Goal: Transaction & Acquisition: Purchase product/service

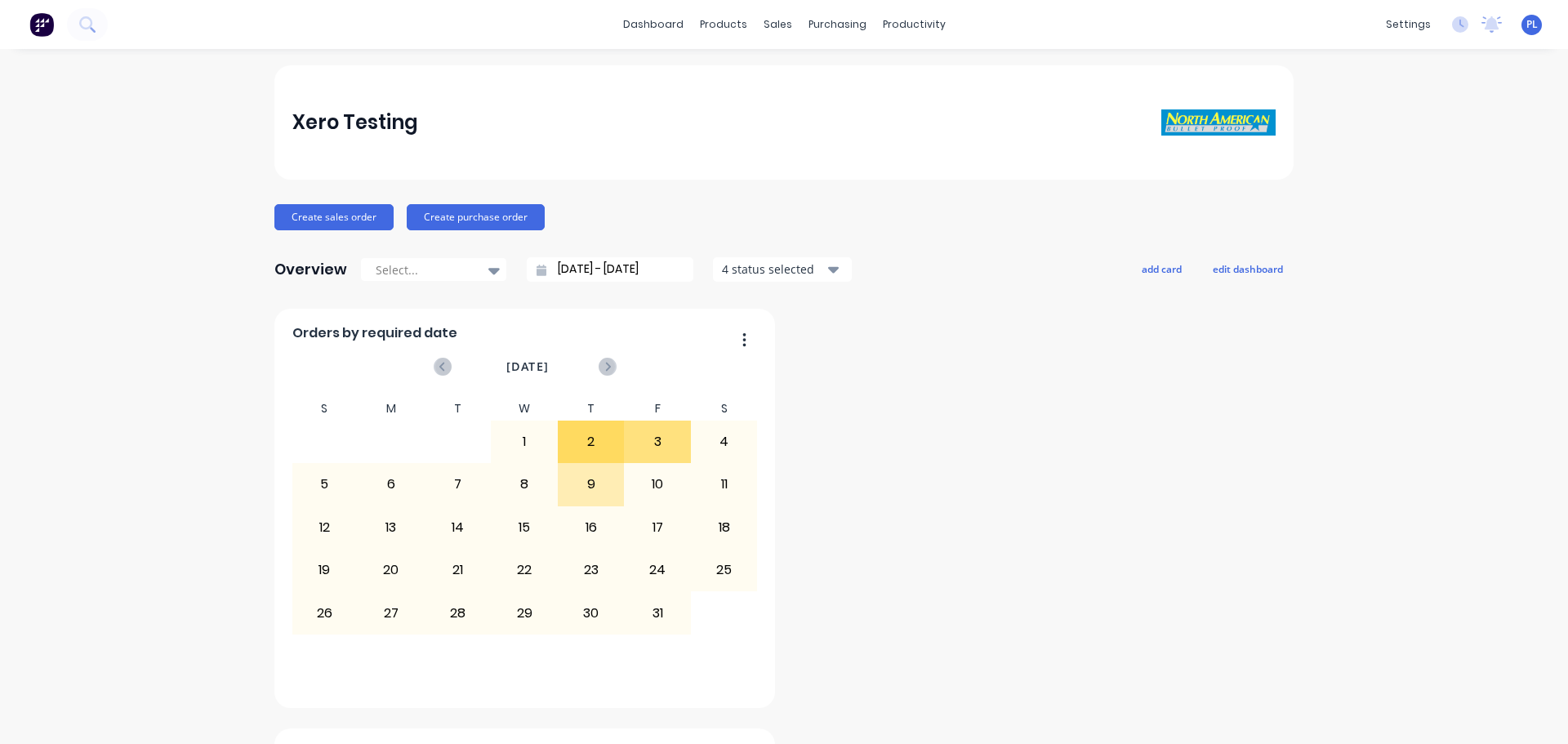
click at [606, 135] on div "Xero Testing" at bounding box center [784, 122] width 984 height 33
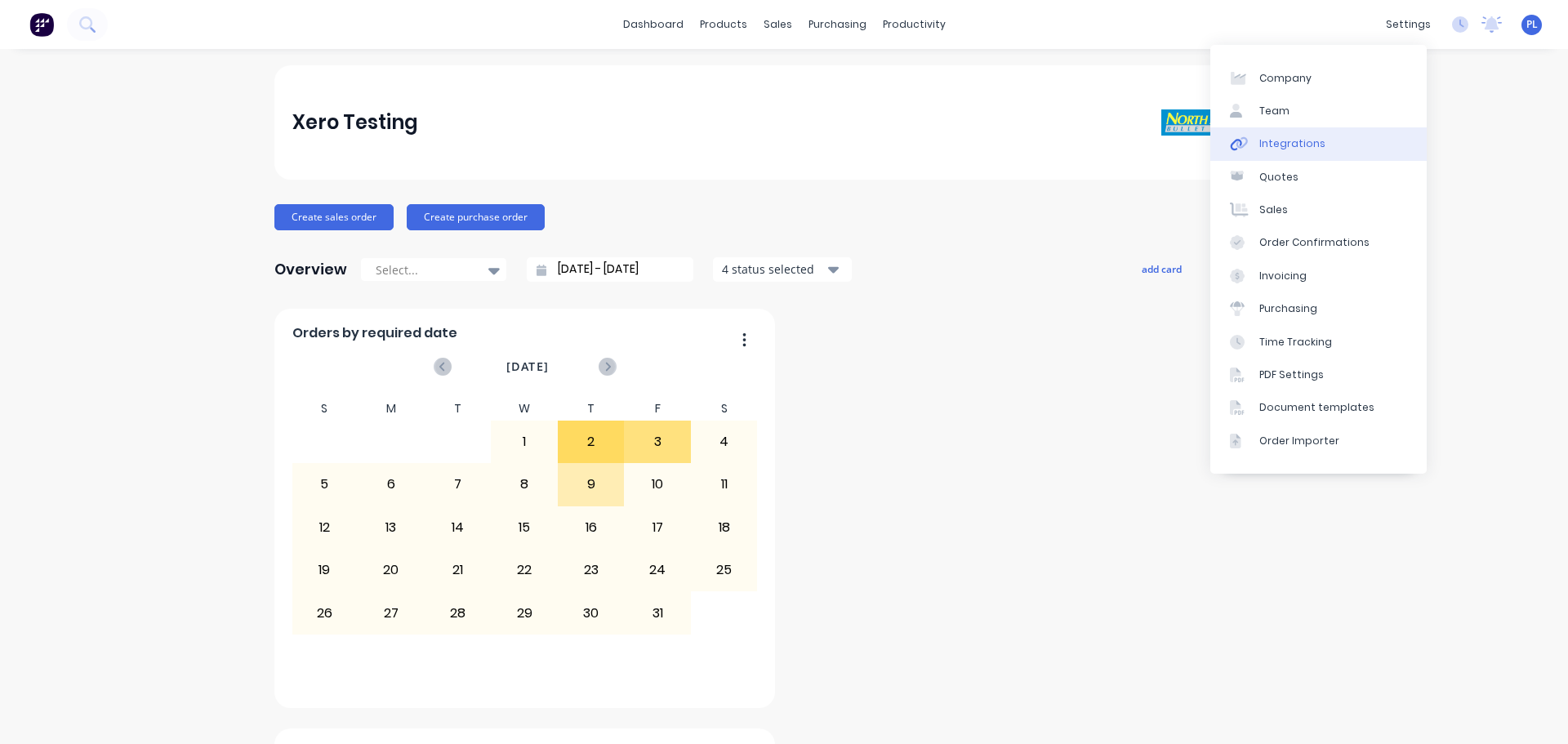
click at [1258, 147] on link "Integrations" at bounding box center [1318, 144] width 216 height 33
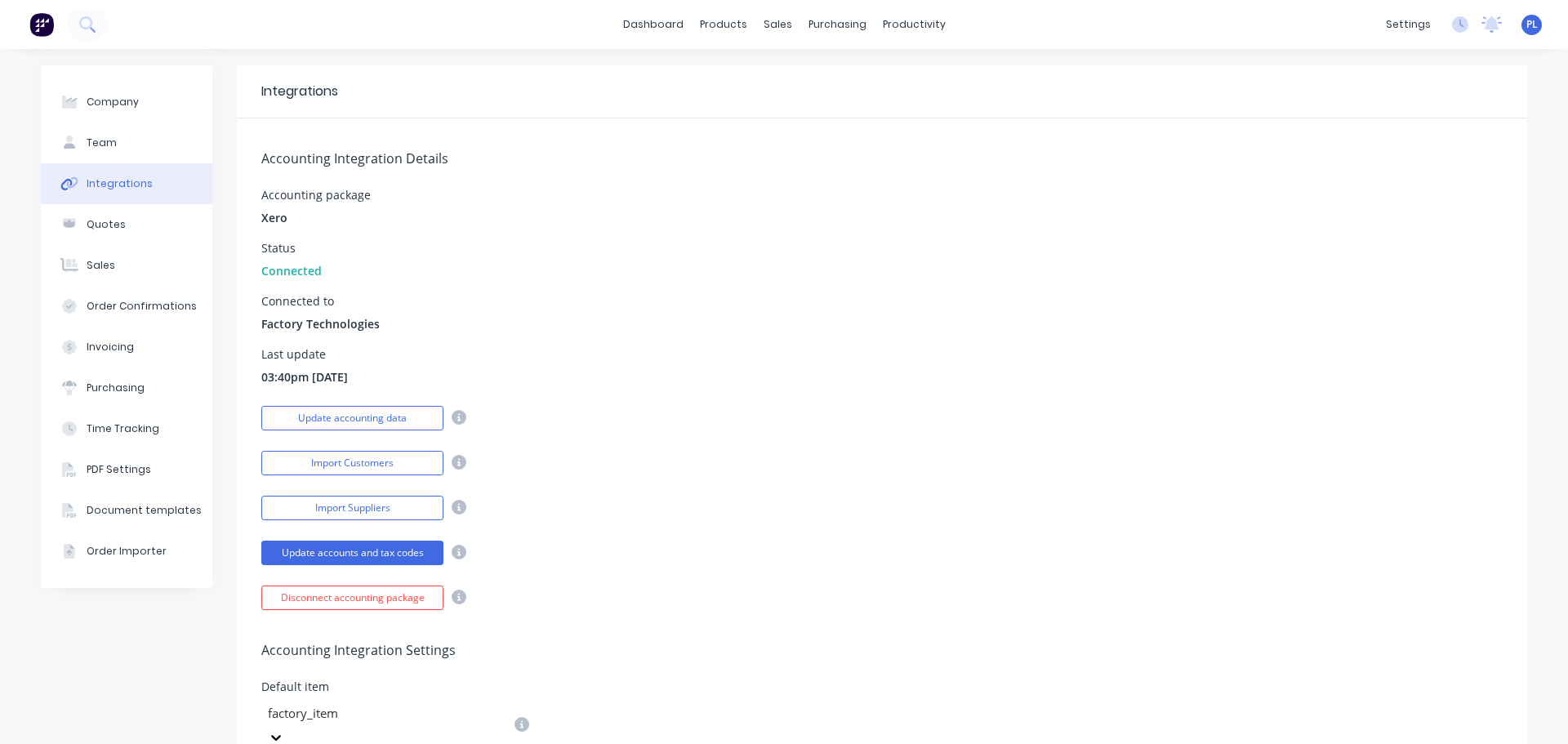
click at [738, 290] on div "Accounting Integration Details Accounting package Xero Status Connected Connect…" at bounding box center [882, 364] width 1290 height 491
click at [361, 420] on button "Update accounting data" at bounding box center [352, 418] width 182 height 24
click at [752, 254] on div "Status Connected" at bounding box center [881, 260] width 1241 height 37
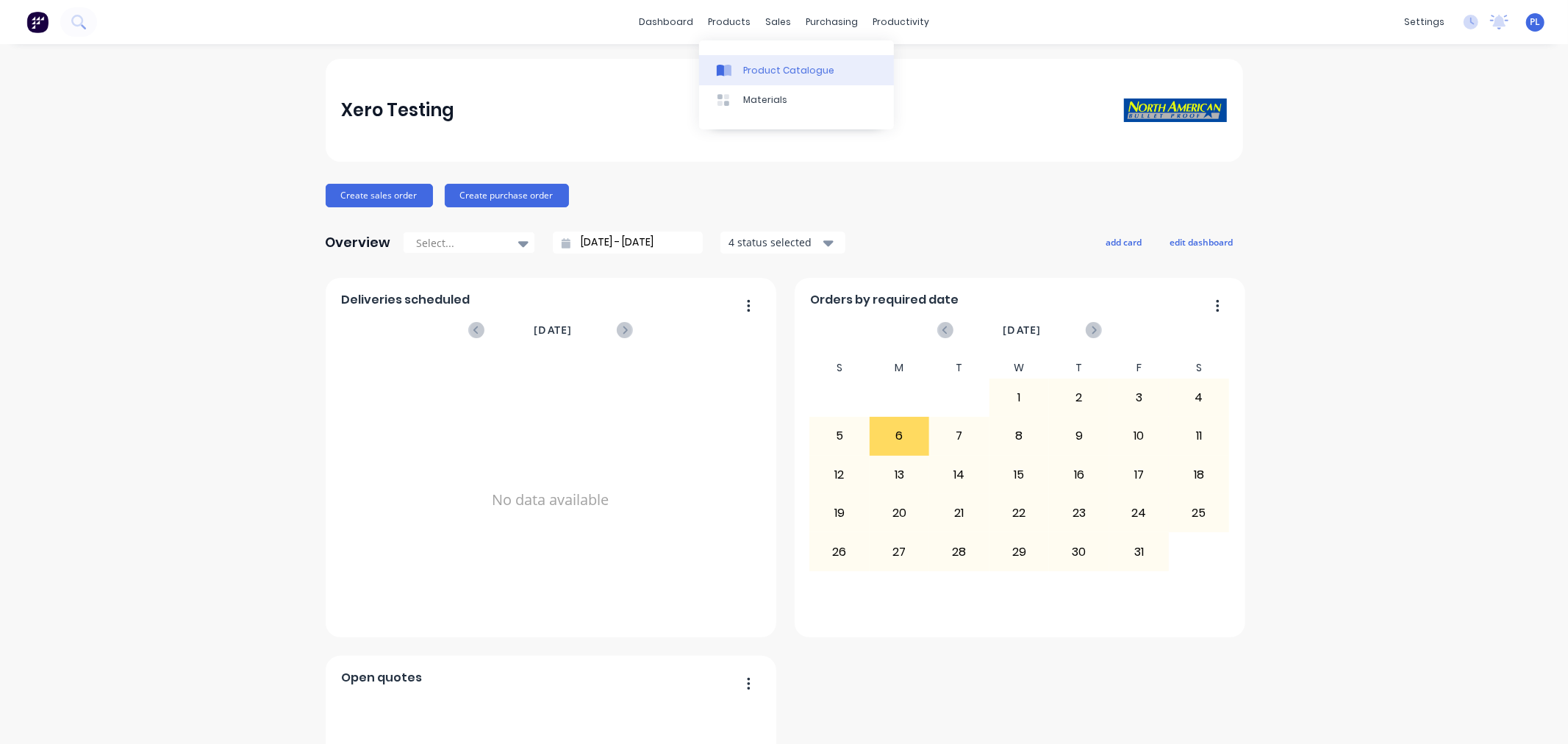
click at [754, 64] on div "Product Catalogue" at bounding box center [788, 70] width 91 height 13
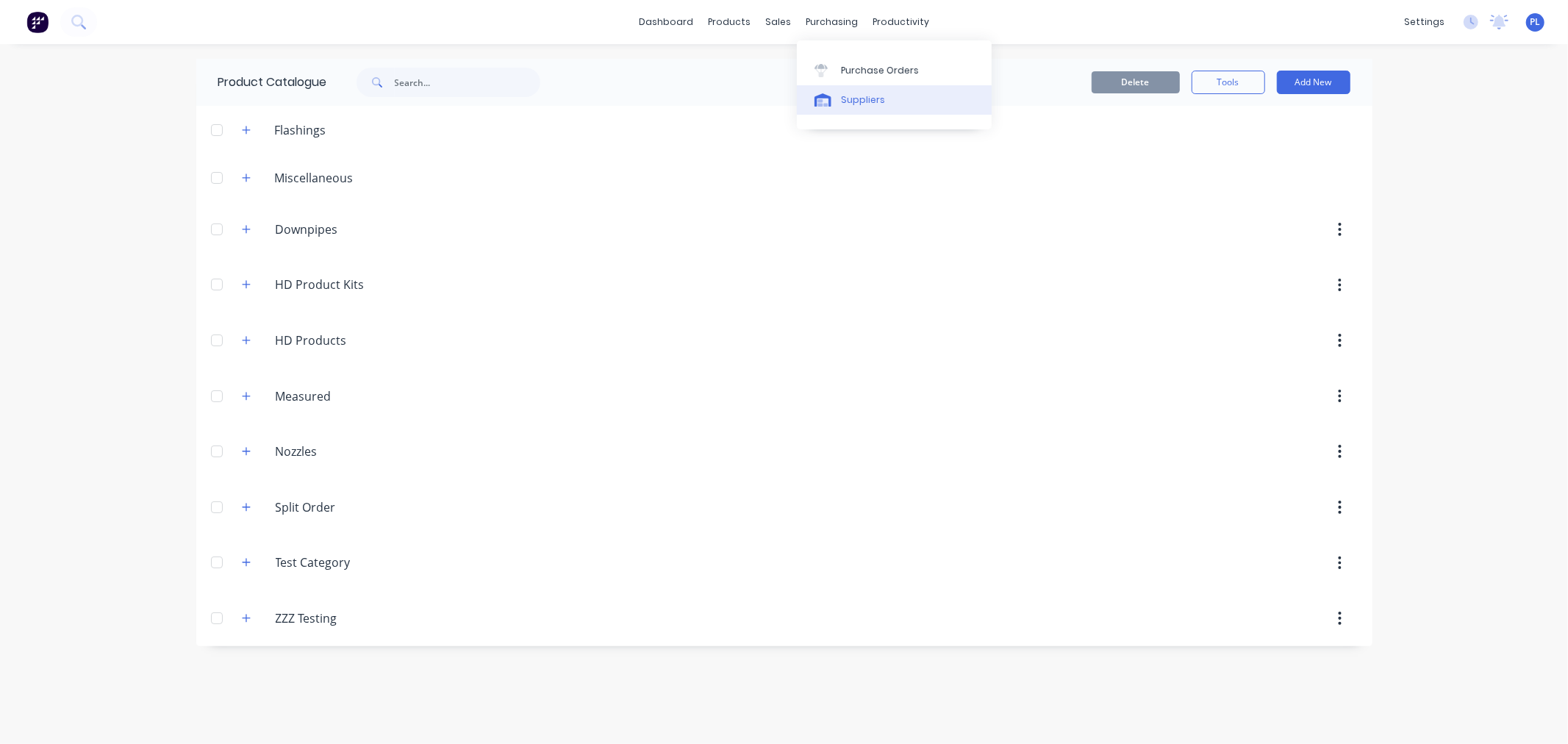
click at [846, 94] on div "Suppliers" at bounding box center [862, 99] width 44 height 13
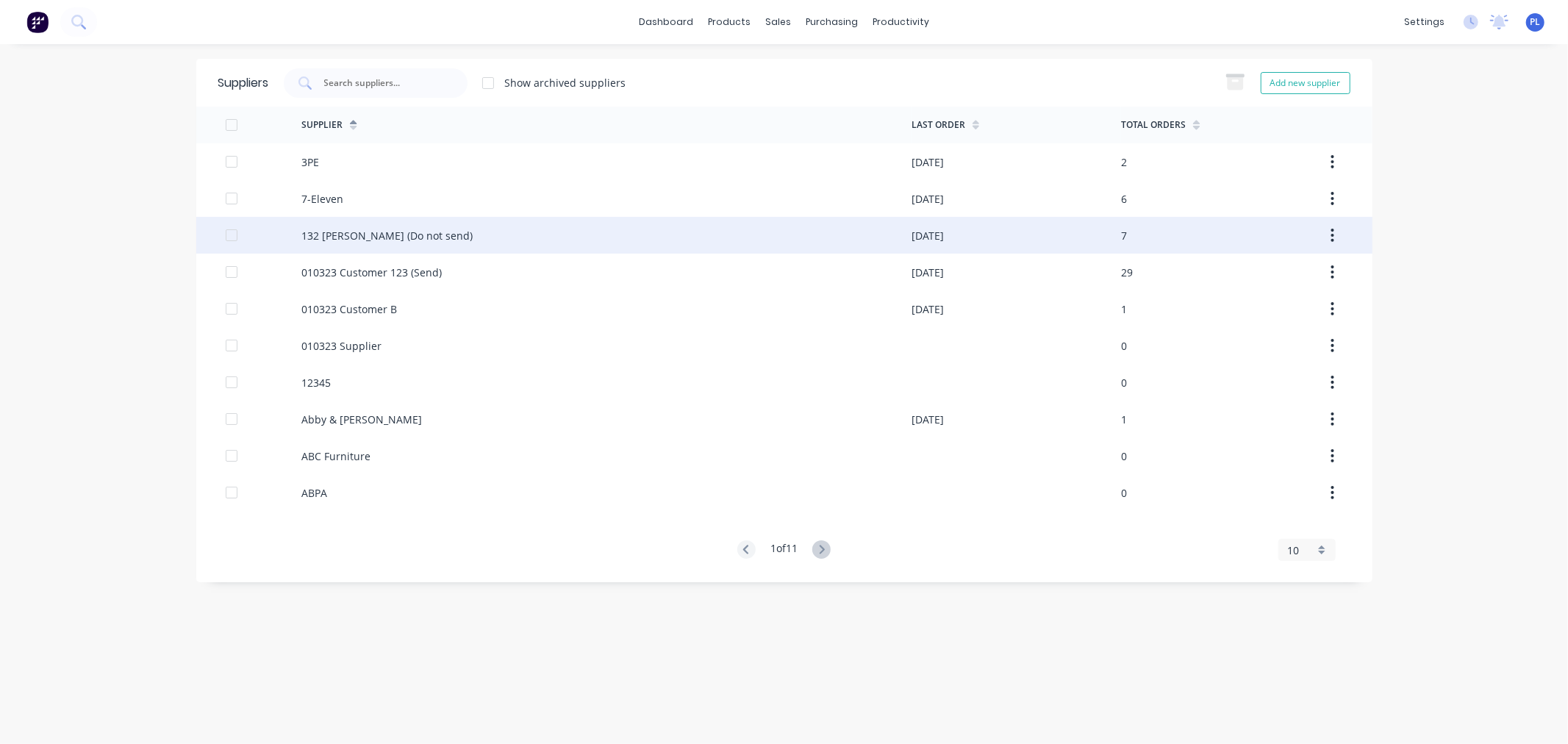
click at [727, 217] on div "132 Collins (Do not send)" at bounding box center [606, 235] width 610 height 37
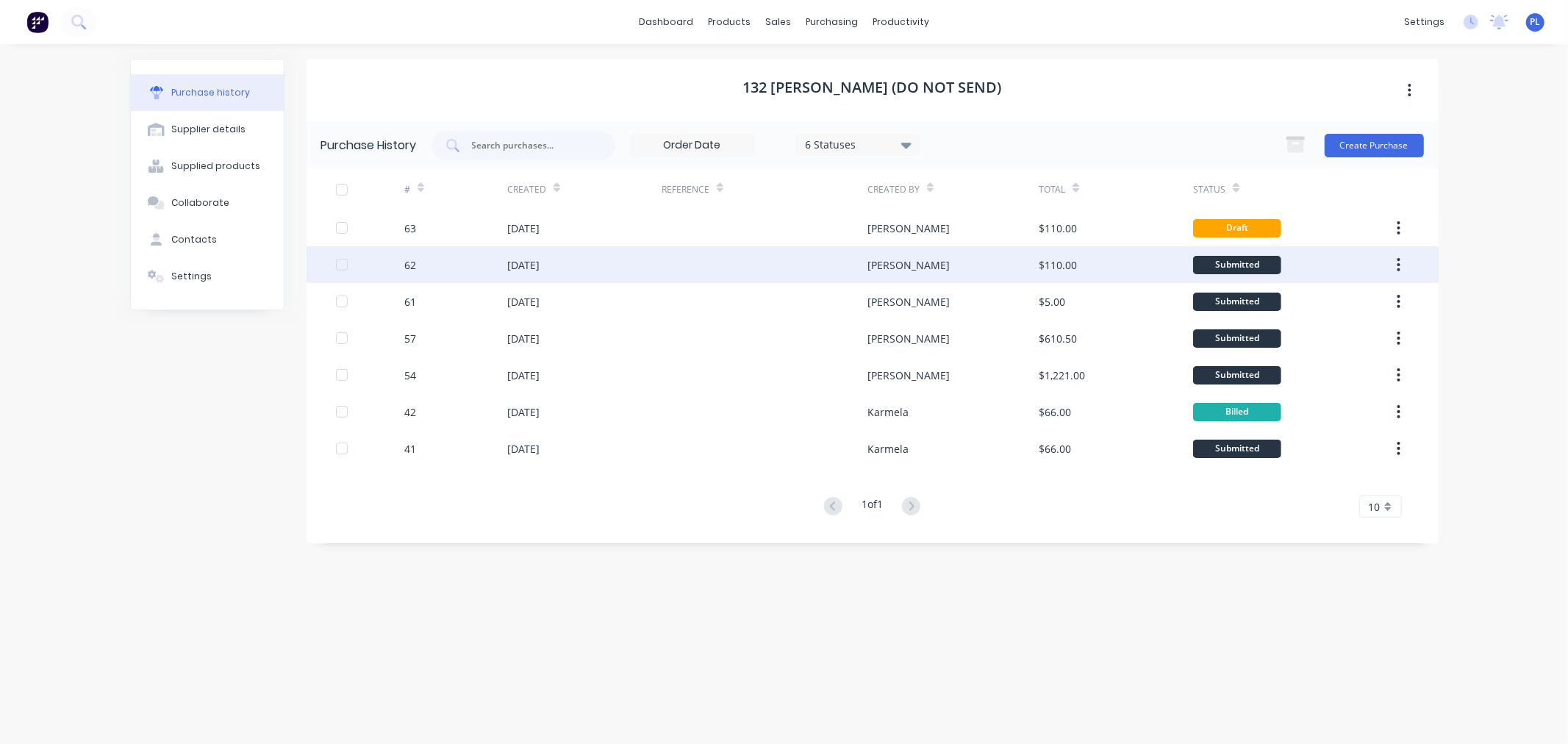
click at [1113, 254] on div "$110.00" at bounding box center [1115, 264] width 154 height 37
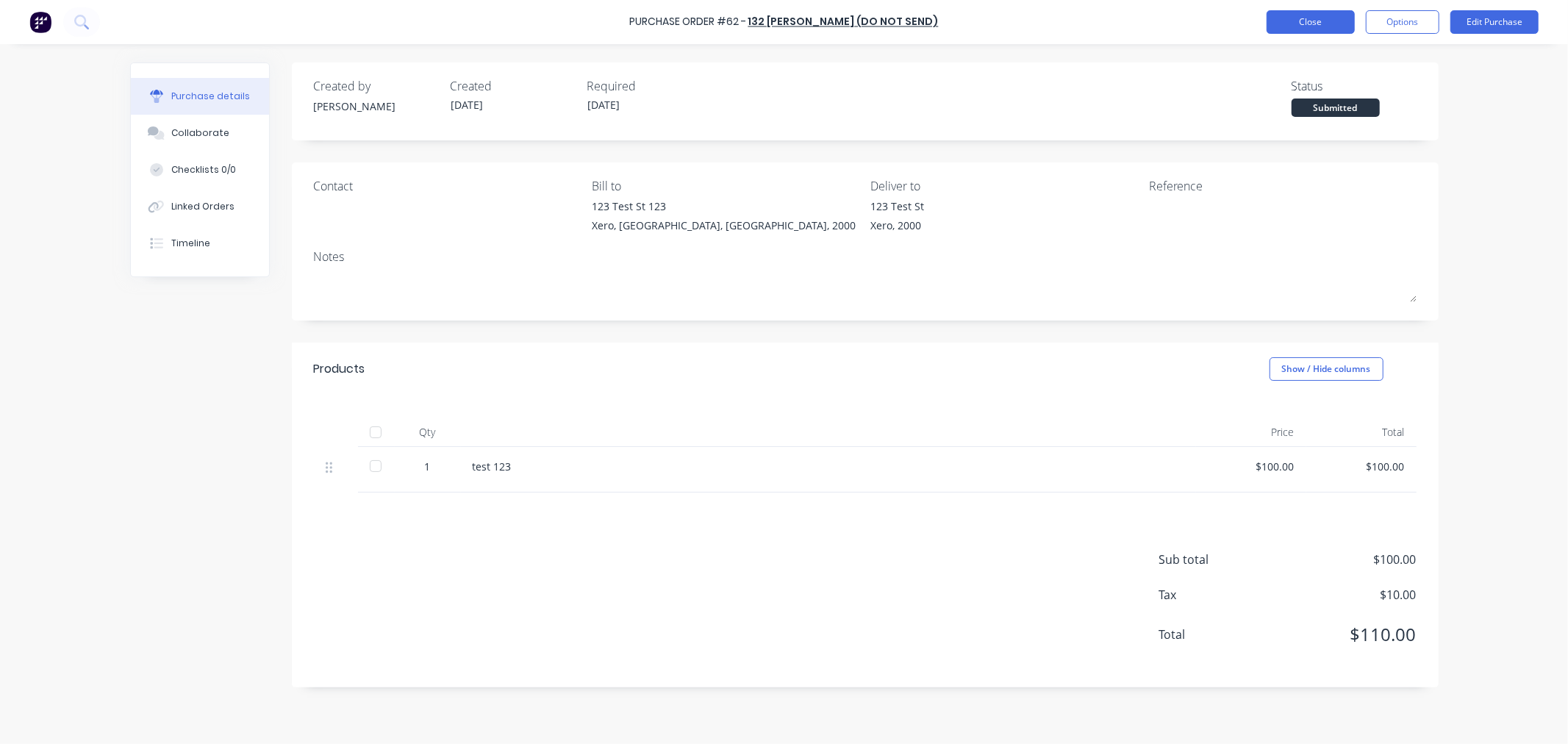
click at [1291, 10] on button "Close" at bounding box center [1310, 22] width 88 height 23
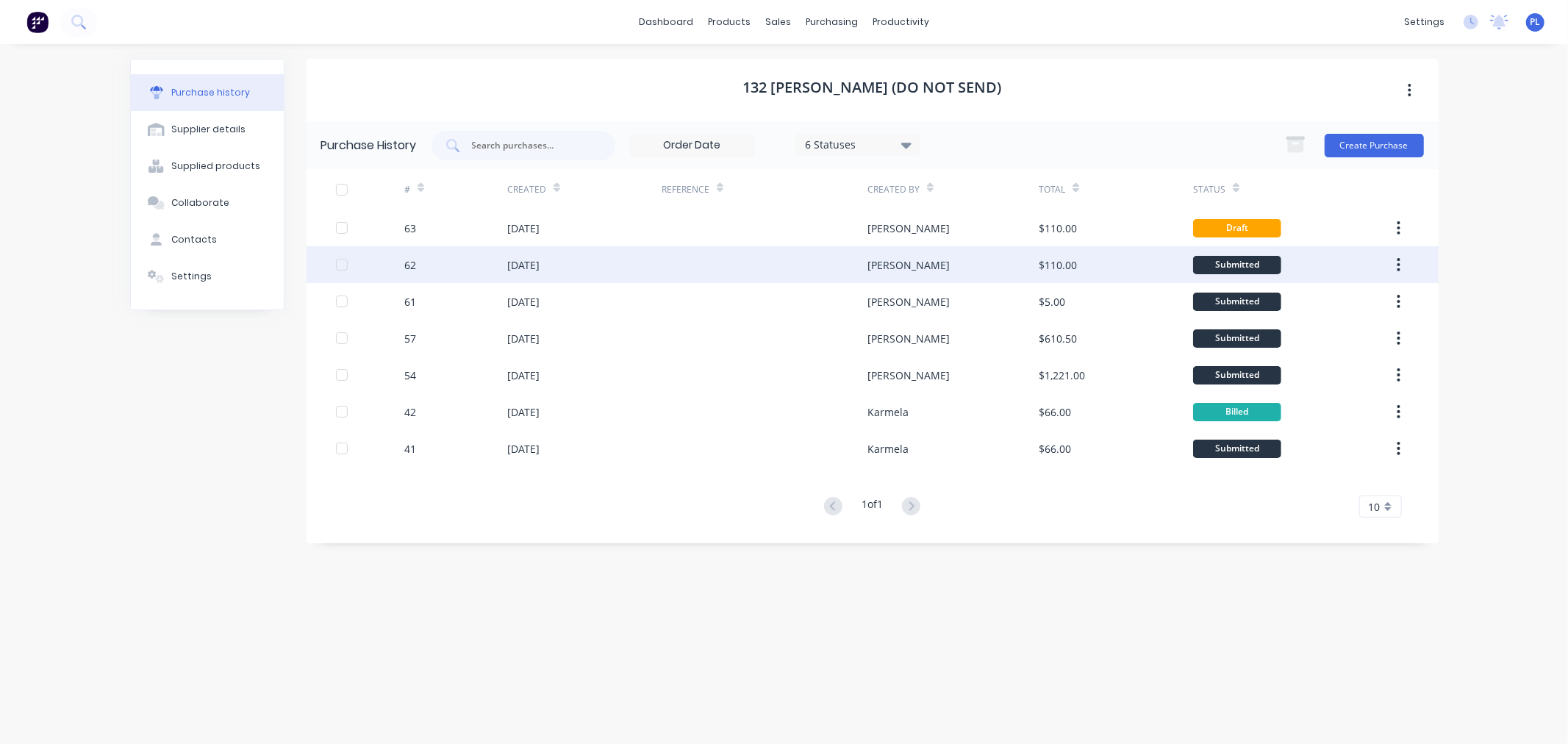
click at [959, 278] on div "John john" at bounding box center [952, 264] width 172 height 37
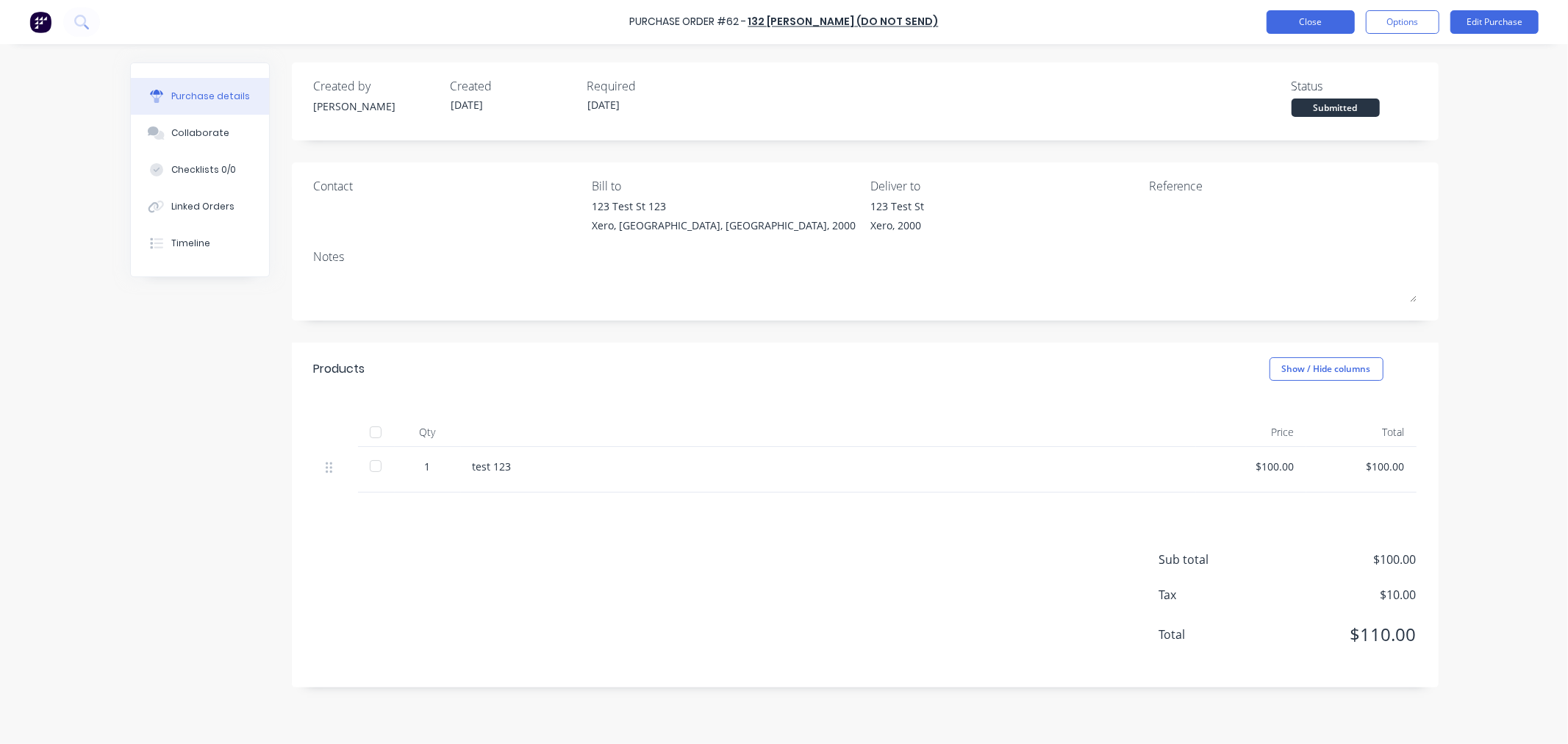
click at [1306, 23] on button "Close" at bounding box center [1310, 22] width 88 height 23
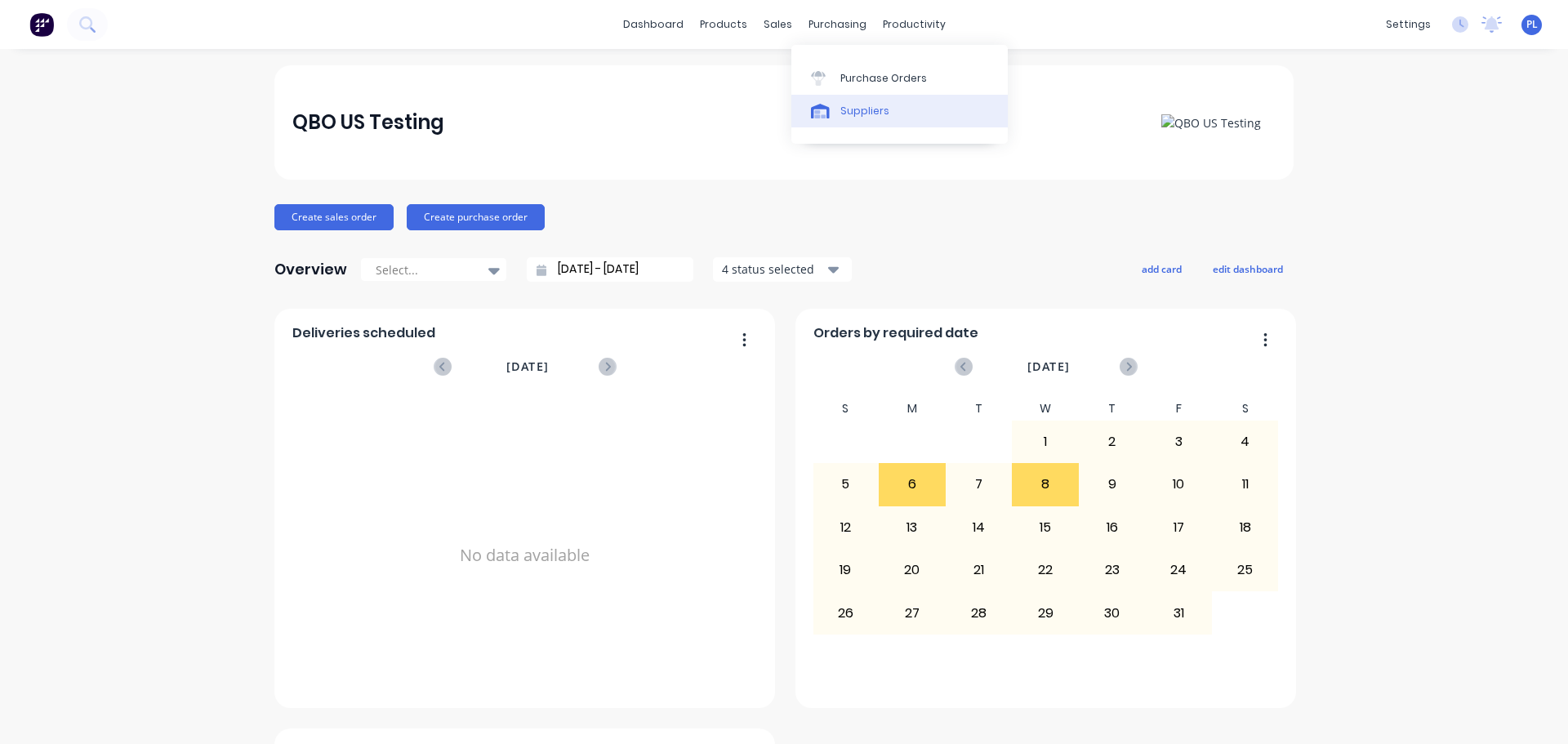
click at [858, 111] on div "Suppliers" at bounding box center [864, 110] width 49 height 15
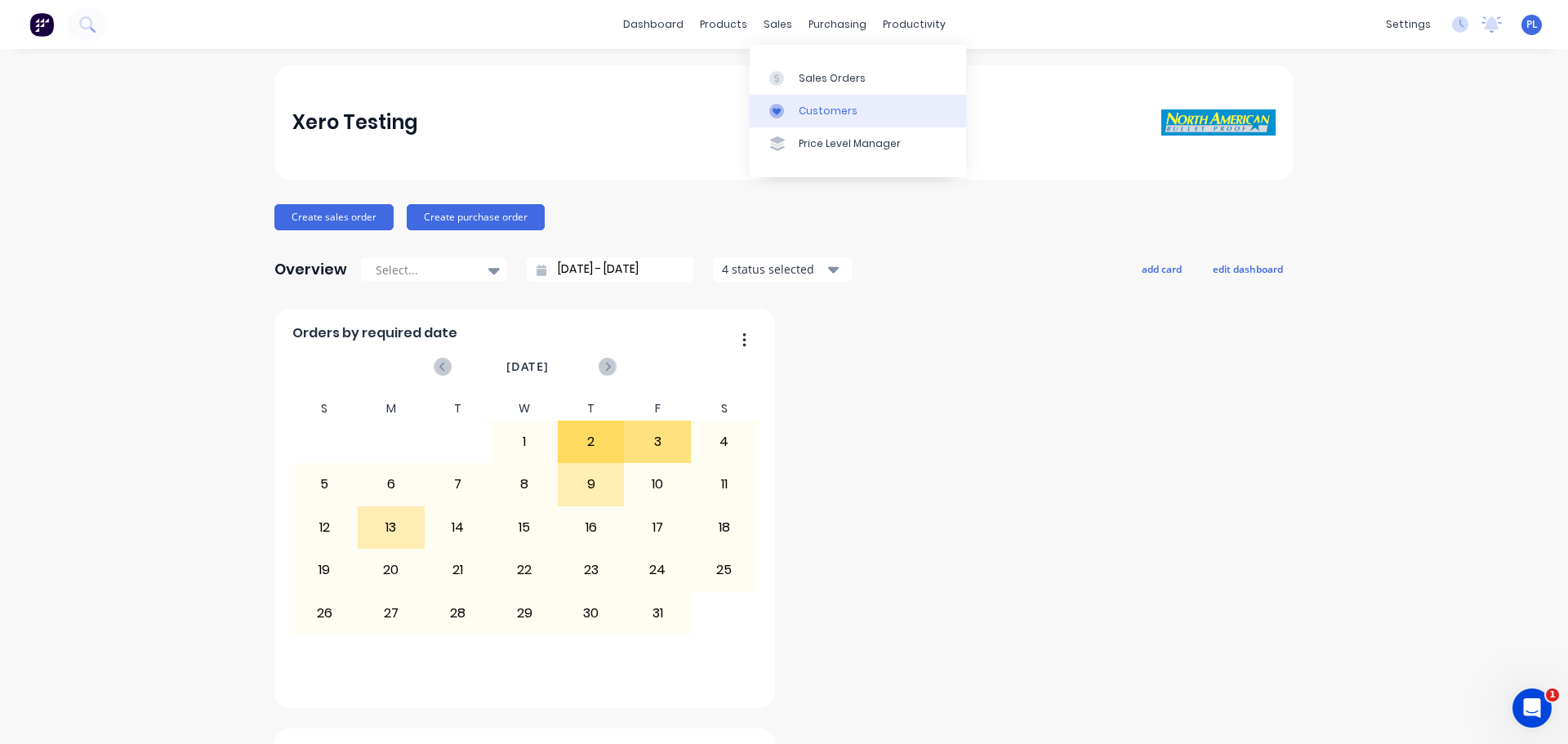
click at [815, 101] on link "Customers" at bounding box center [857, 111] width 216 height 33
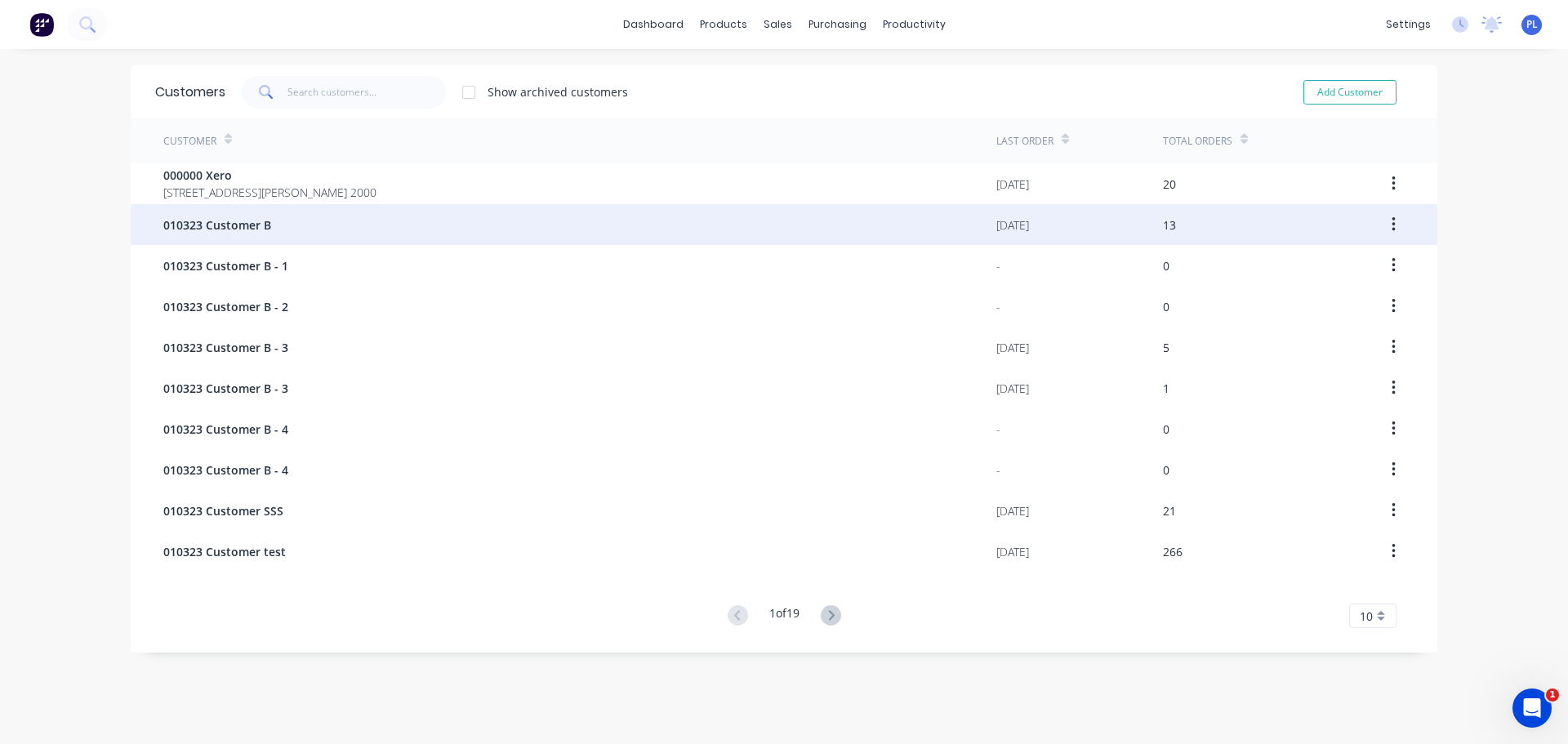
click at [459, 216] on div "010323 Customer B" at bounding box center [580, 224] width 833 height 41
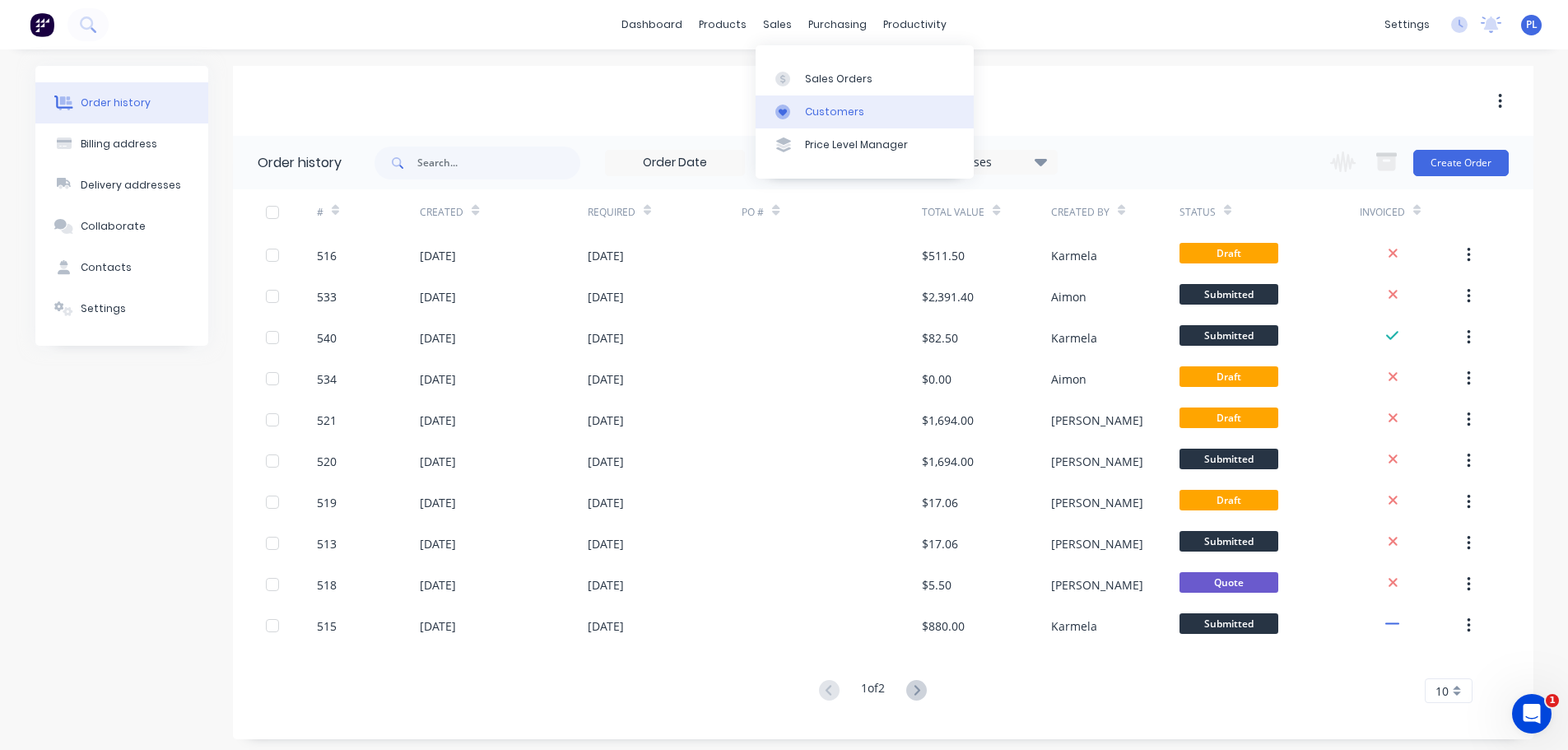
click at [810, 113] on div "Customers" at bounding box center [834, 111] width 59 height 15
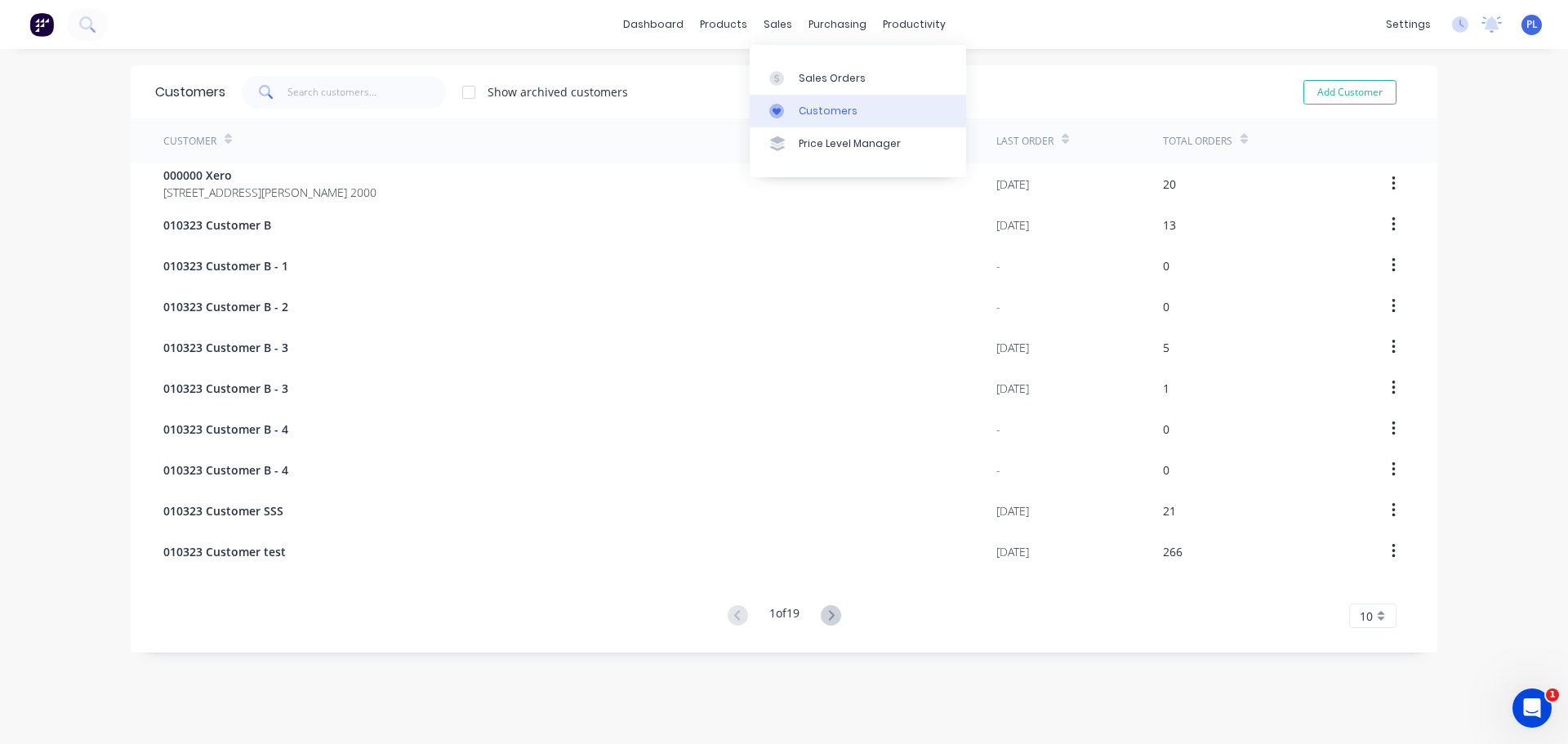
click at [796, 97] on link "Customers" at bounding box center [857, 111] width 216 height 33
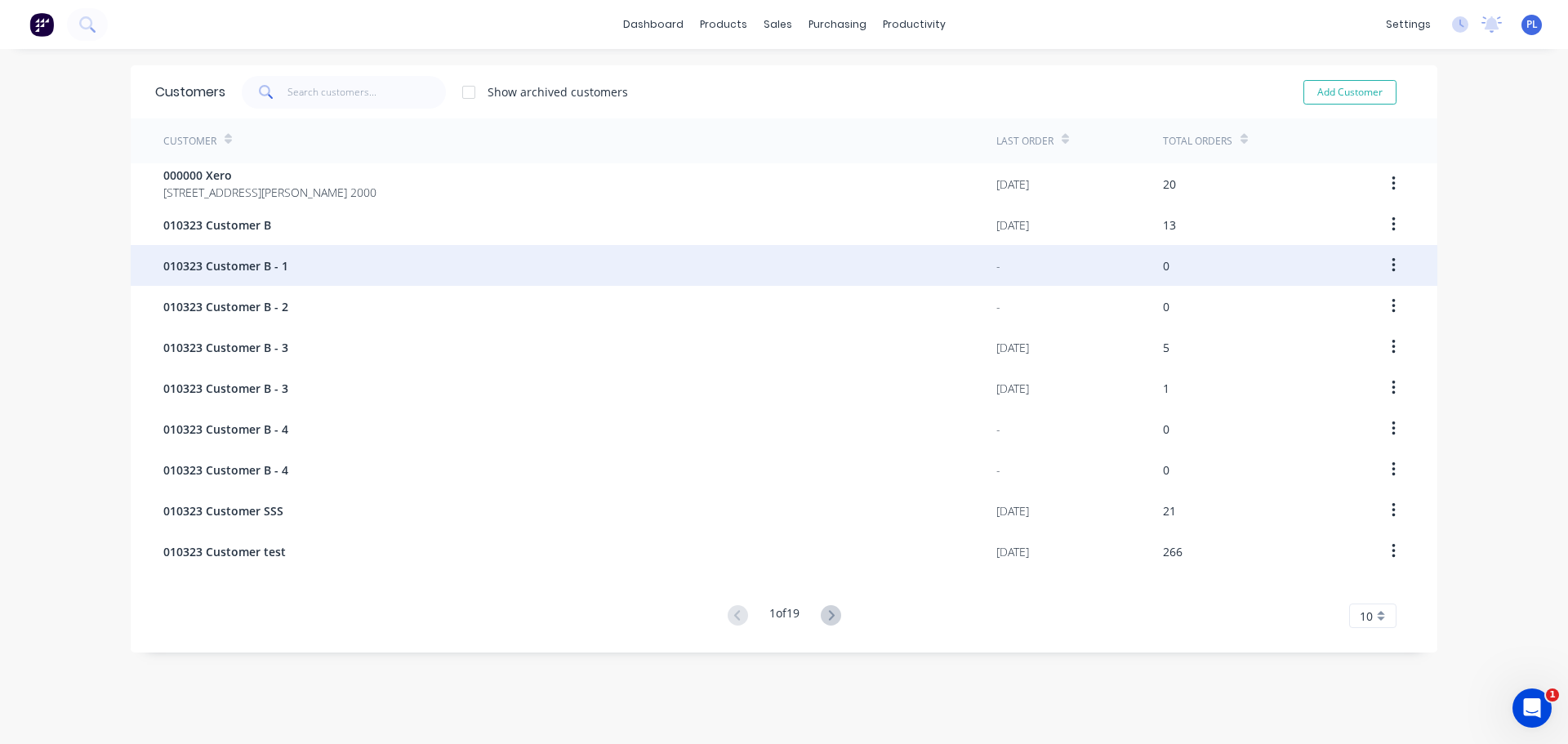
click at [263, 254] on div "010323 Customer B - 1" at bounding box center [580, 265] width 833 height 41
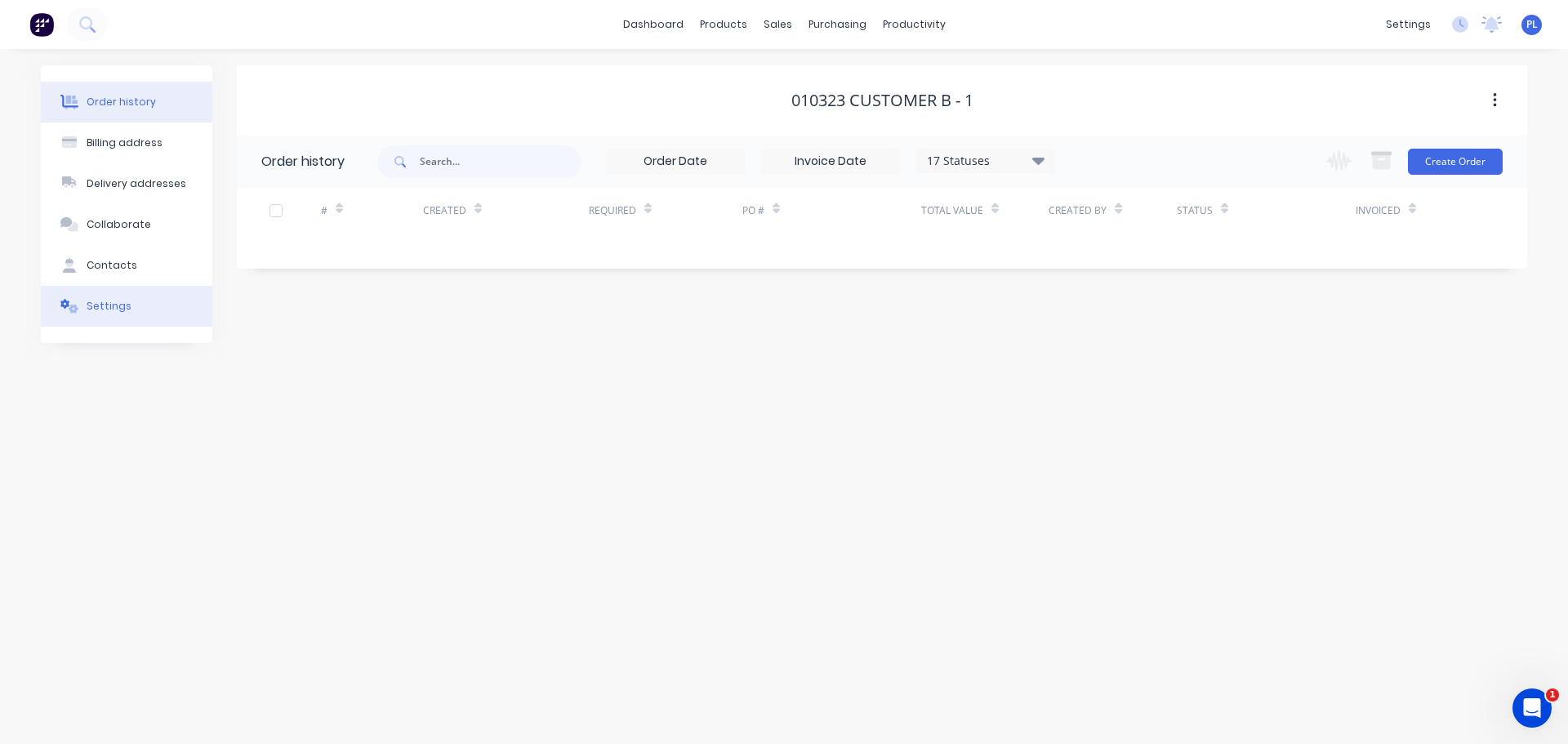
click at [122, 306] on div "Settings" at bounding box center [109, 306] width 45 height 15
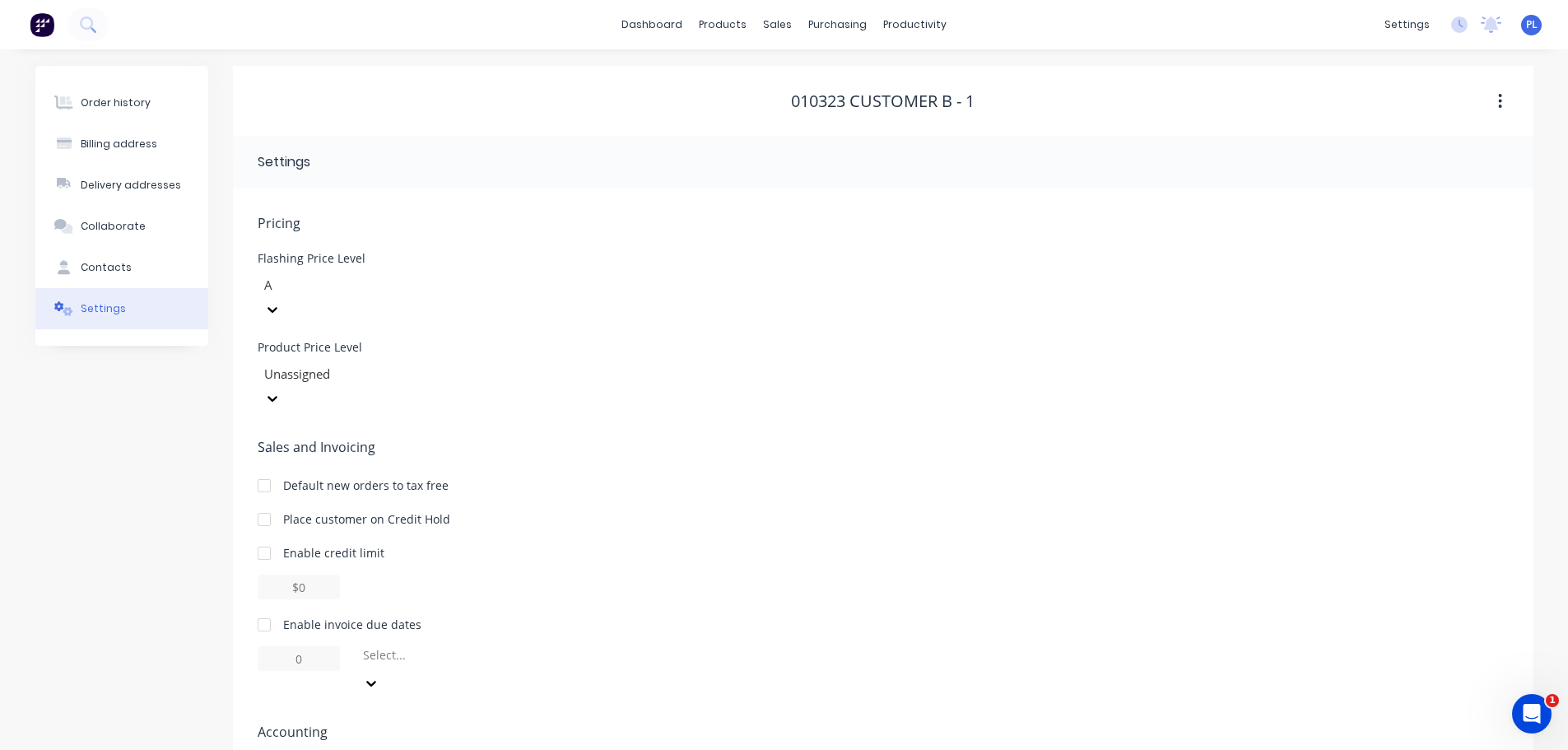
click at [30, 31] on img at bounding box center [42, 24] width 24 height 24
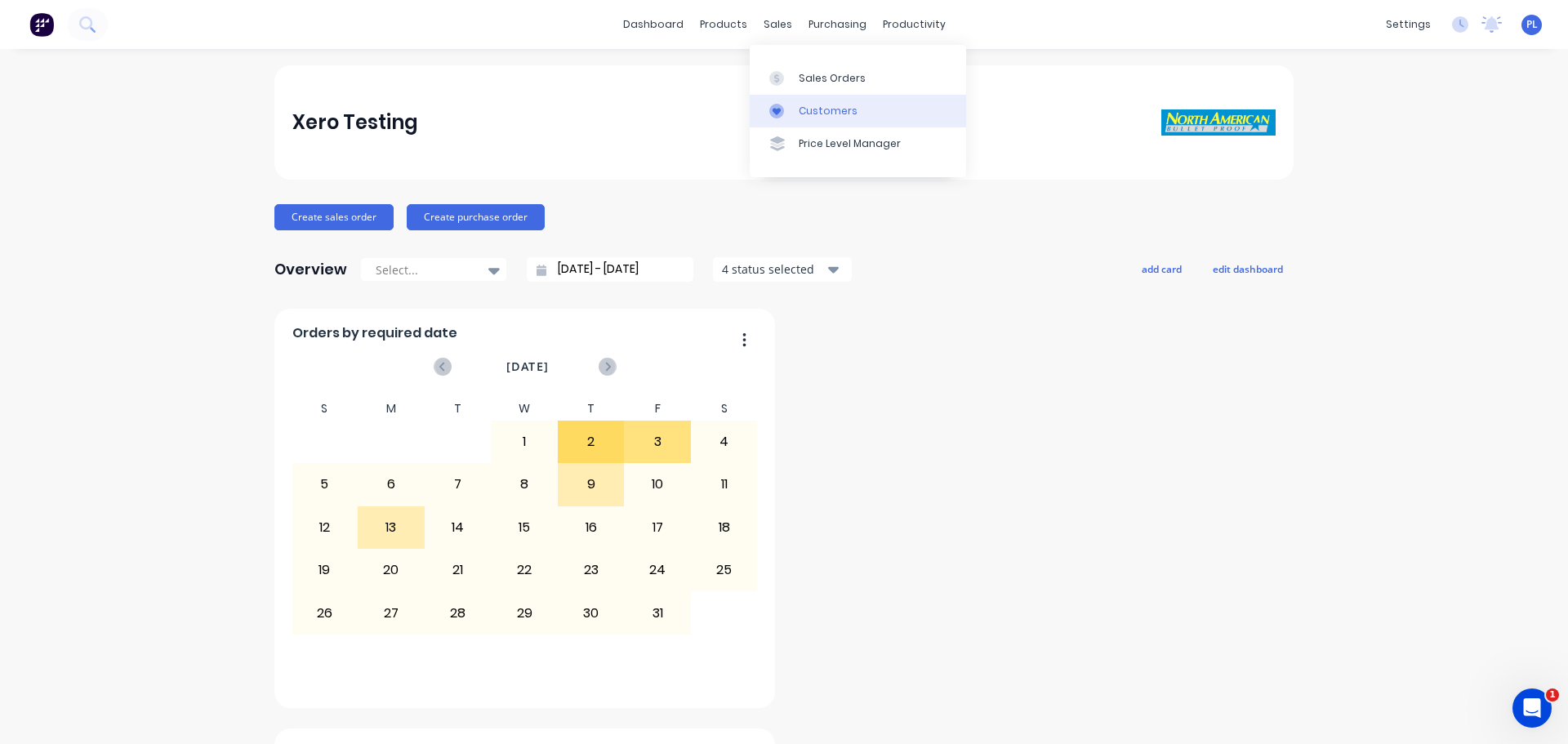
click at [812, 121] on link "Customers" at bounding box center [857, 111] width 216 height 33
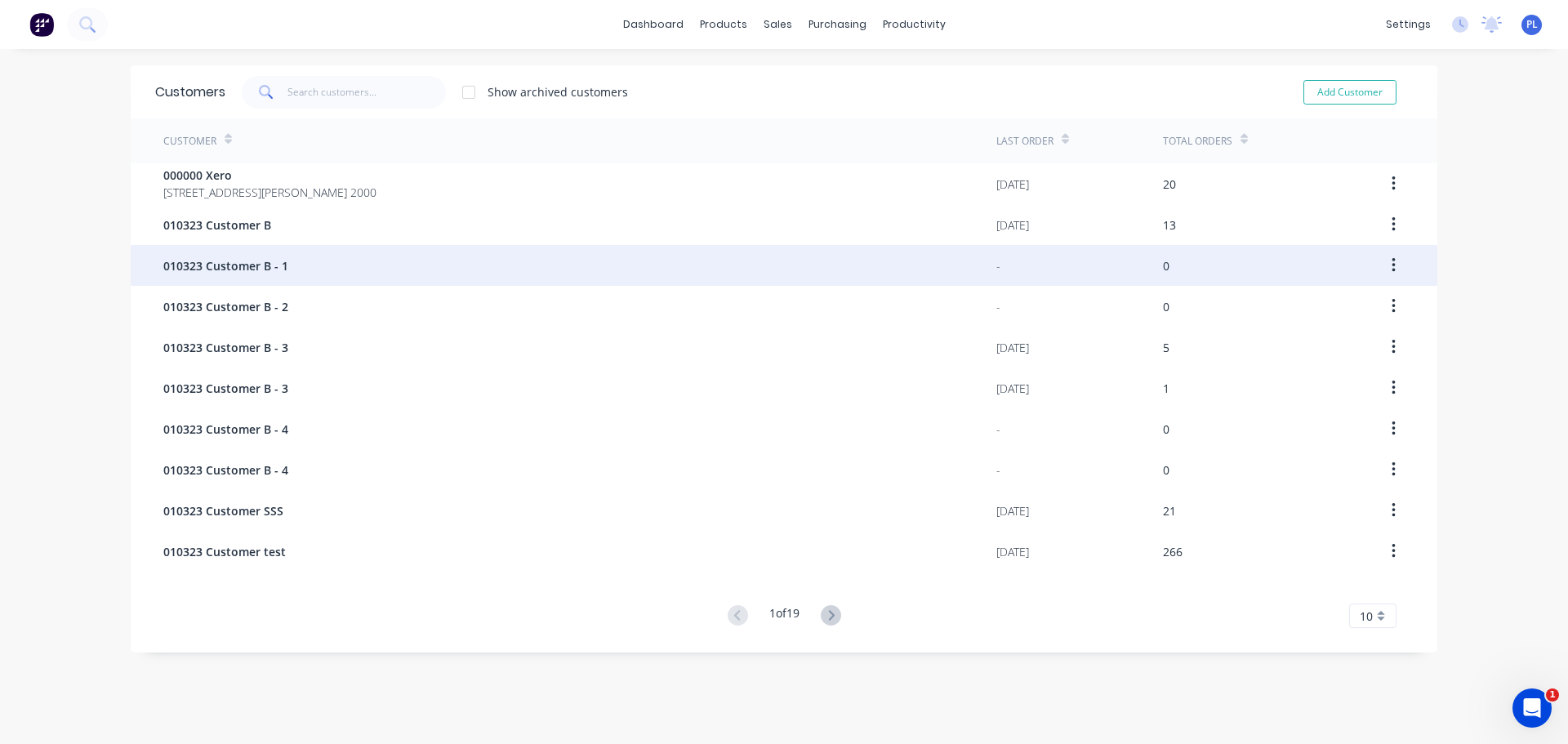
click at [244, 268] on span "010323 Customer B - 1" at bounding box center [225, 266] width 125 height 17
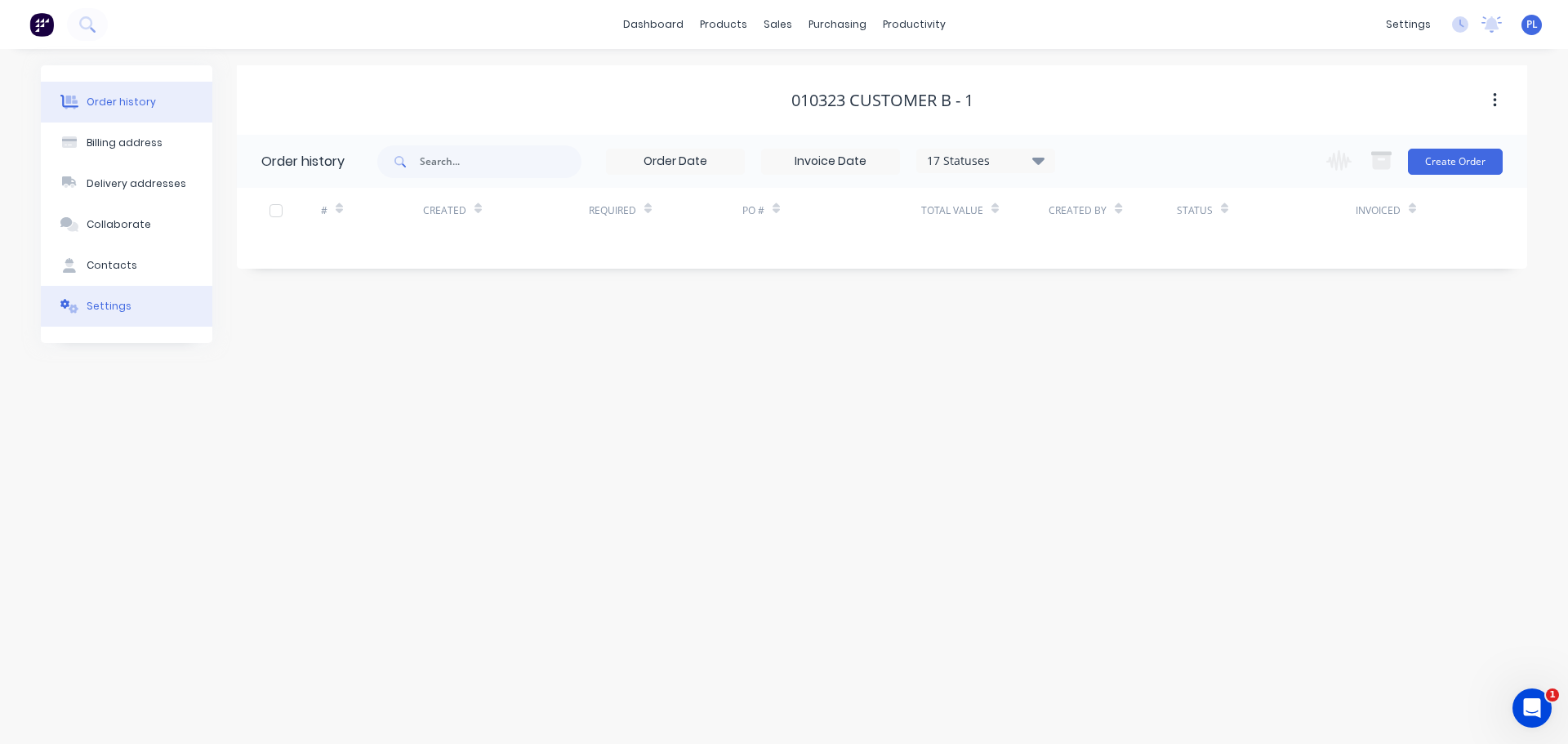
click at [113, 303] on div "Settings" at bounding box center [109, 306] width 45 height 15
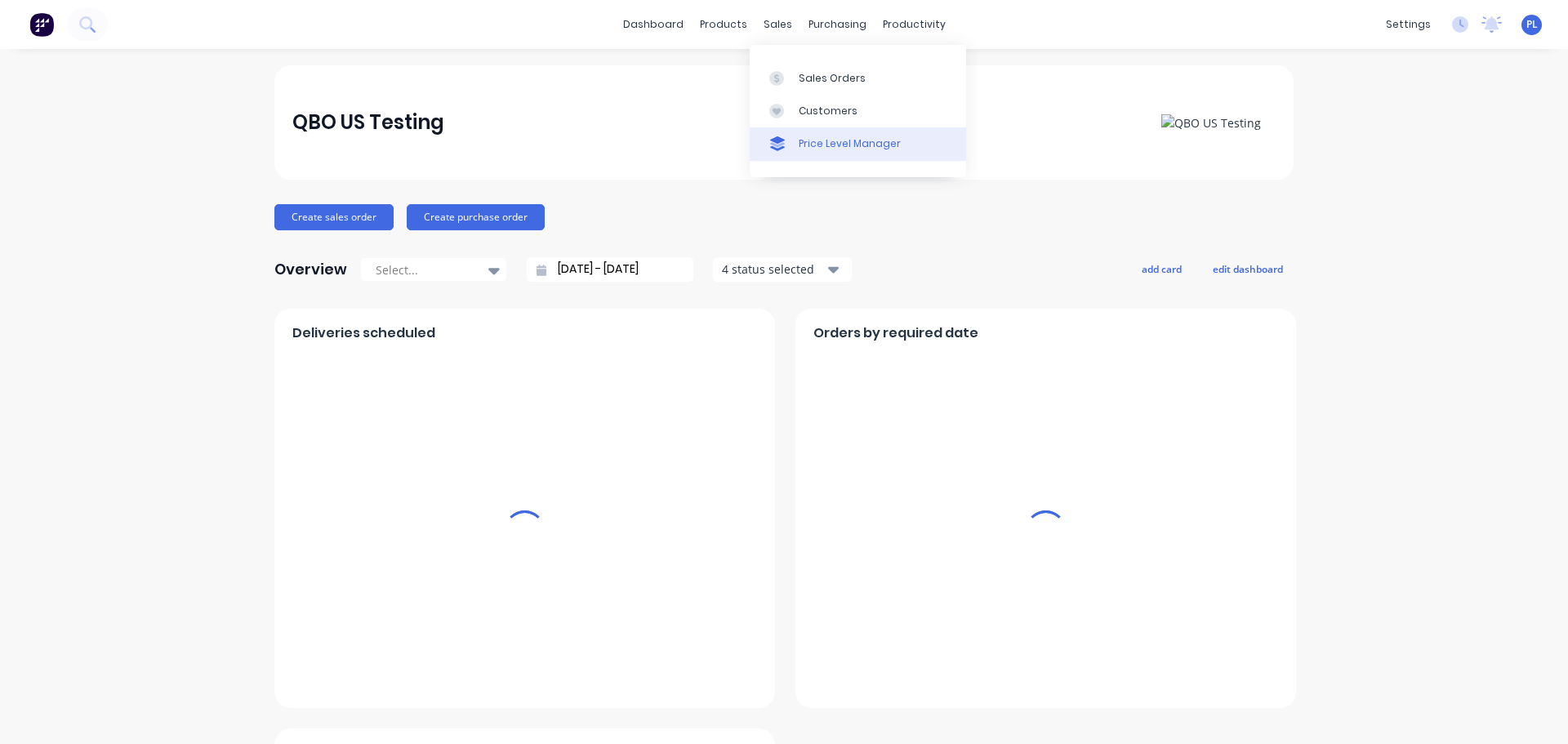
click at [812, 134] on link "Price Level Manager" at bounding box center [857, 144] width 216 height 33
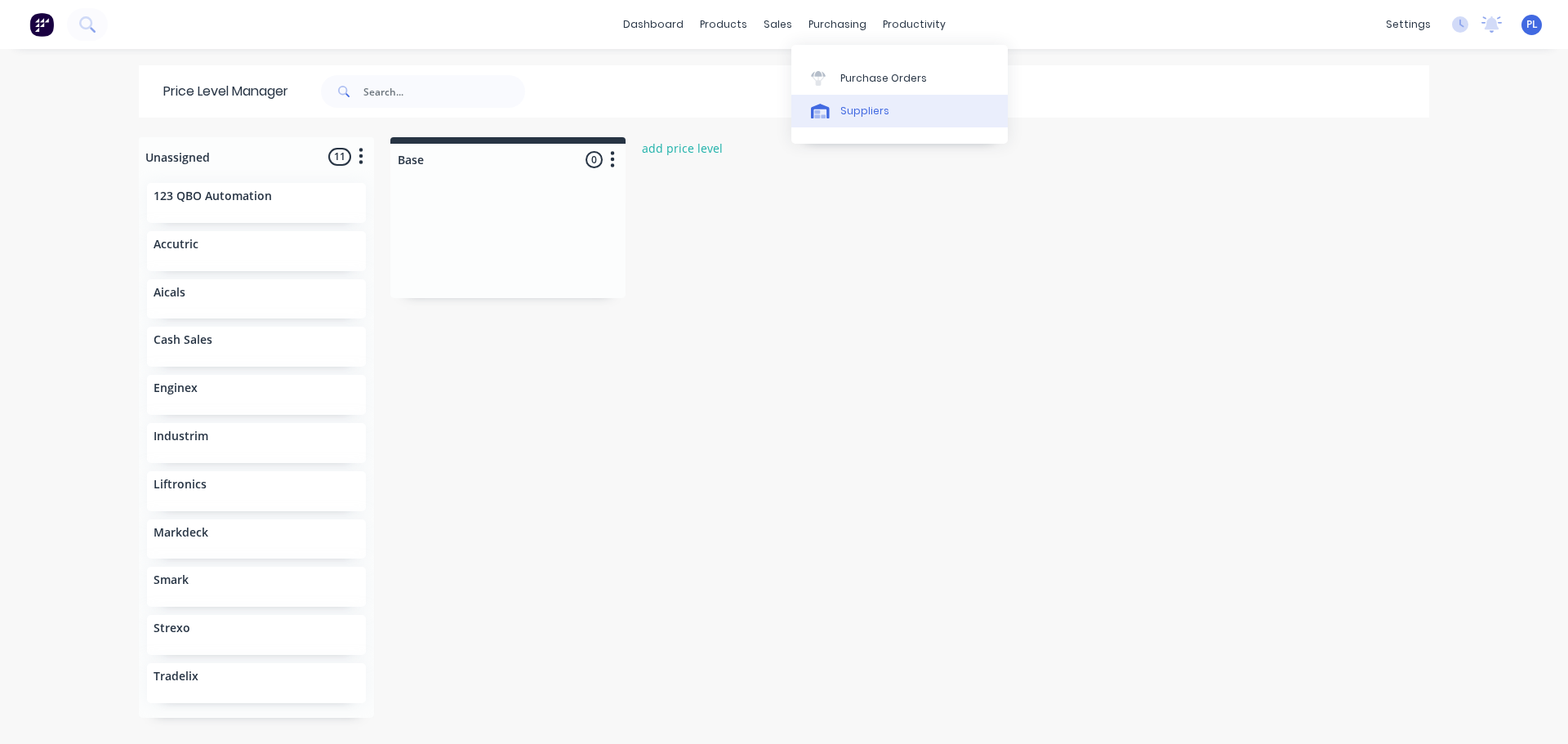
click at [836, 96] on link "Suppliers" at bounding box center [899, 111] width 216 height 33
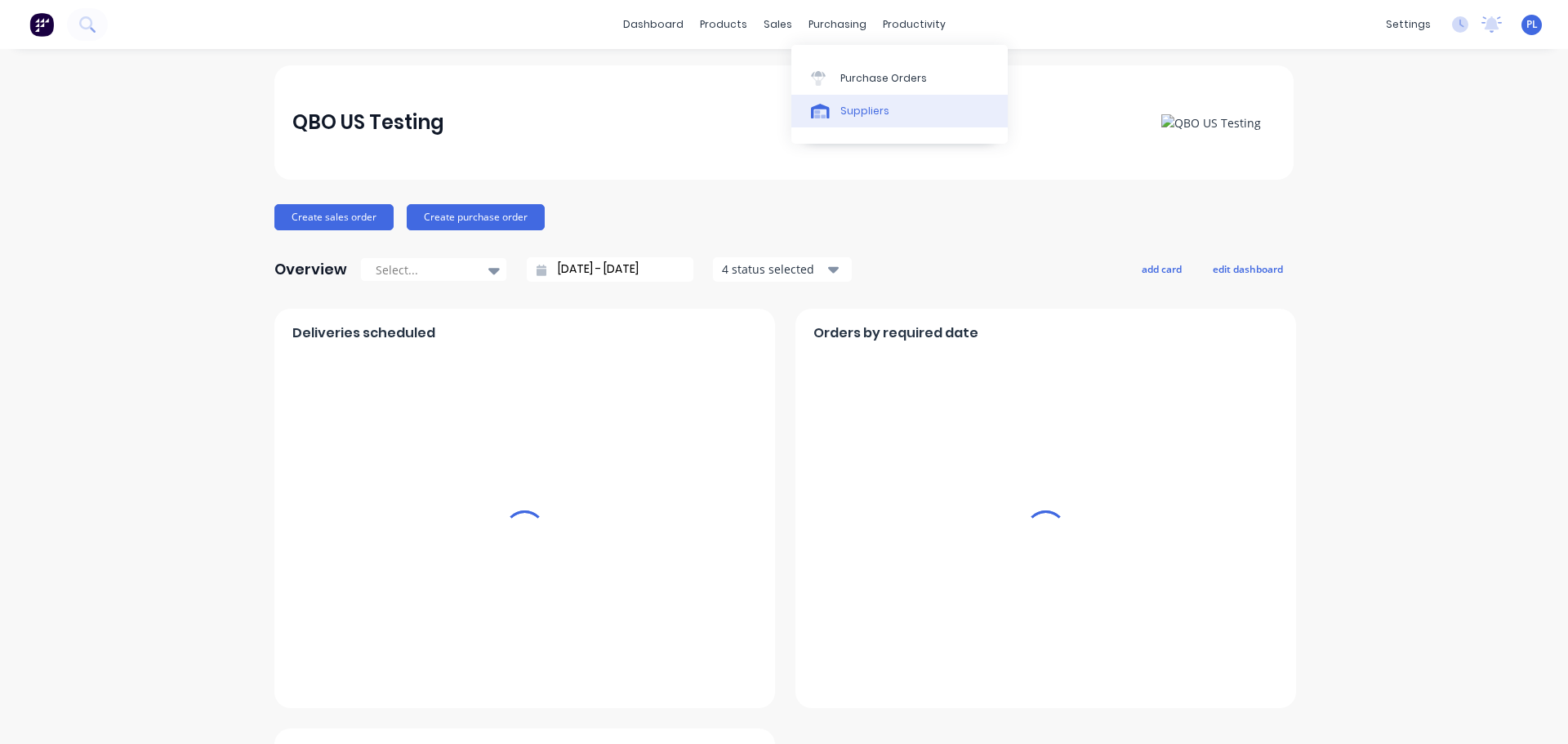
click at [862, 112] on div "Suppliers" at bounding box center [864, 110] width 49 height 15
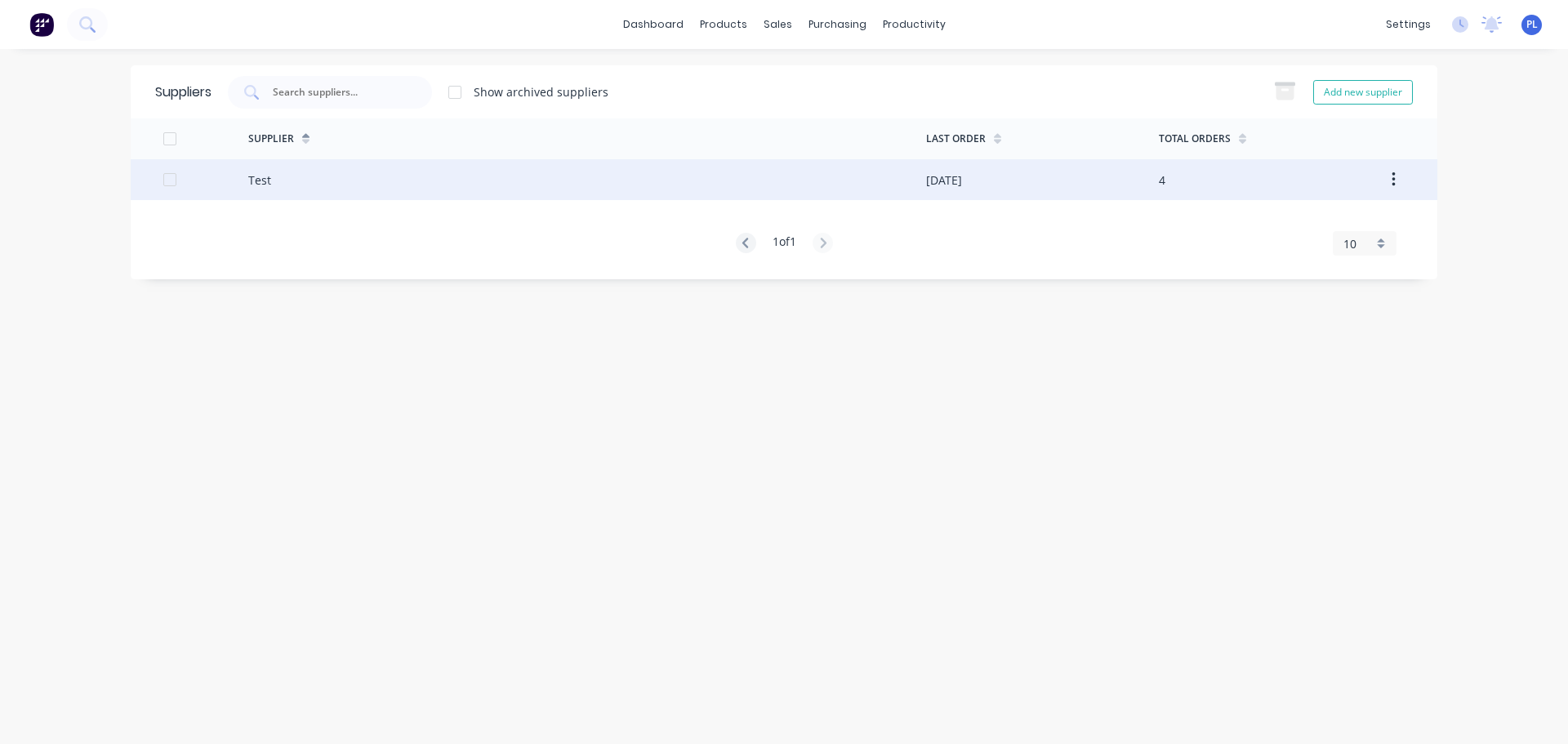
click at [395, 174] on div "Test" at bounding box center [587, 179] width 678 height 41
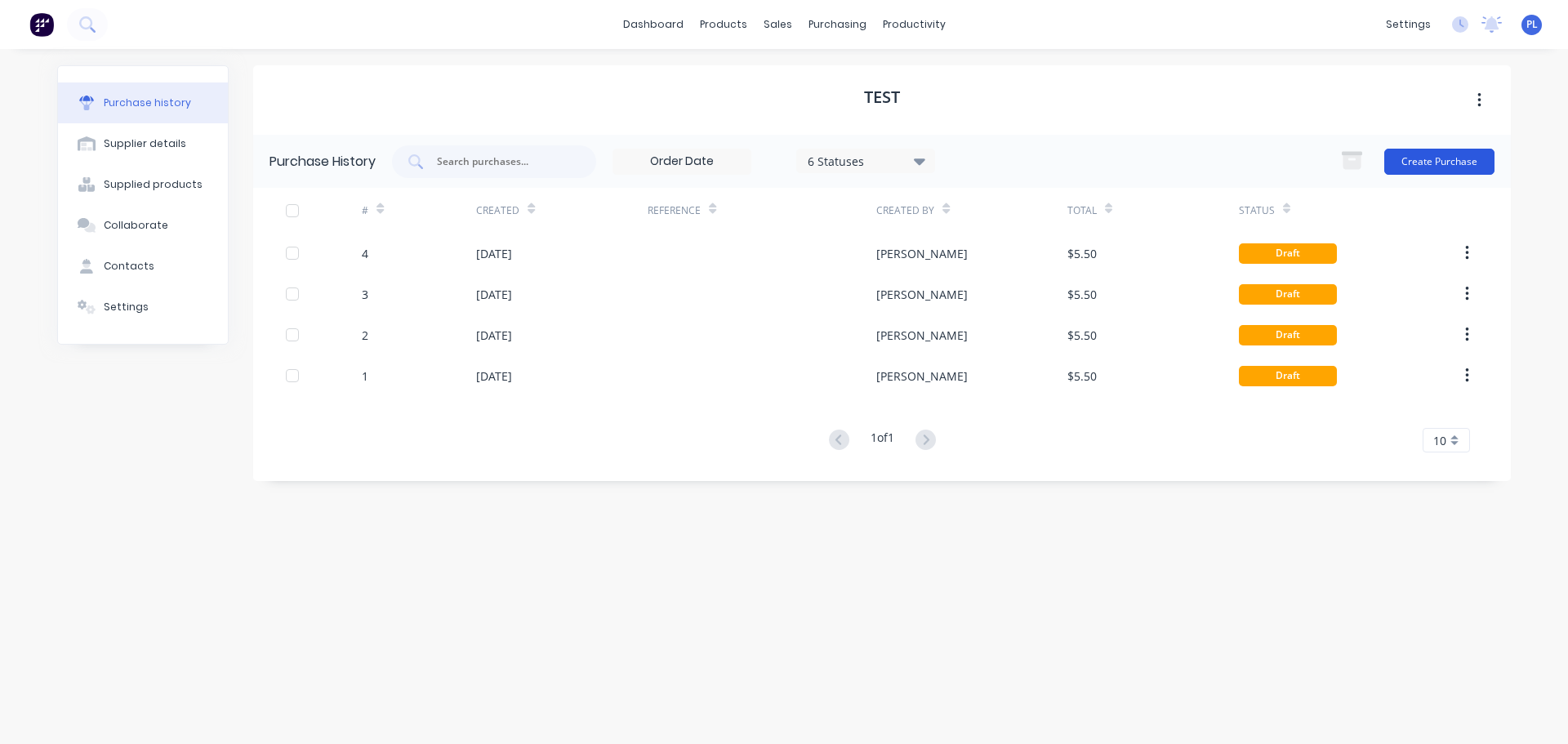
click at [1440, 153] on button "Create Purchase" at bounding box center [1439, 161] width 110 height 26
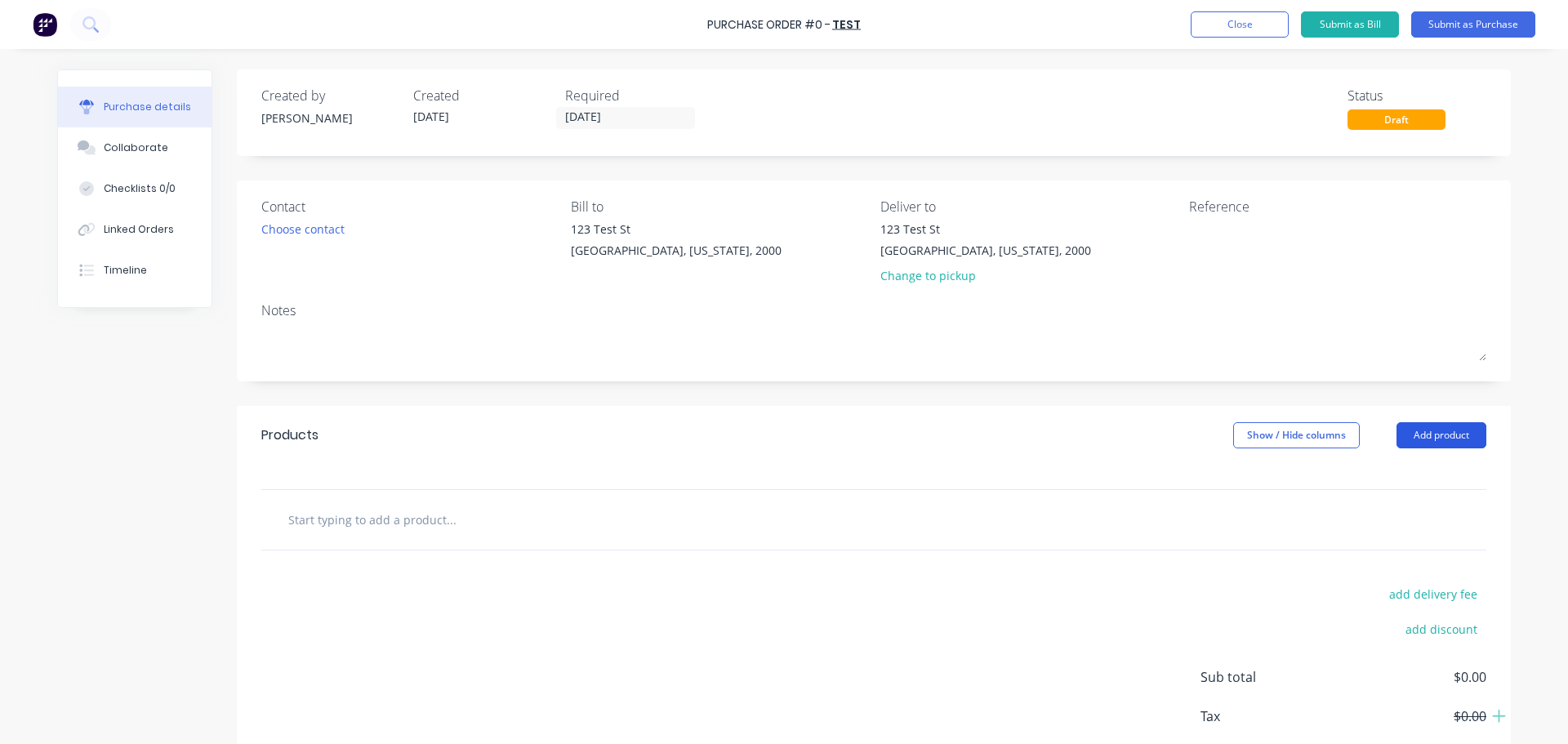
click at [1450, 423] on button "Add product" at bounding box center [1441, 435] width 90 height 26
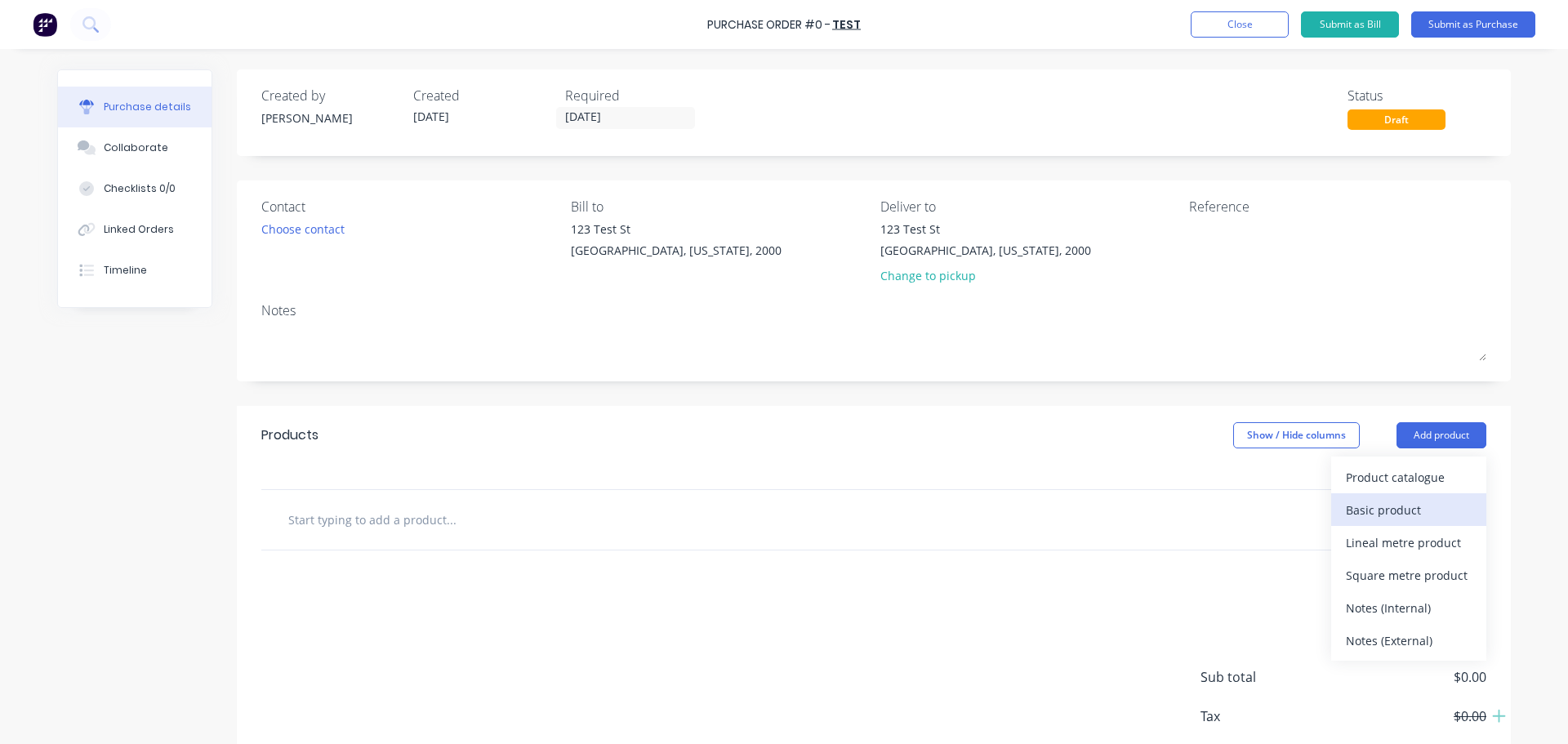
click at [1428, 497] on button "Basic product" at bounding box center [1408, 510] width 155 height 33
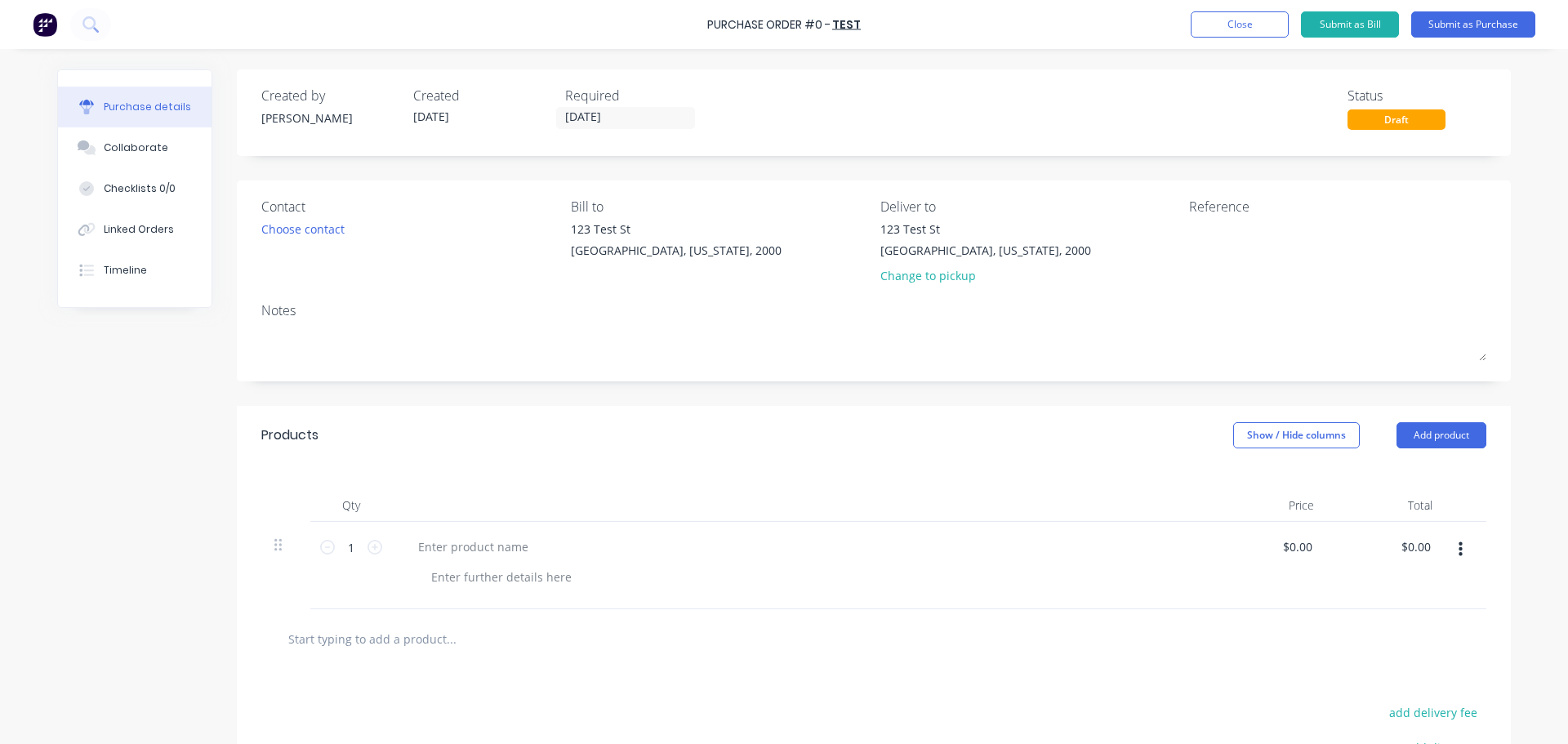
click at [475, 535] on div "Purchase details Collaborate Checklists 0/0 Linked Orders Timeline Created by P…" at bounding box center [783, 347] width 1486 height 662
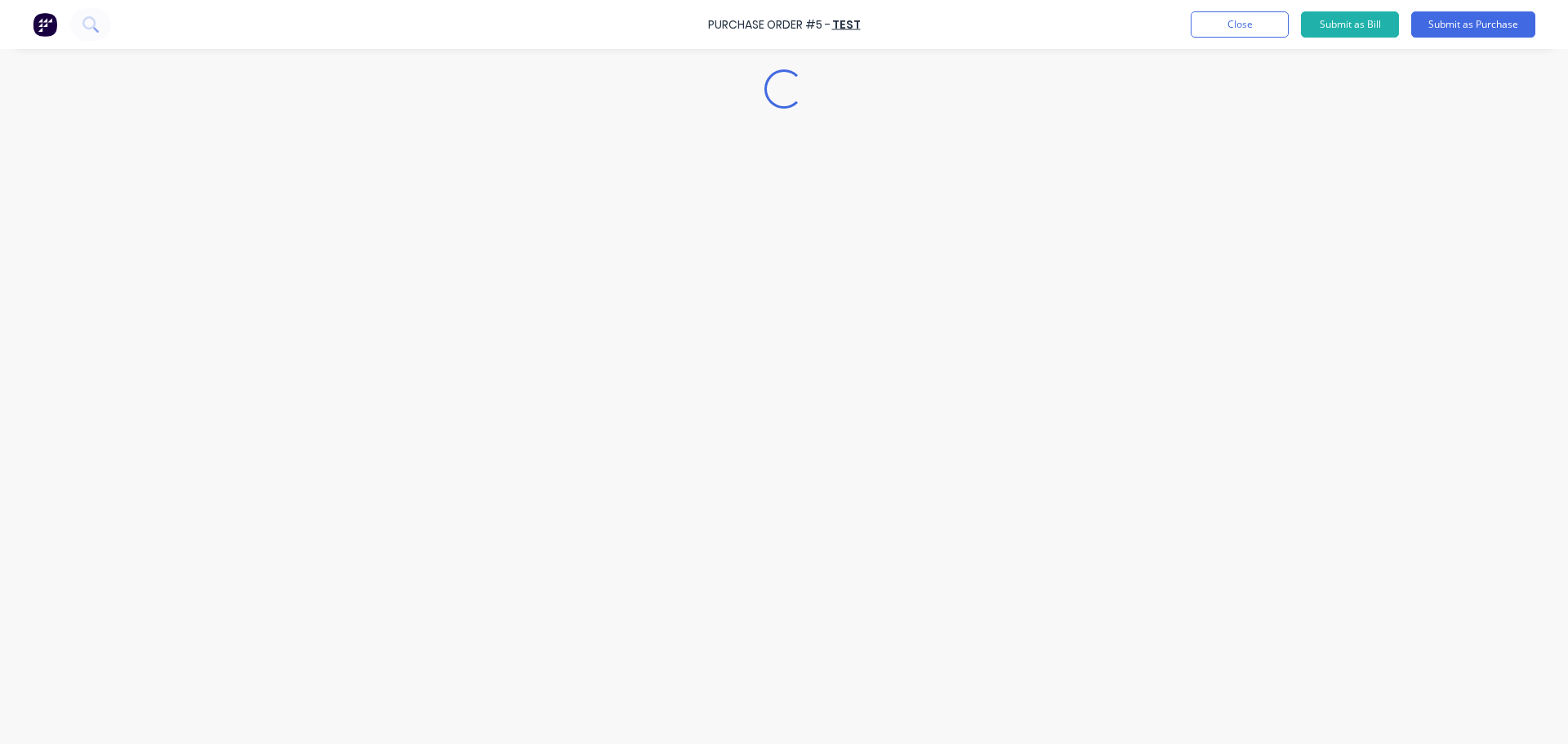
click at [484, 572] on div "Loading..." at bounding box center [783, 347] width 1486 height 662
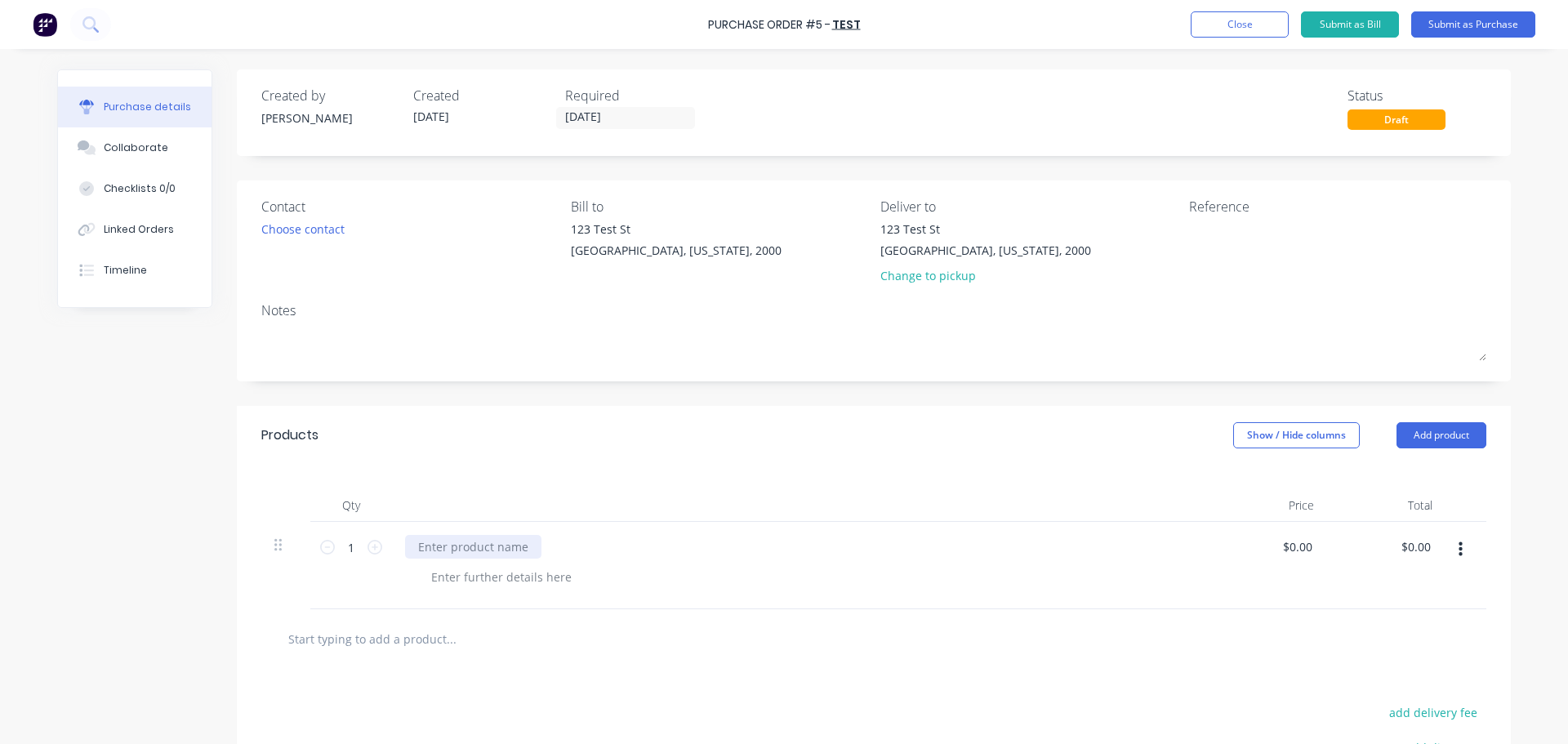
click at [456, 558] on div at bounding box center [474, 546] width 136 height 23
drag, startPoint x: 466, startPoint y: 572, endPoint x: 571, endPoint y: 579, distance: 105.2
click at [507, 576] on div at bounding box center [501, 576] width 166 height 23
click at [1295, 541] on input "0.00" at bounding box center [1297, 546] width 38 height 23
click at [1284, 535] on div "$0.00 0.00" at bounding box center [1300, 546] width 31 height 23
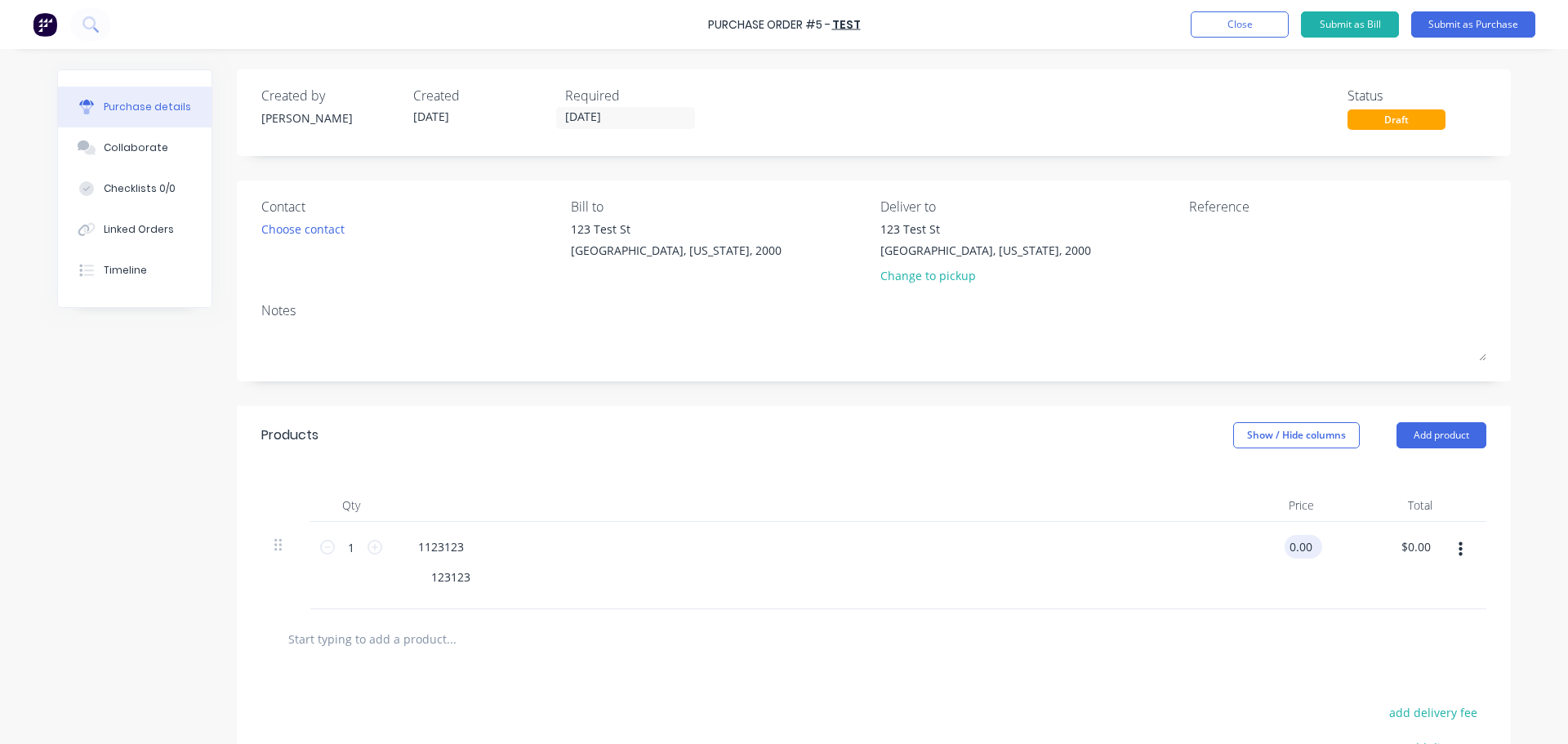
click at [1284, 535] on div "0.00 0.00" at bounding box center [1300, 546] width 31 height 23
type input "$5.00"
click at [1051, 407] on div "Products Show / Hide columns Add product" at bounding box center [874, 435] width 1274 height 59
click at [1487, 27] on button "Submit as Purchase" at bounding box center [1473, 24] width 124 height 26
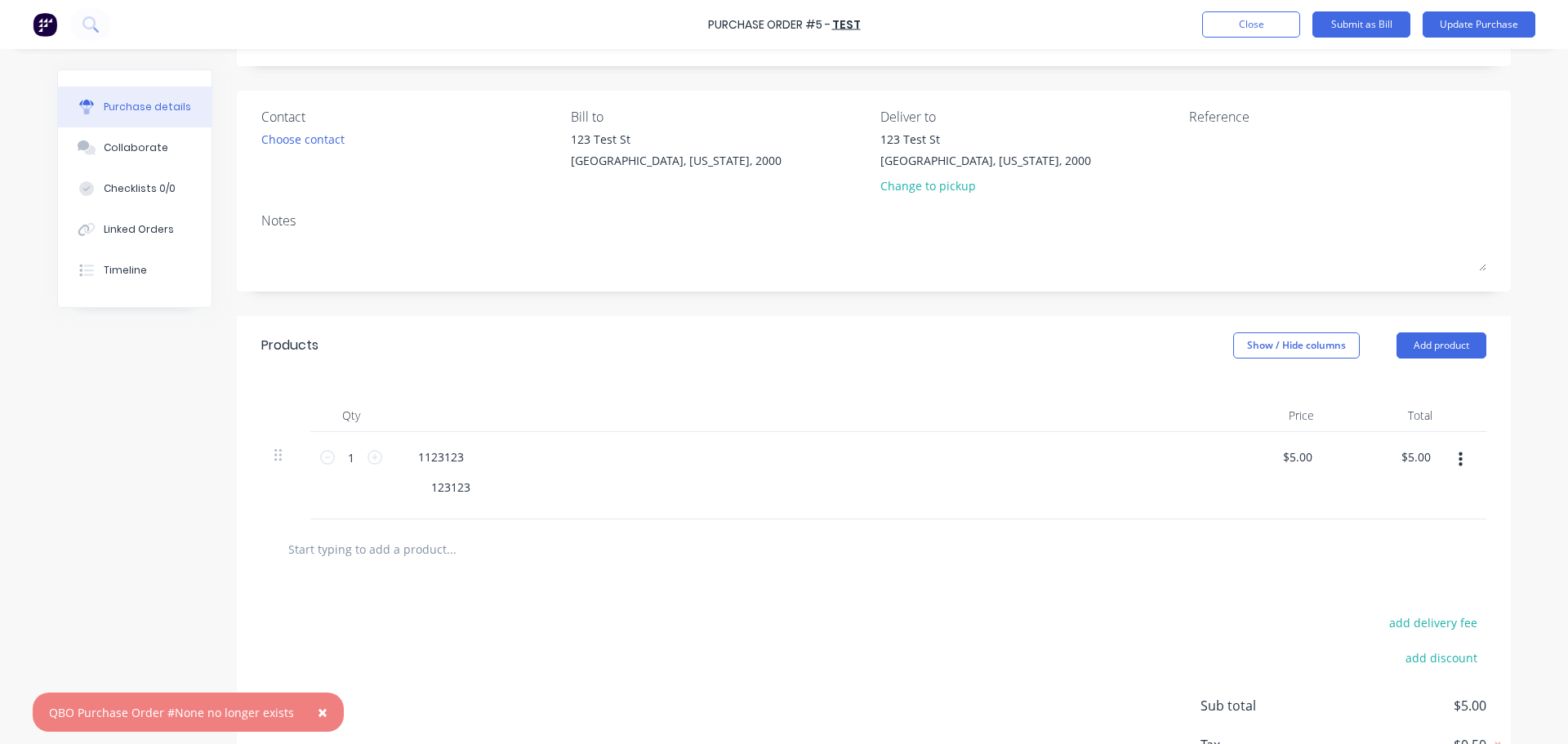
scroll to position [209, 0]
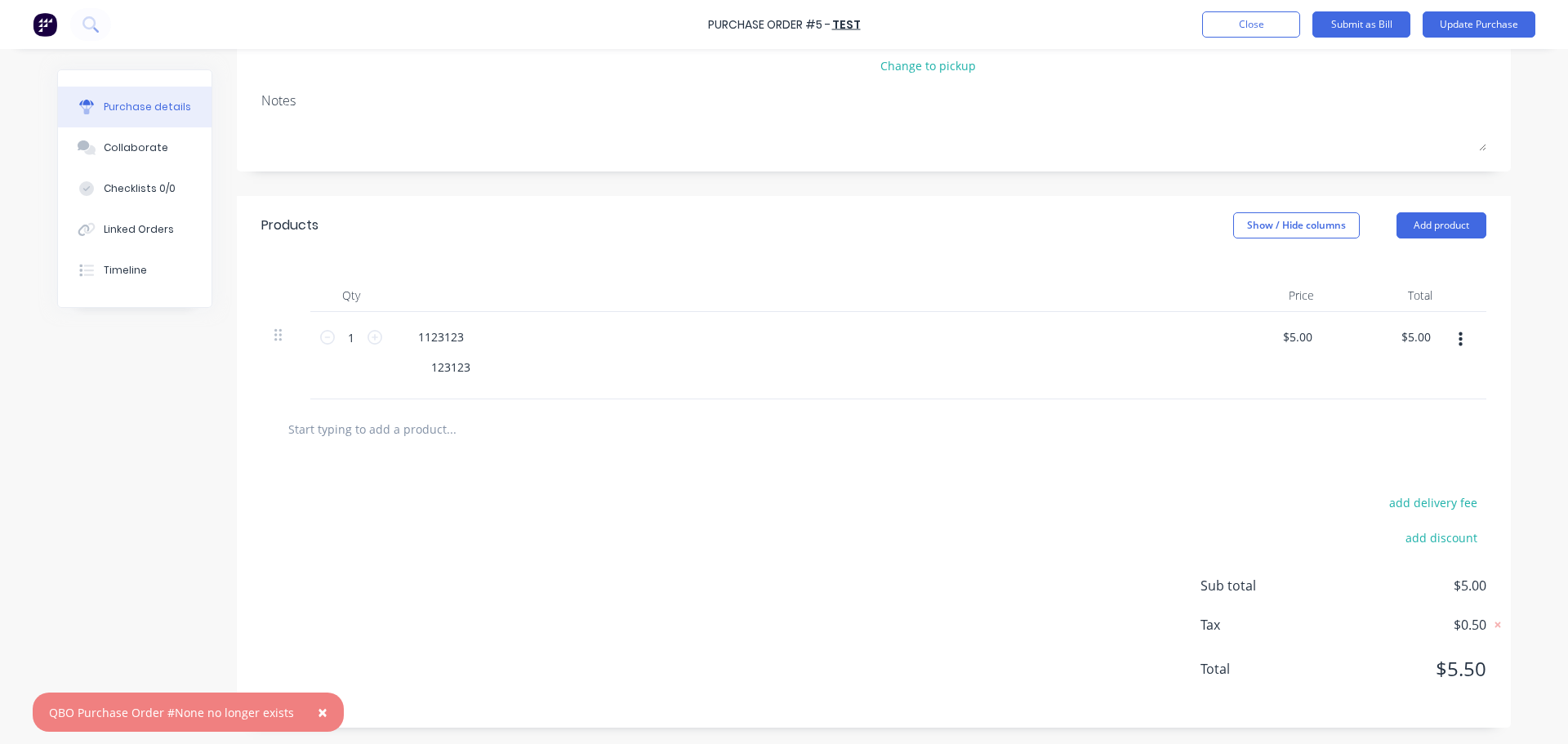
click at [310, 715] on button "×" at bounding box center [322, 711] width 42 height 39
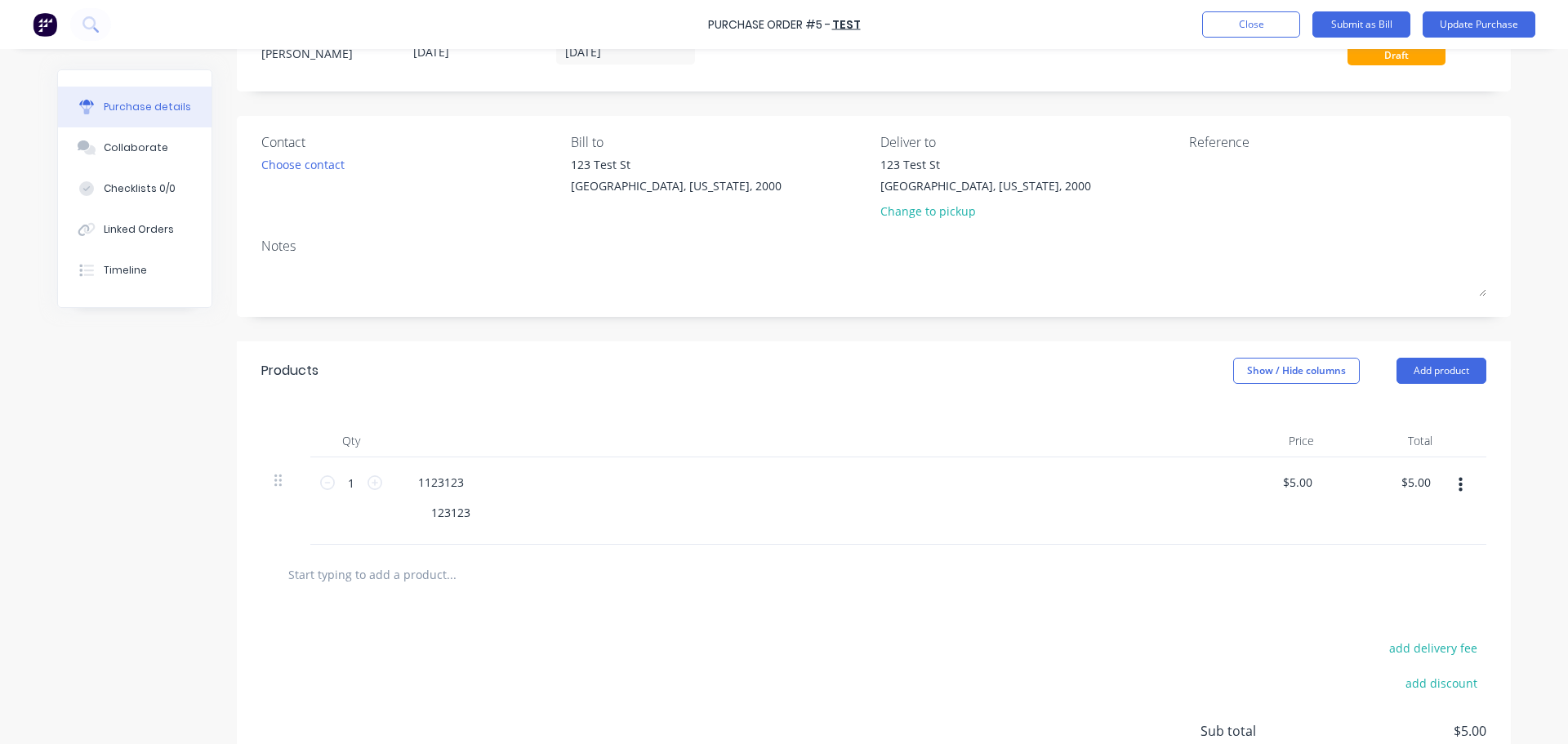
scroll to position [0, 0]
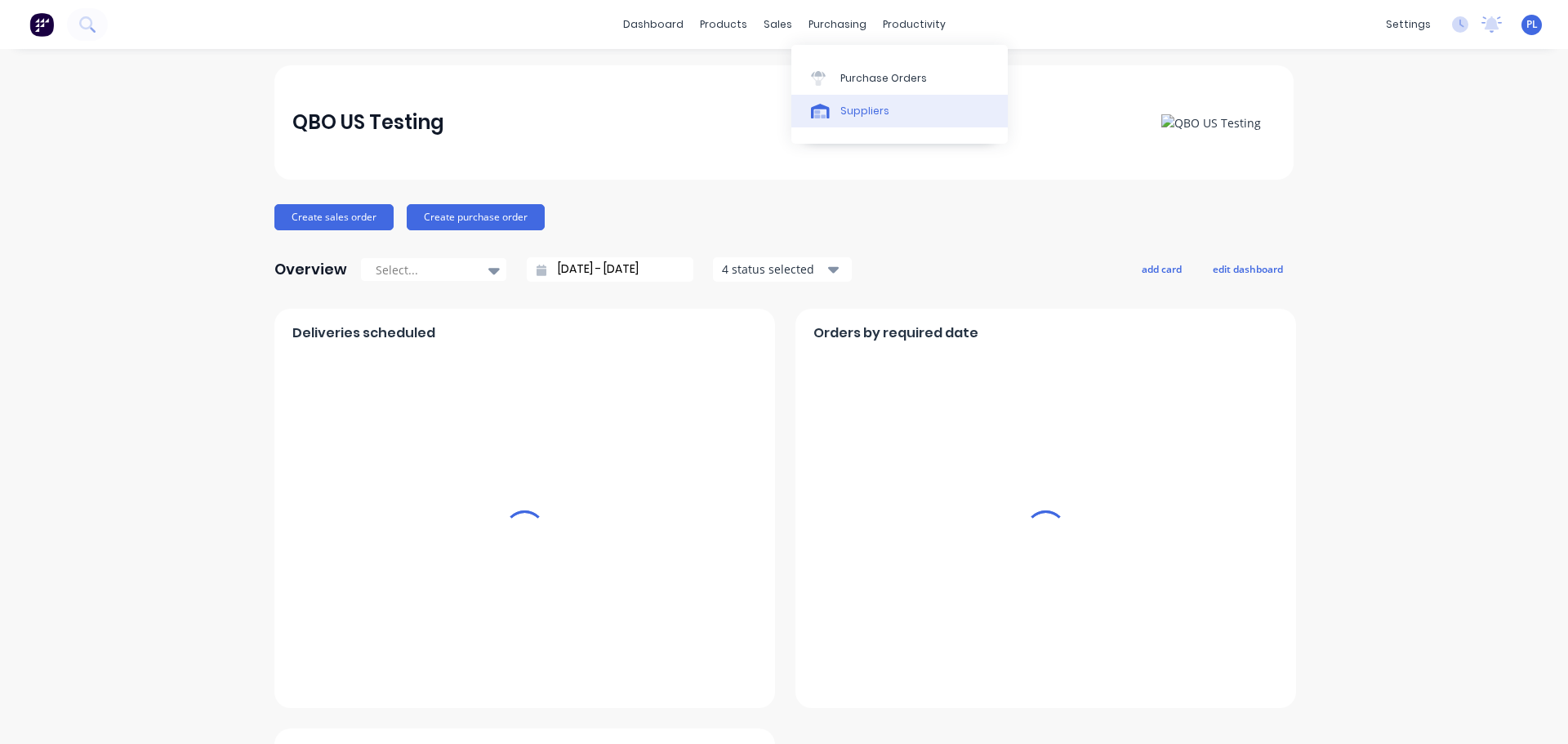
click at [844, 103] on div "Suppliers" at bounding box center [864, 110] width 49 height 15
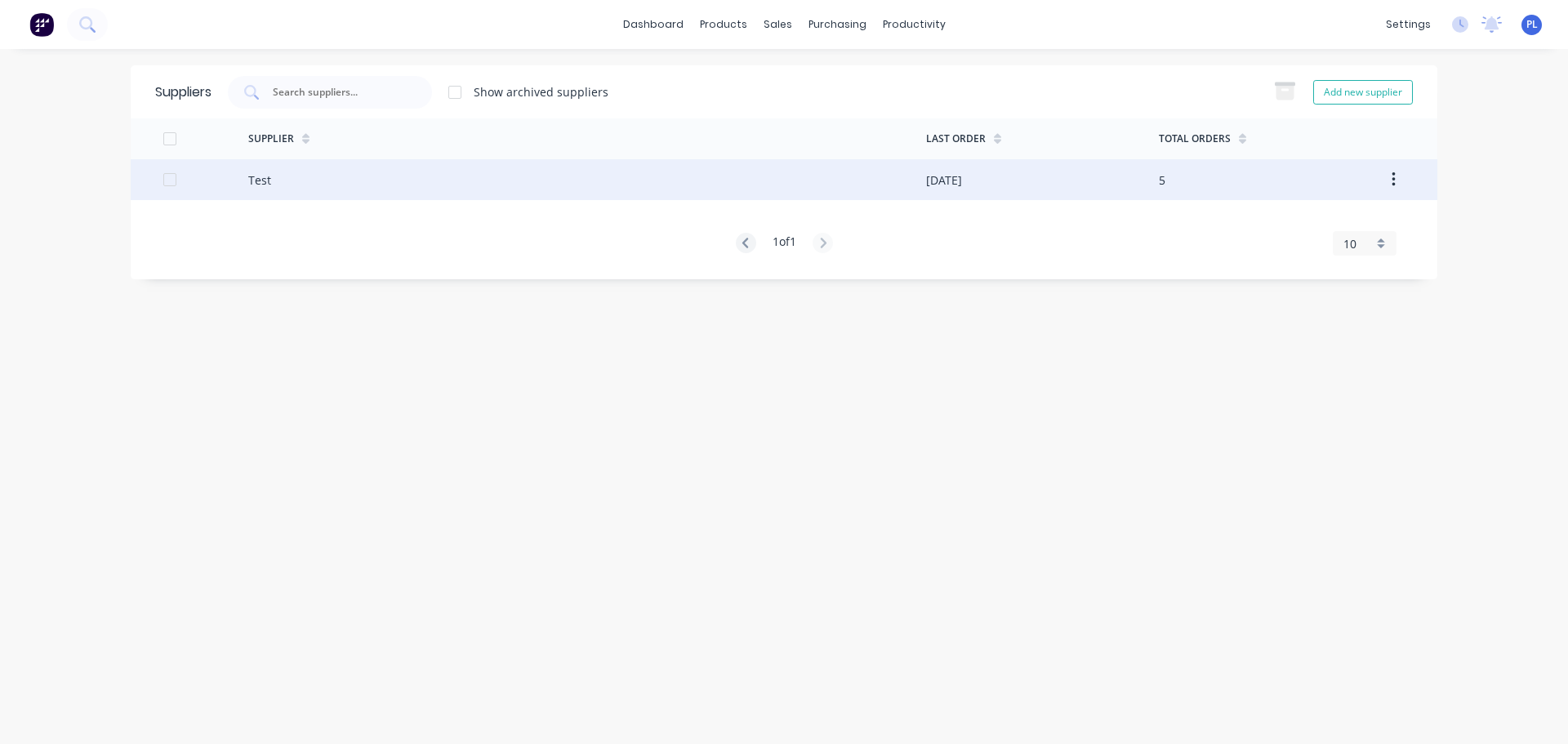
click at [279, 172] on div "Test" at bounding box center [587, 179] width 678 height 41
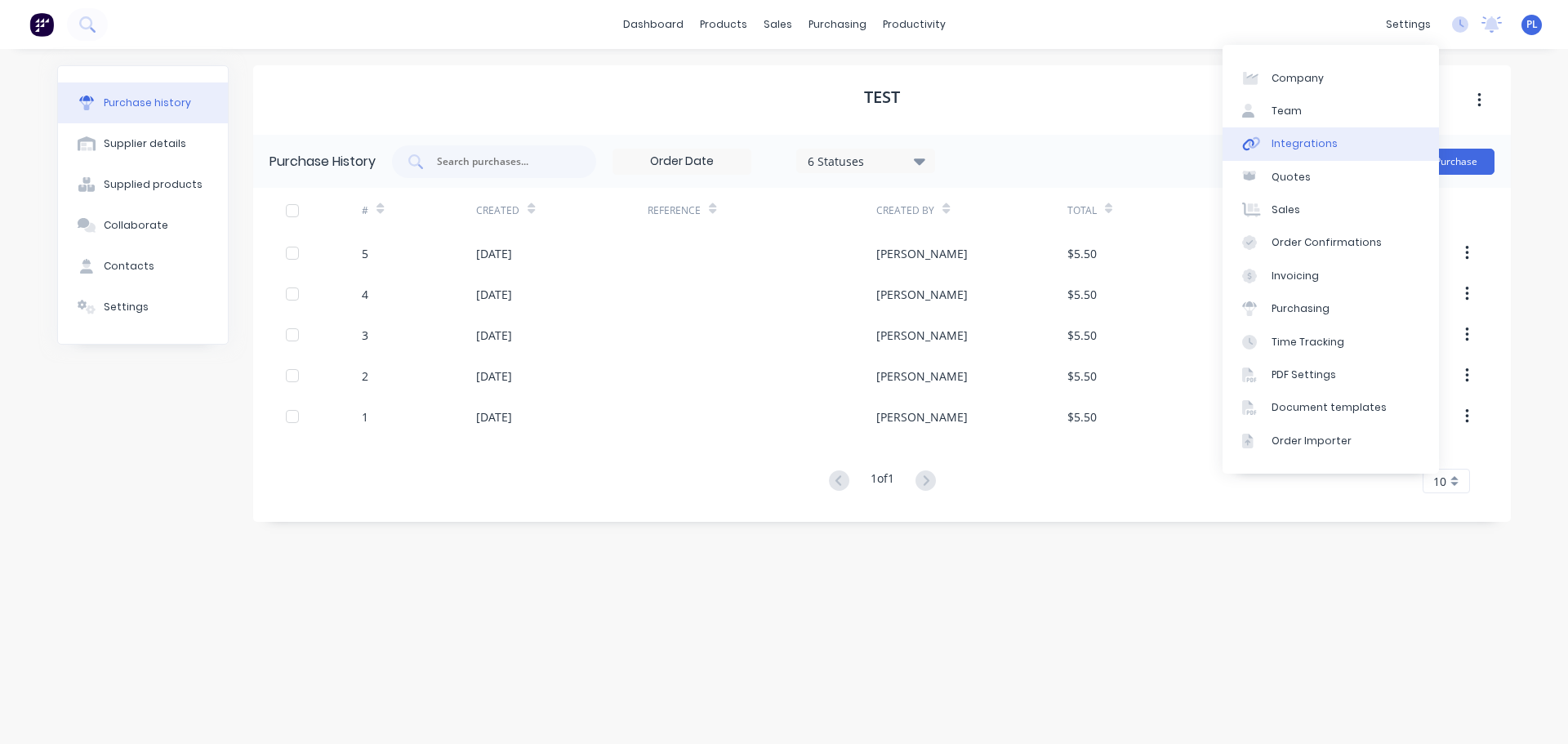
click at [1318, 144] on div "Integrations" at bounding box center [1304, 143] width 66 height 15
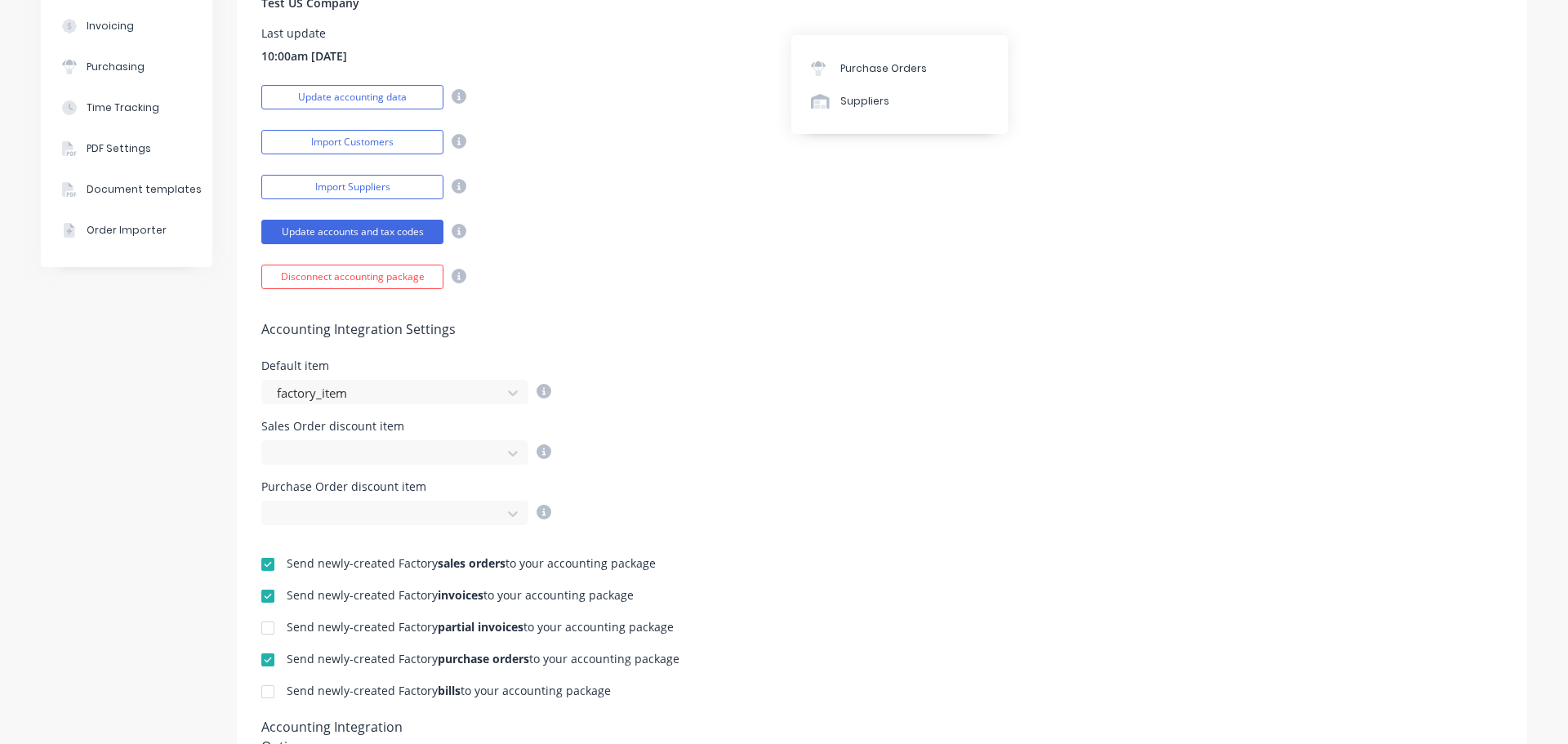
scroll to position [490, 0]
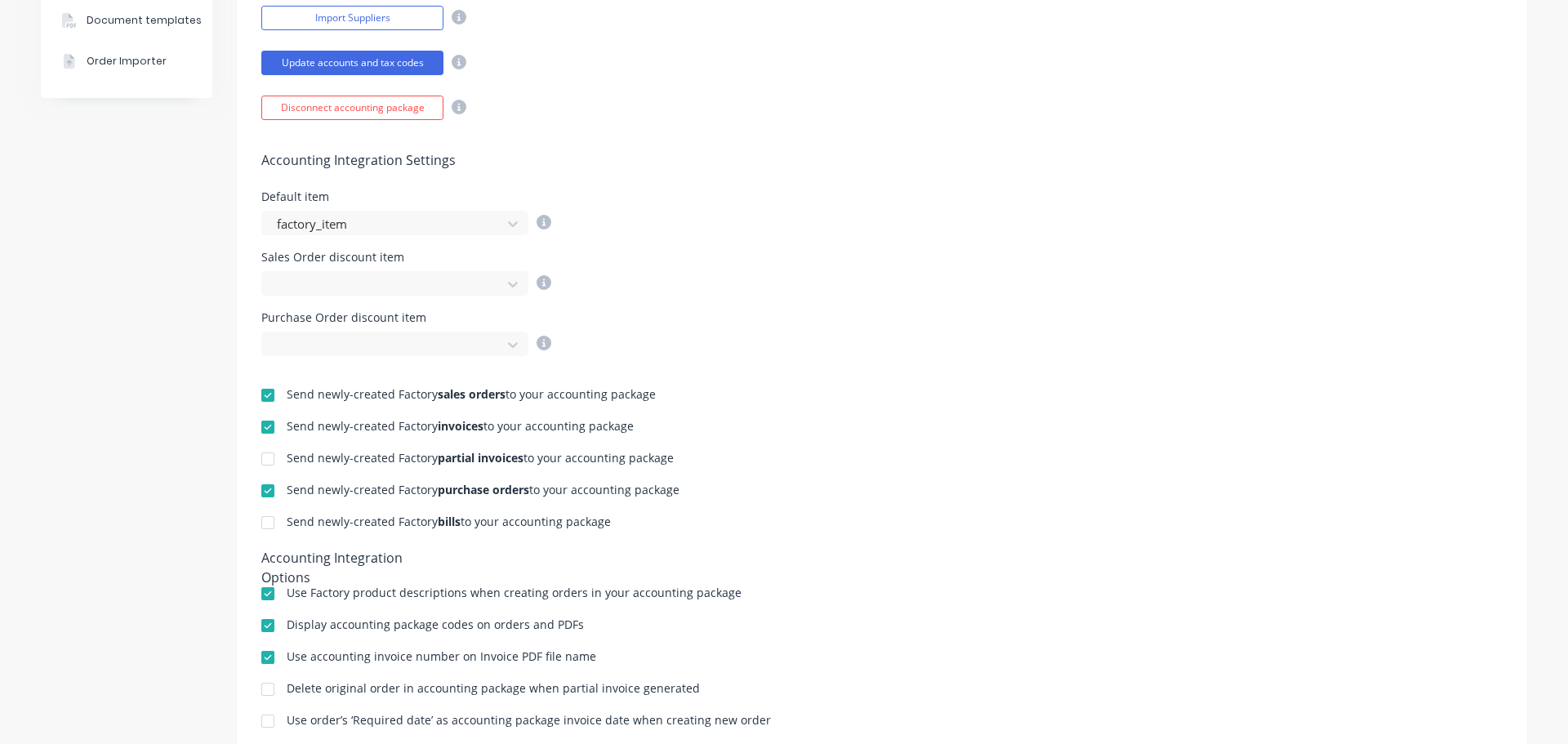
click at [256, 524] on div at bounding box center [268, 522] width 33 height 33
click at [258, 456] on div at bounding box center [268, 459] width 33 height 33
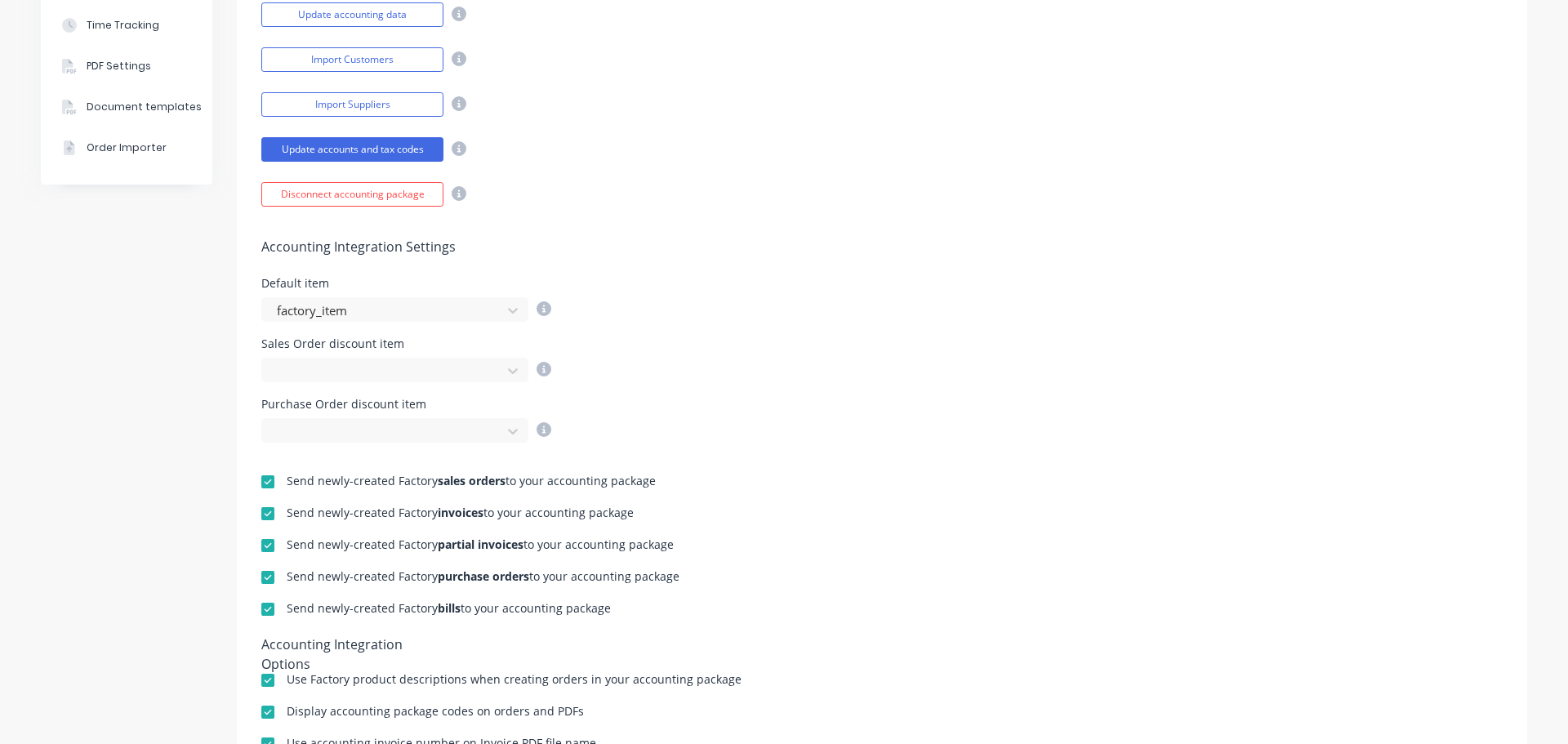
scroll to position [0, 0]
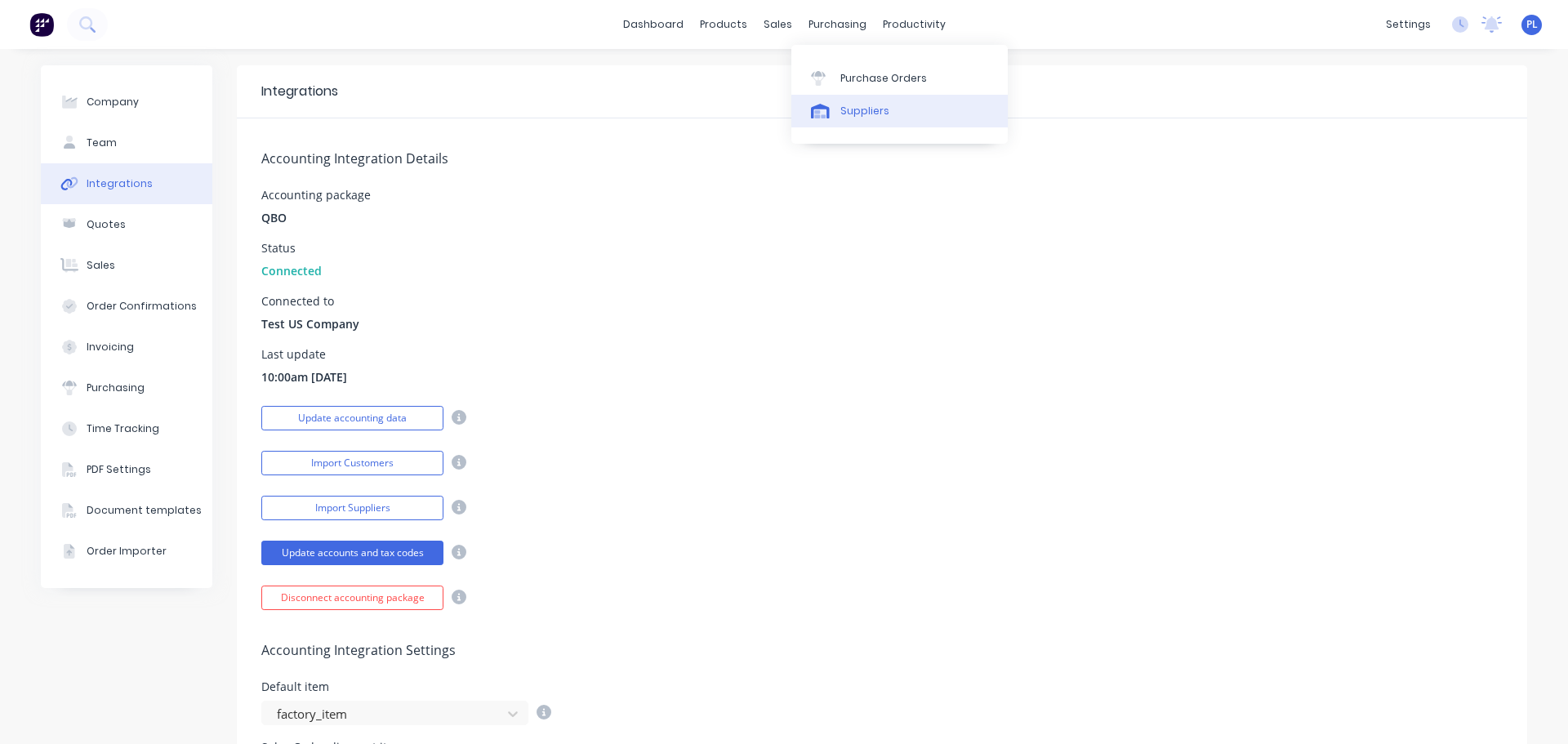
click at [863, 116] on div "Suppliers" at bounding box center [864, 110] width 49 height 15
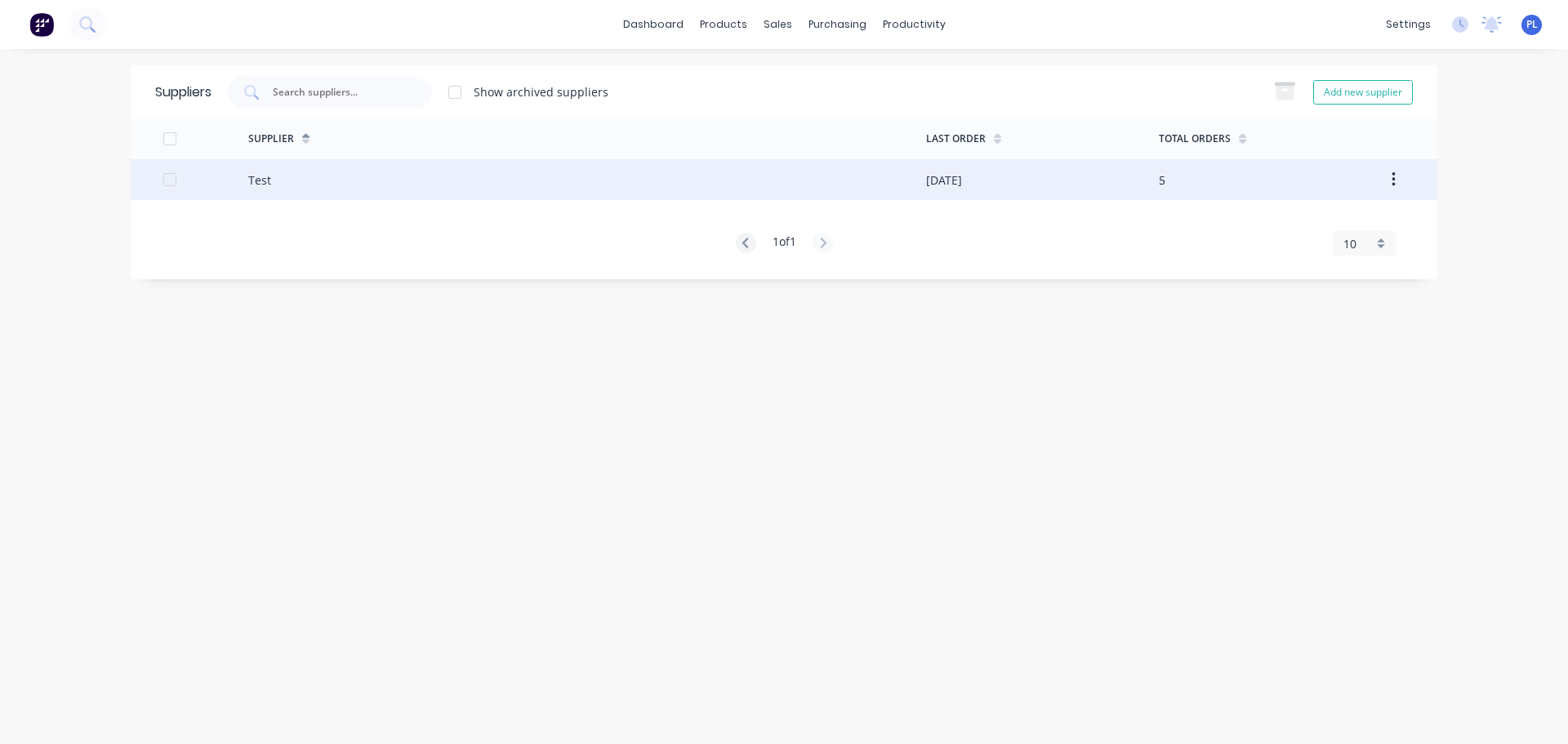
click at [447, 169] on div "Test" at bounding box center [587, 179] width 678 height 41
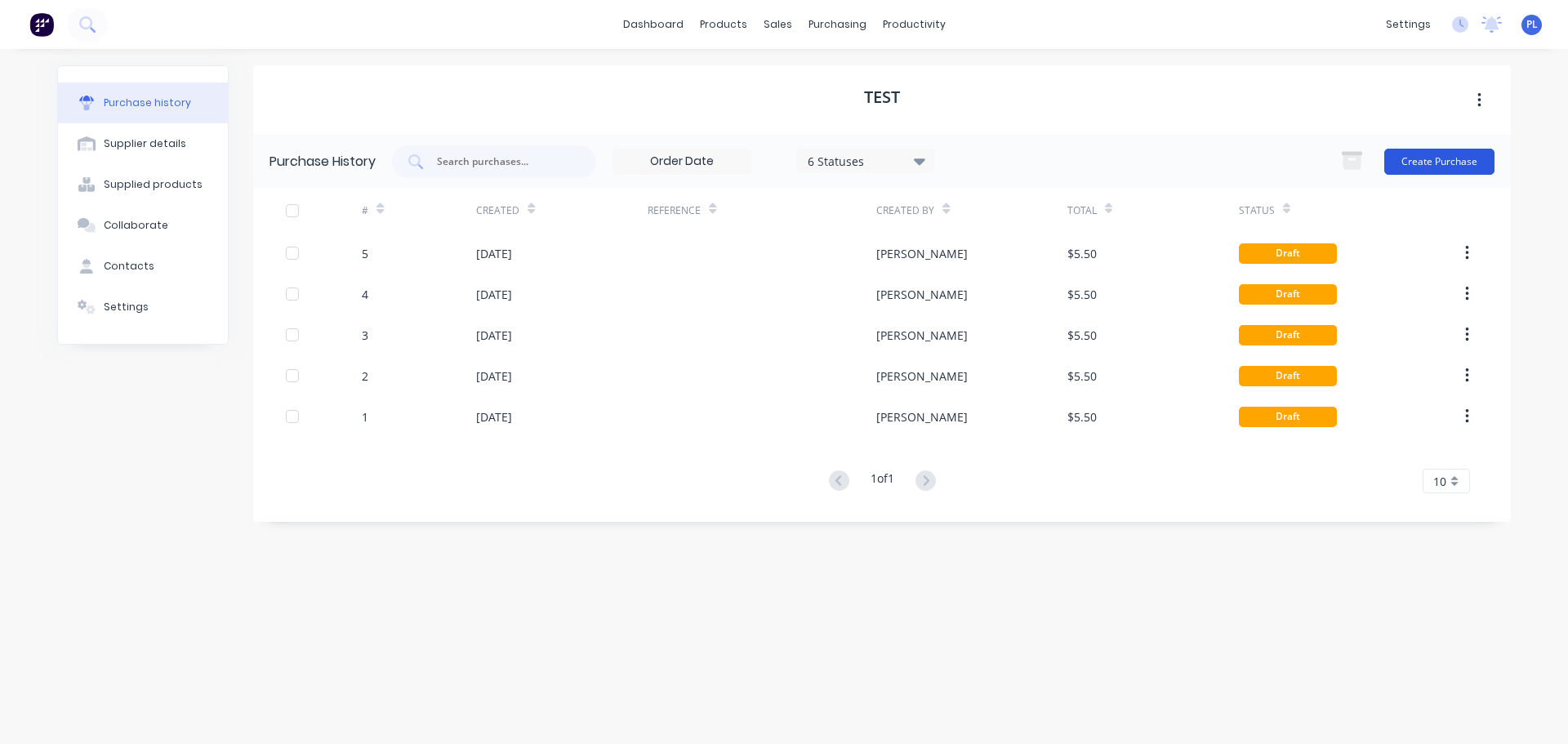
click at [1439, 151] on button "Create Purchase" at bounding box center [1439, 161] width 110 height 26
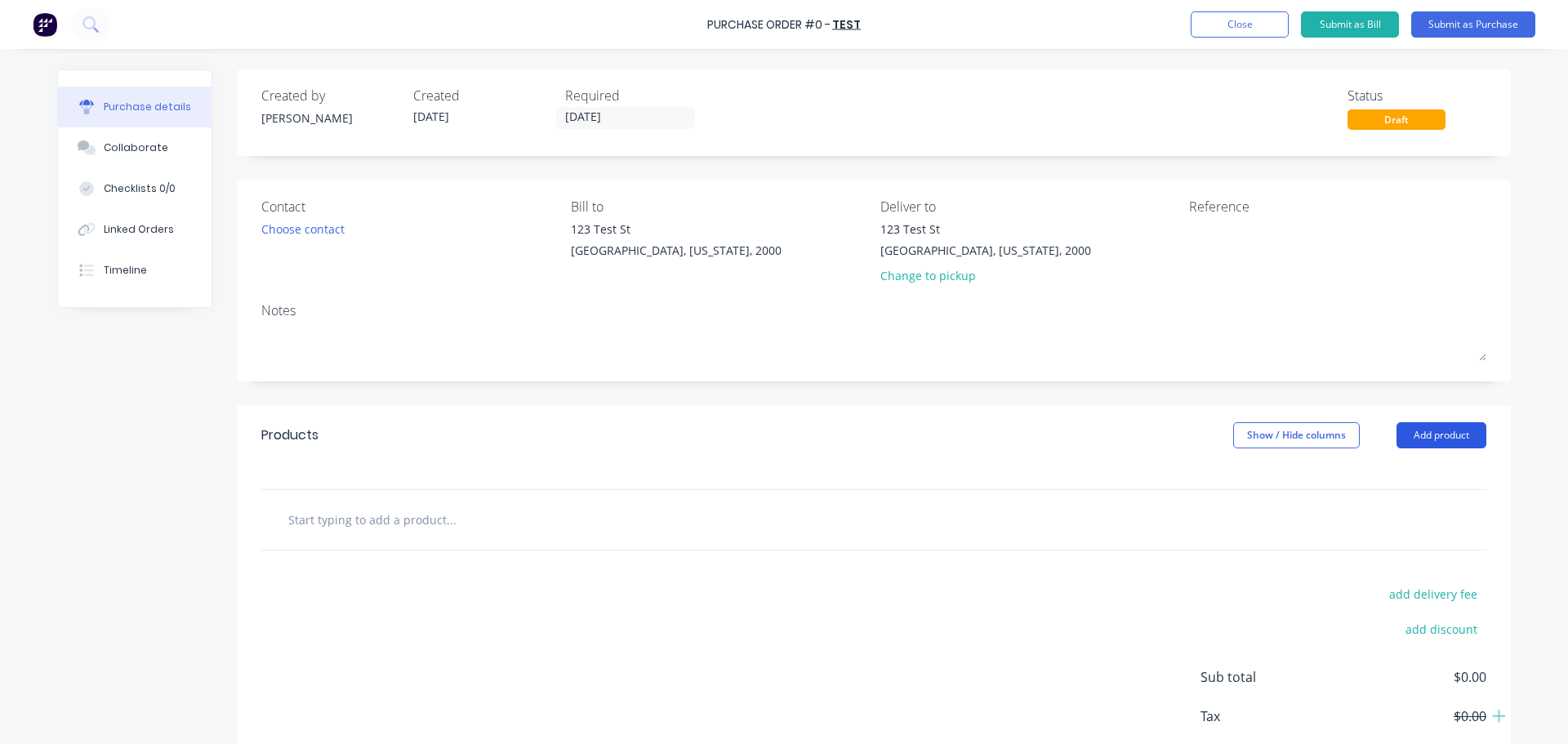
click at [1407, 423] on div "Products Show / Hide columns Add product" at bounding box center [874, 435] width 1274 height 59
click at [1411, 434] on button "Add product" at bounding box center [1441, 435] width 90 height 26
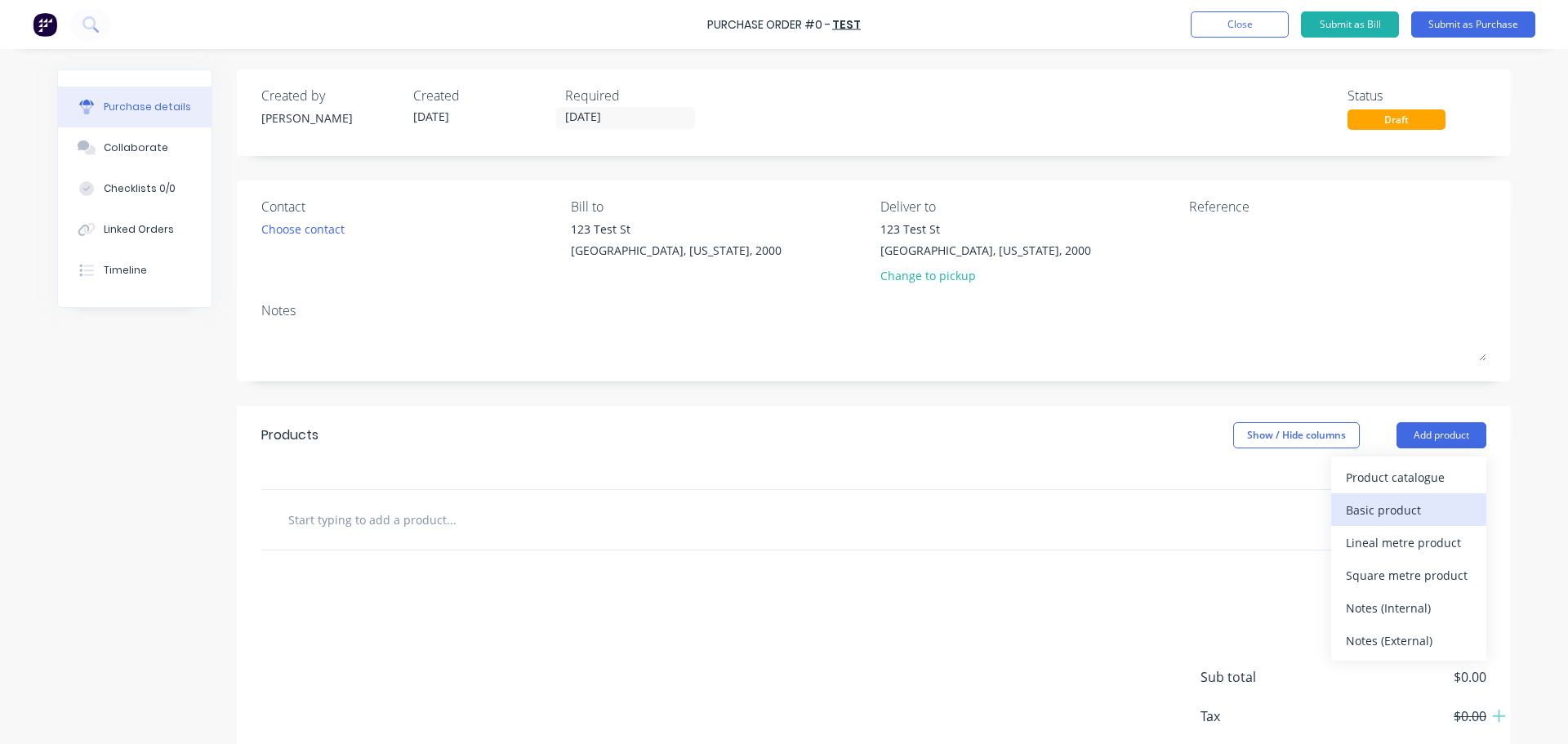
drag, startPoint x: 1408, startPoint y: 514, endPoint x: 1398, endPoint y: 514, distance: 10.0
click at [1398, 514] on div "Basic product" at bounding box center [1408, 510] width 126 height 23
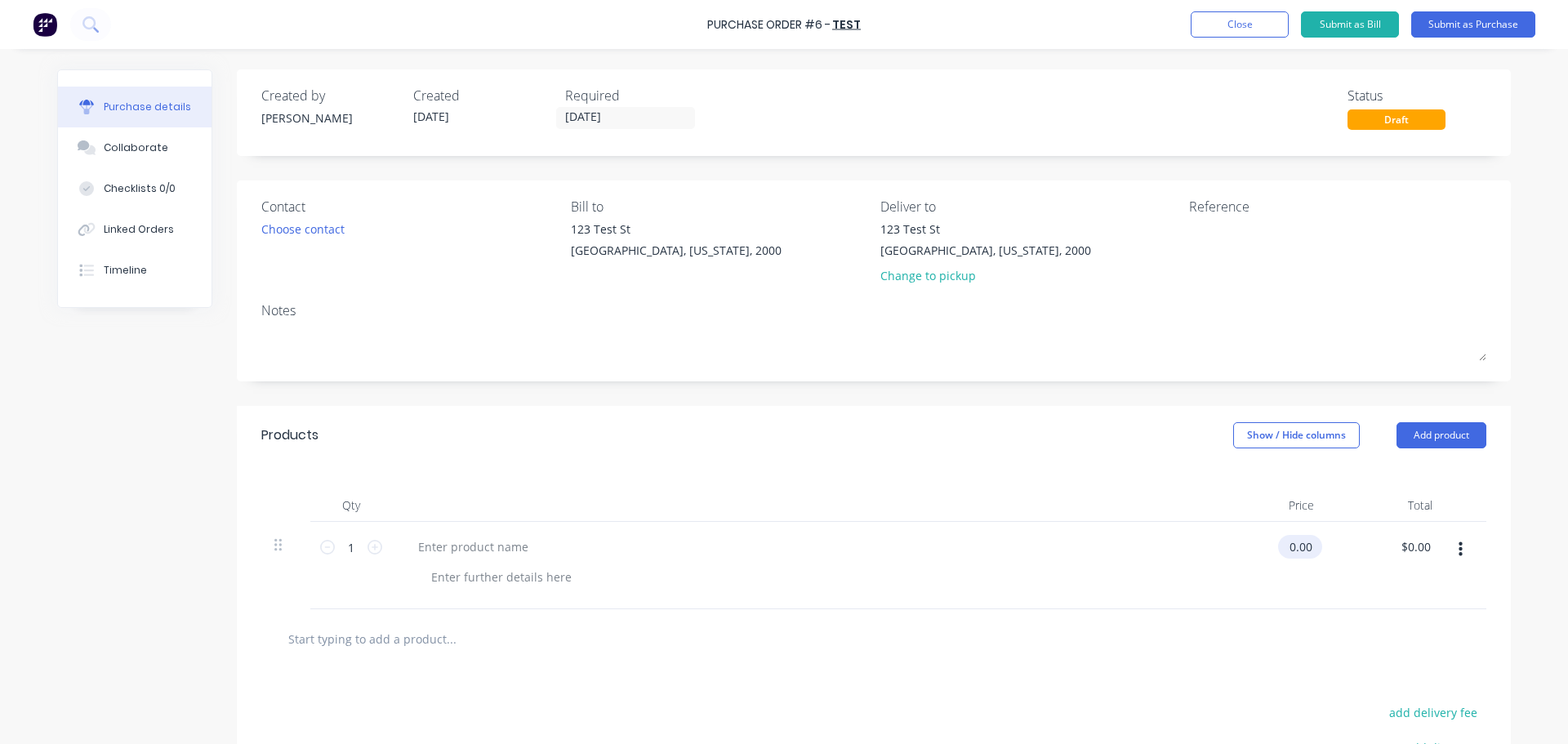
click at [1290, 541] on input "0.00" at bounding box center [1297, 546] width 38 height 23
click at [1290, 541] on input "0.00" at bounding box center [1300, 546] width 31 height 23
type input "$5.00"
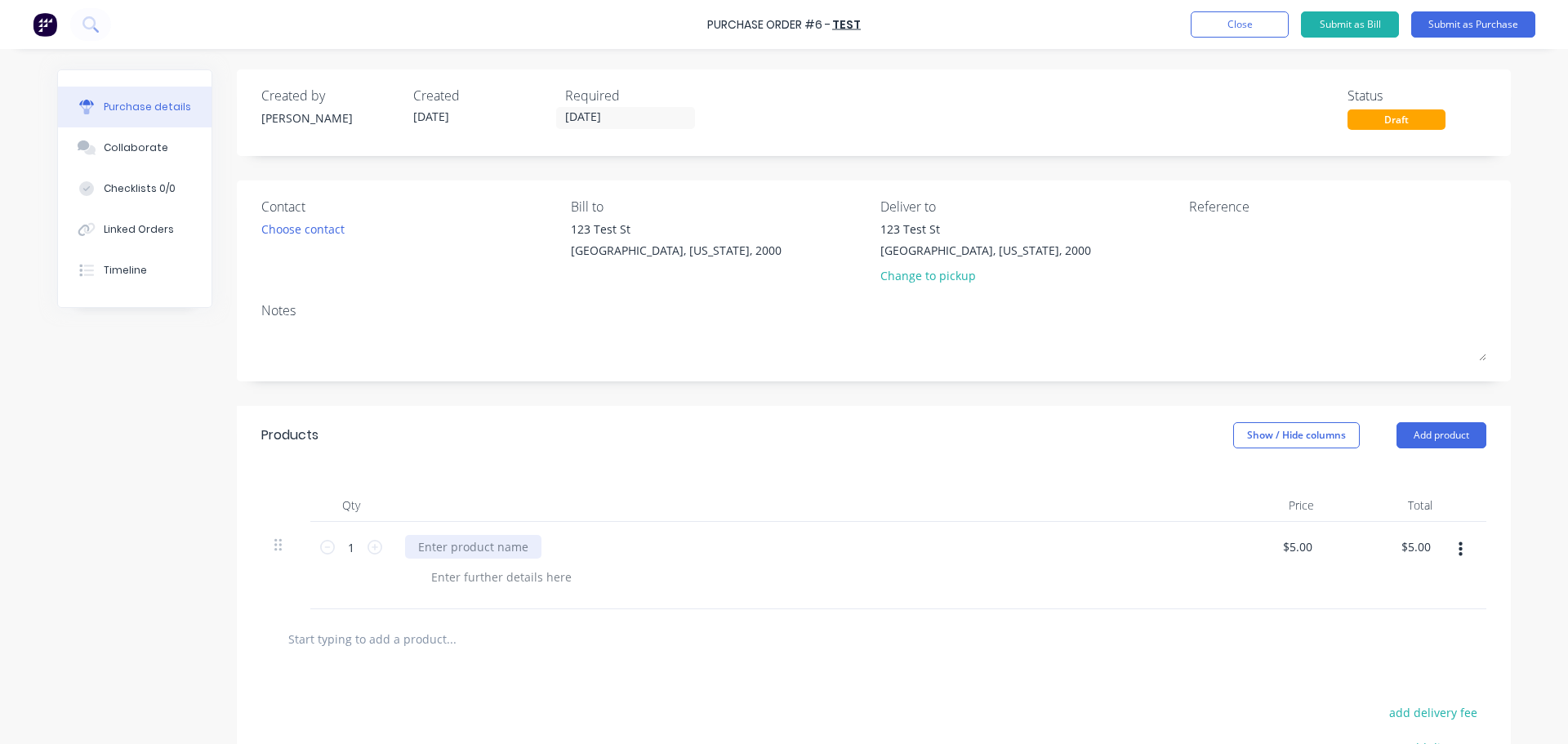
drag, startPoint x: 434, startPoint y: 527, endPoint x: 439, endPoint y: 539, distance: 13.0
click at [436, 529] on div at bounding box center [800, 565] width 817 height 87
click at [441, 540] on div at bounding box center [474, 546] width 136 height 23
click at [1495, 19] on button "Submit as Purchase" at bounding box center [1473, 24] width 124 height 26
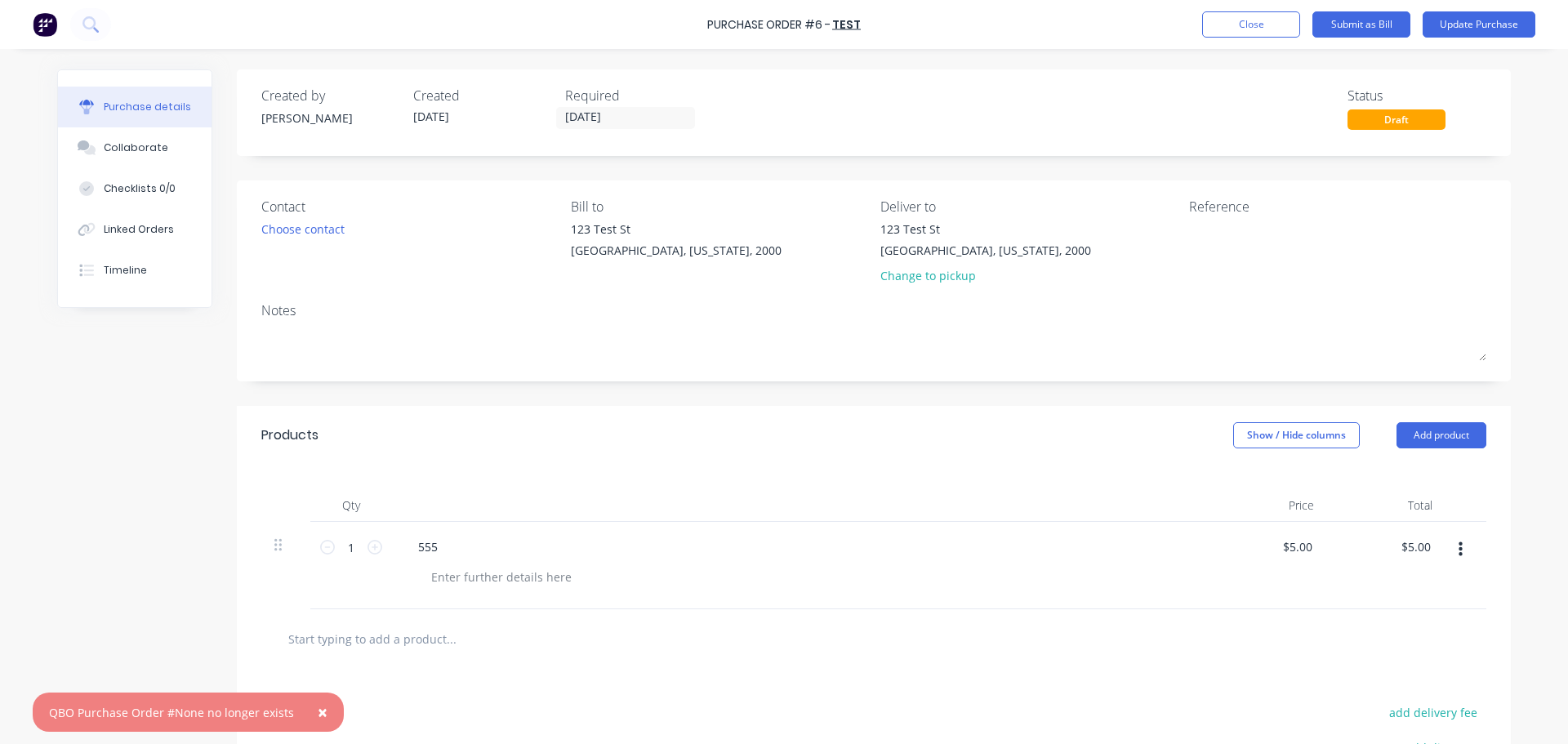
click at [317, 706] on span "×" at bounding box center [322, 711] width 9 height 23
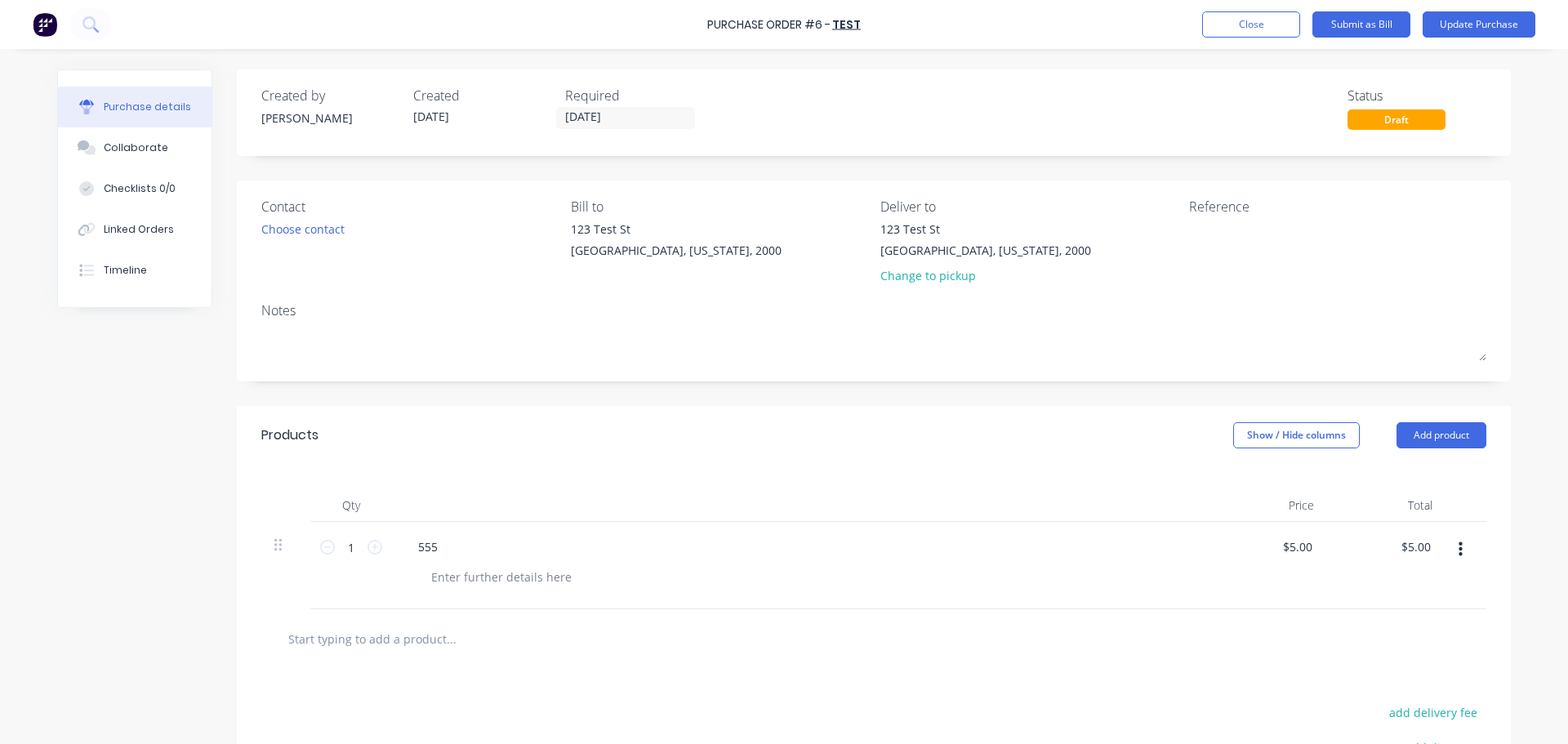
click at [1216, 38] on div "Purchase Order #6 - Test Add product Close Submit as Bill Update Purchase" at bounding box center [784, 24] width 1568 height 49
drag, startPoint x: 1223, startPoint y: 26, endPoint x: 1122, endPoint y: 38, distance: 101.7
click at [1174, 30] on div "Purchase Order #6 - Test Add product Close Submit as Bill Update Purchase" at bounding box center [784, 24] width 1568 height 49
click at [1218, 34] on button "Close" at bounding box center [1251, 24] width 98 height 26
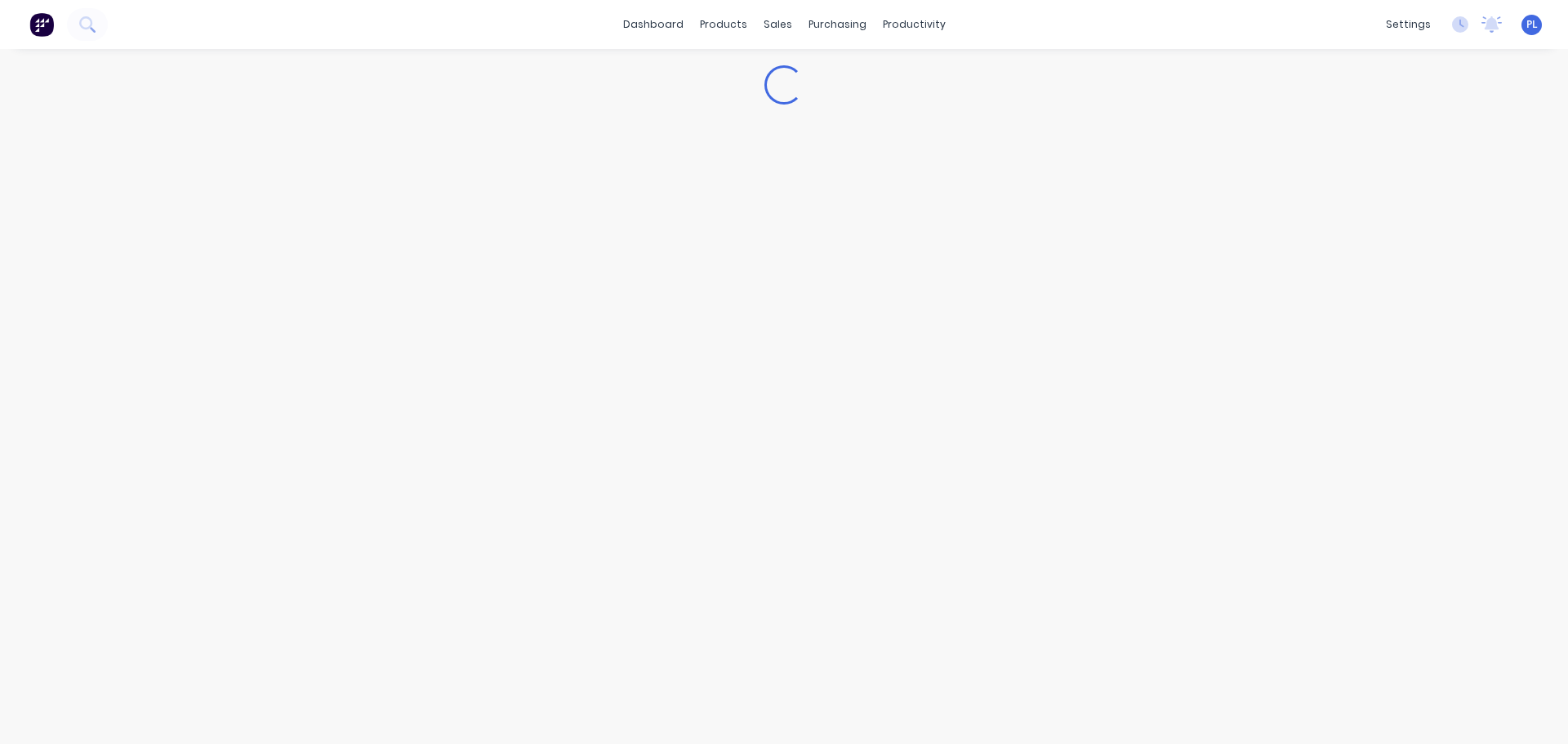
click at [1214, 26] on div "dashboard products sales purchasing productivity dashboard products Product Cat…" at bounding box center [784, 24] width 1568 height 49
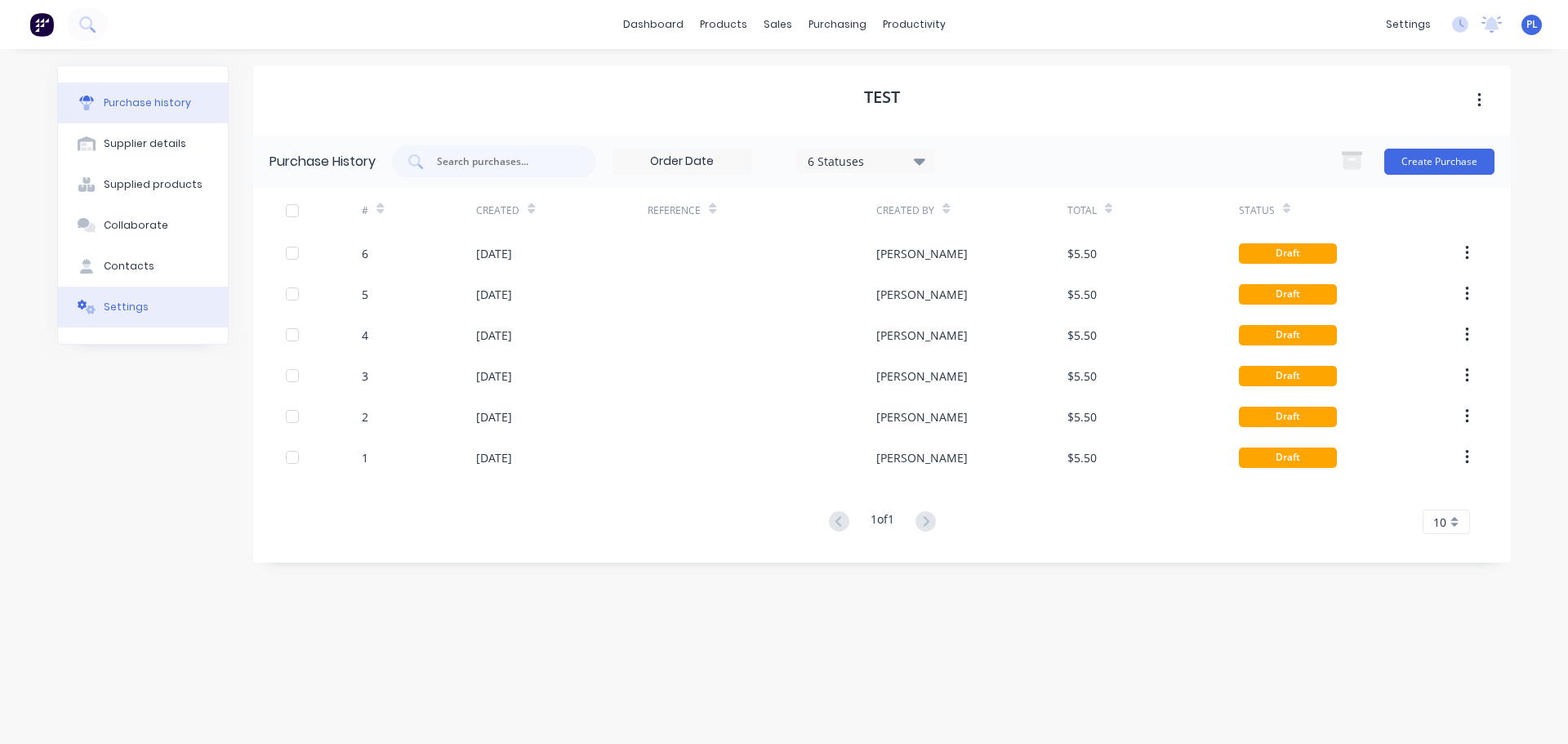
click at [140, 305] on div "Settings" at bounding box center [126, 306] width 45 height 15
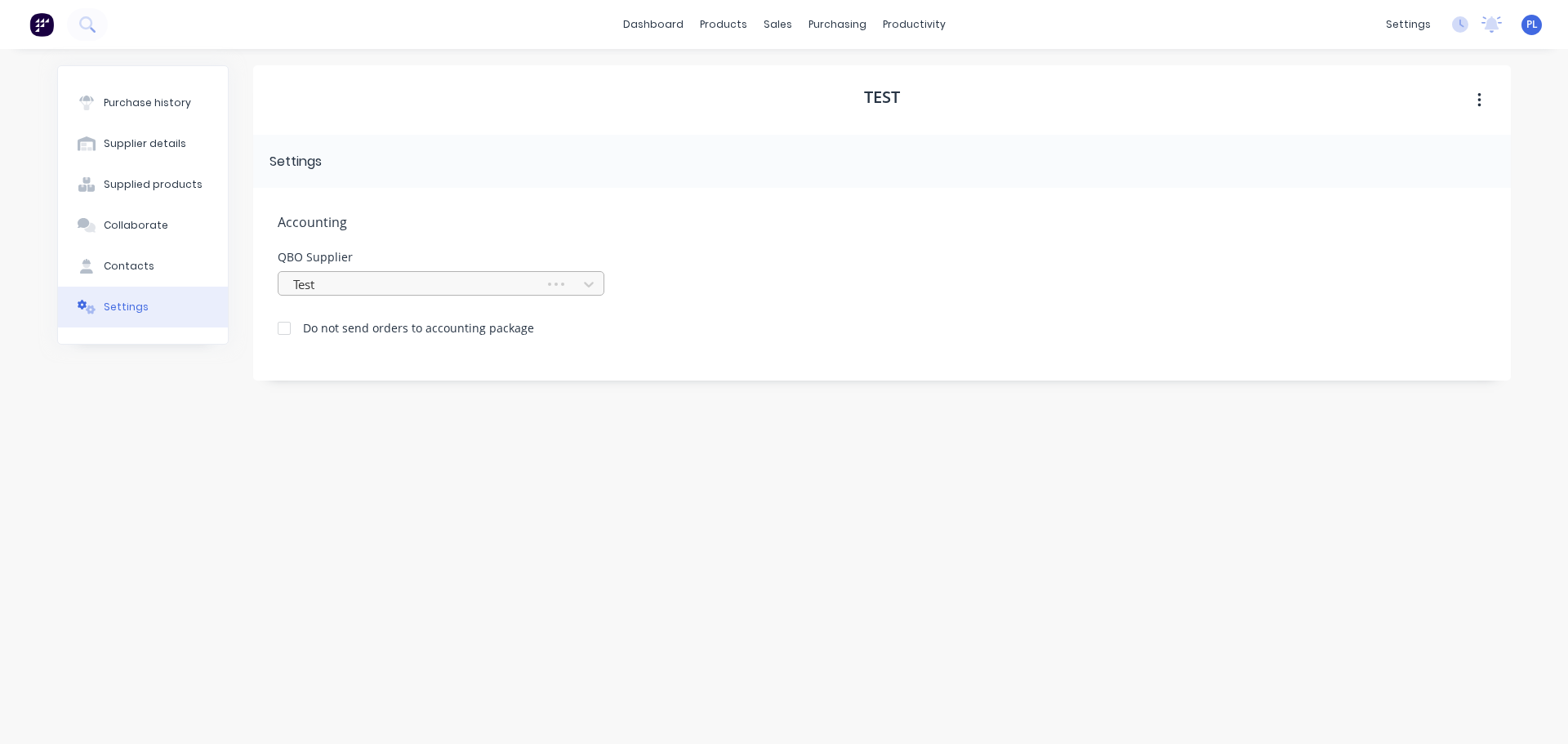
click at [361, 289] on div at bounding box center [414, 284] width 245 height 21
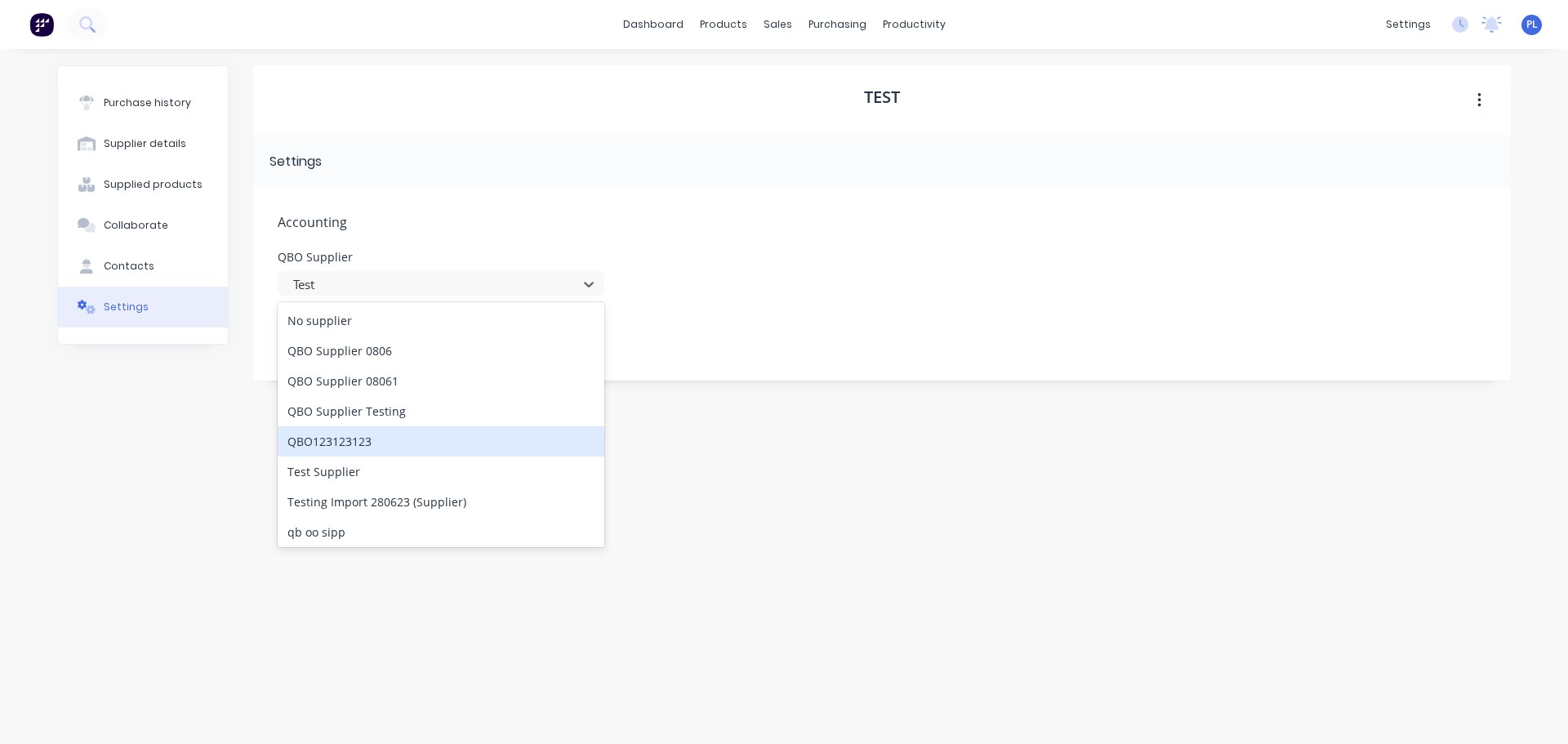
scroll to position [34, 0]
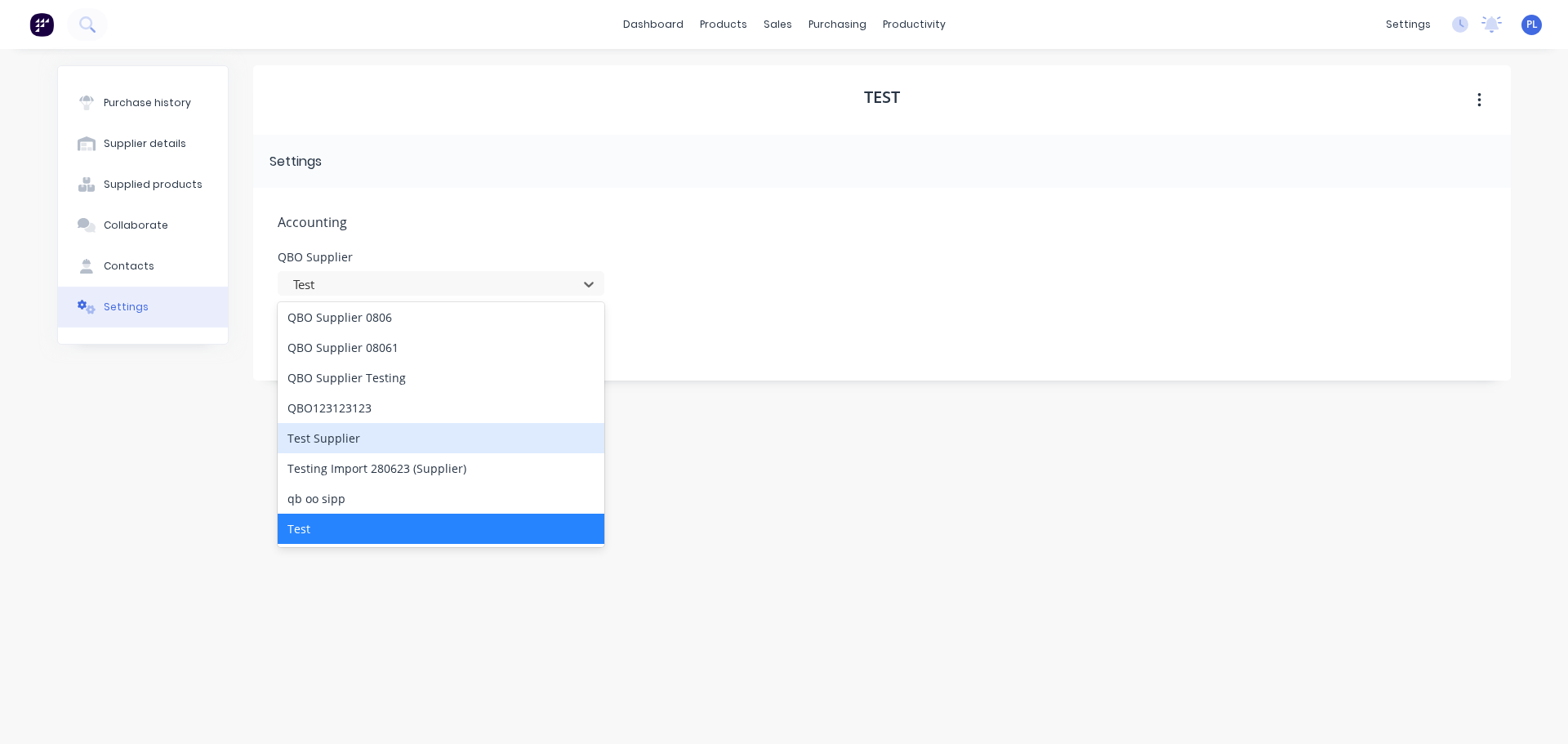
click at [327, 446] on div "Test Supplier" at bounding box center [441, 437] width 327 height 30
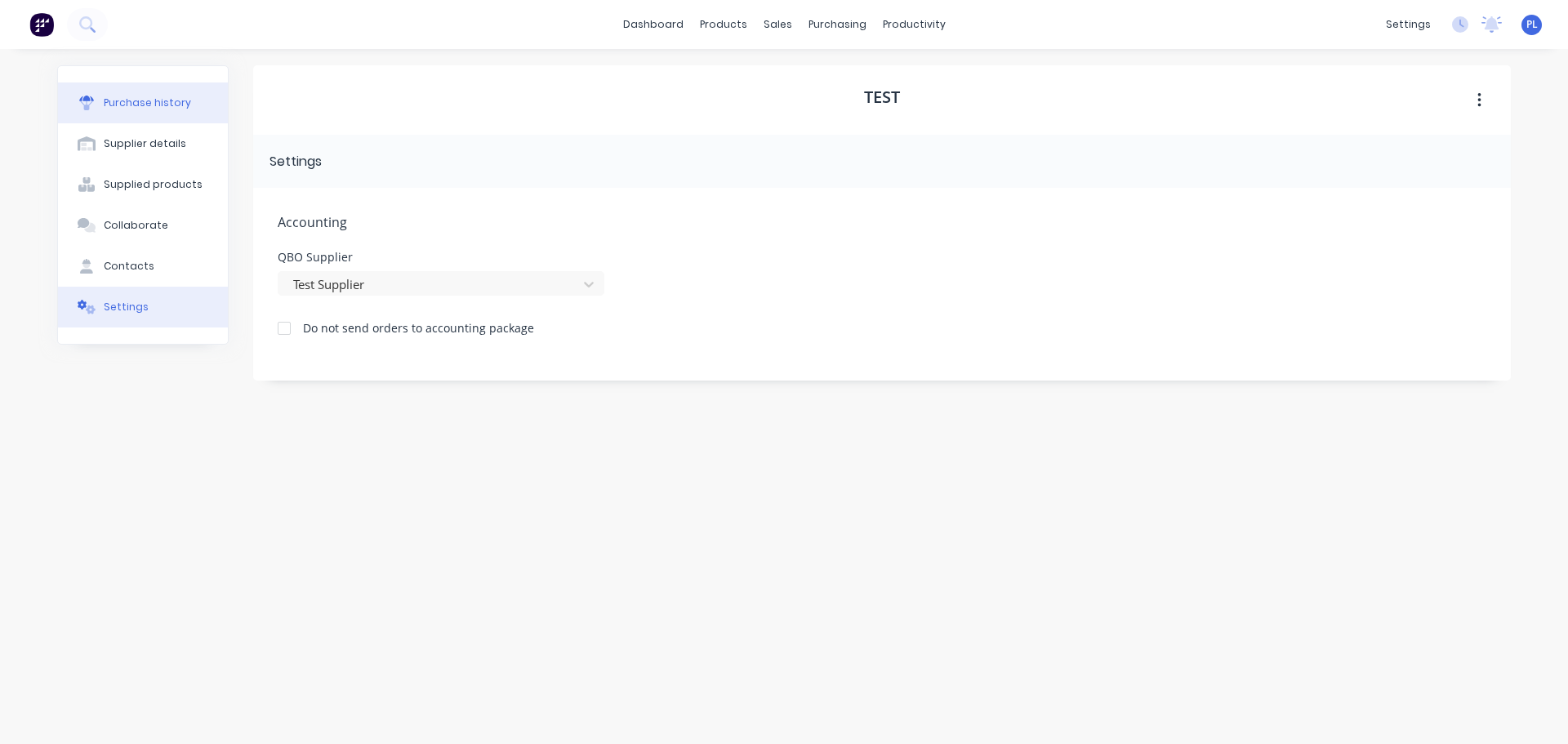
click at [148, 91] on button "Purchase history" at bounding box center [142, 103] width 170 height 41
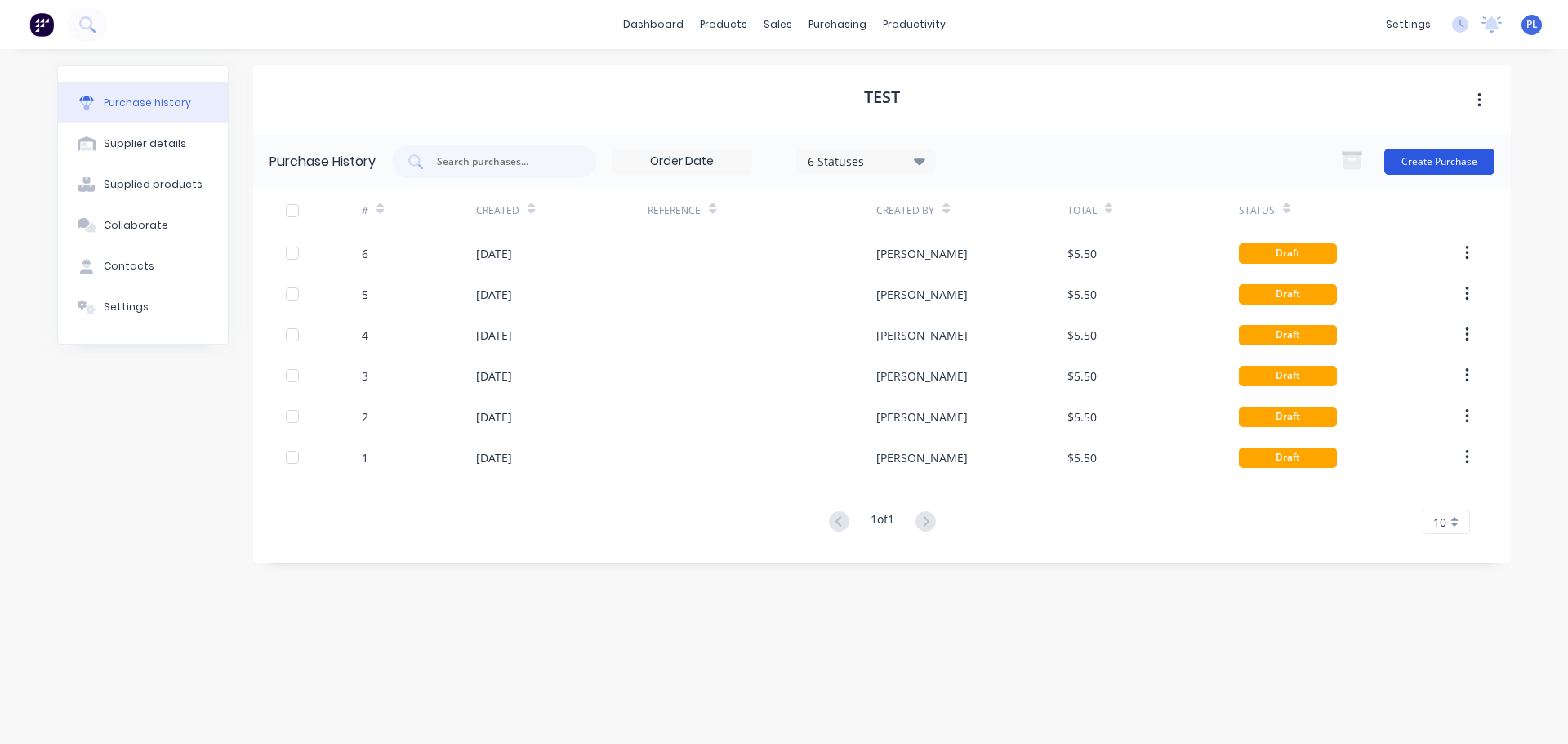
click at [1467, 155] on button "Create Purchase" at bounding box center [1439, 161] width 110 height 26
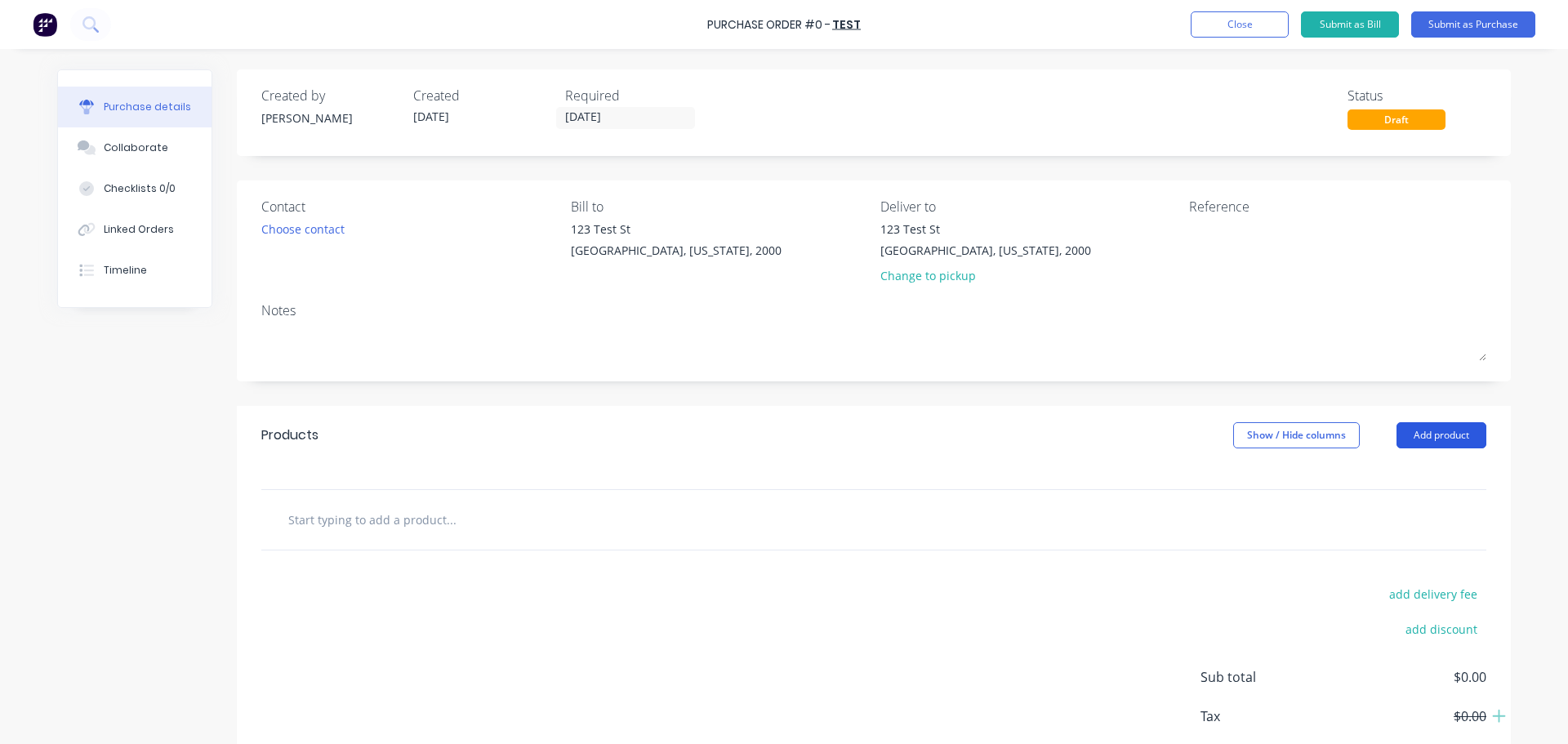
click at [1415, 438] on button "Add product" at bounding box center [1441, 435] width 90 height 26
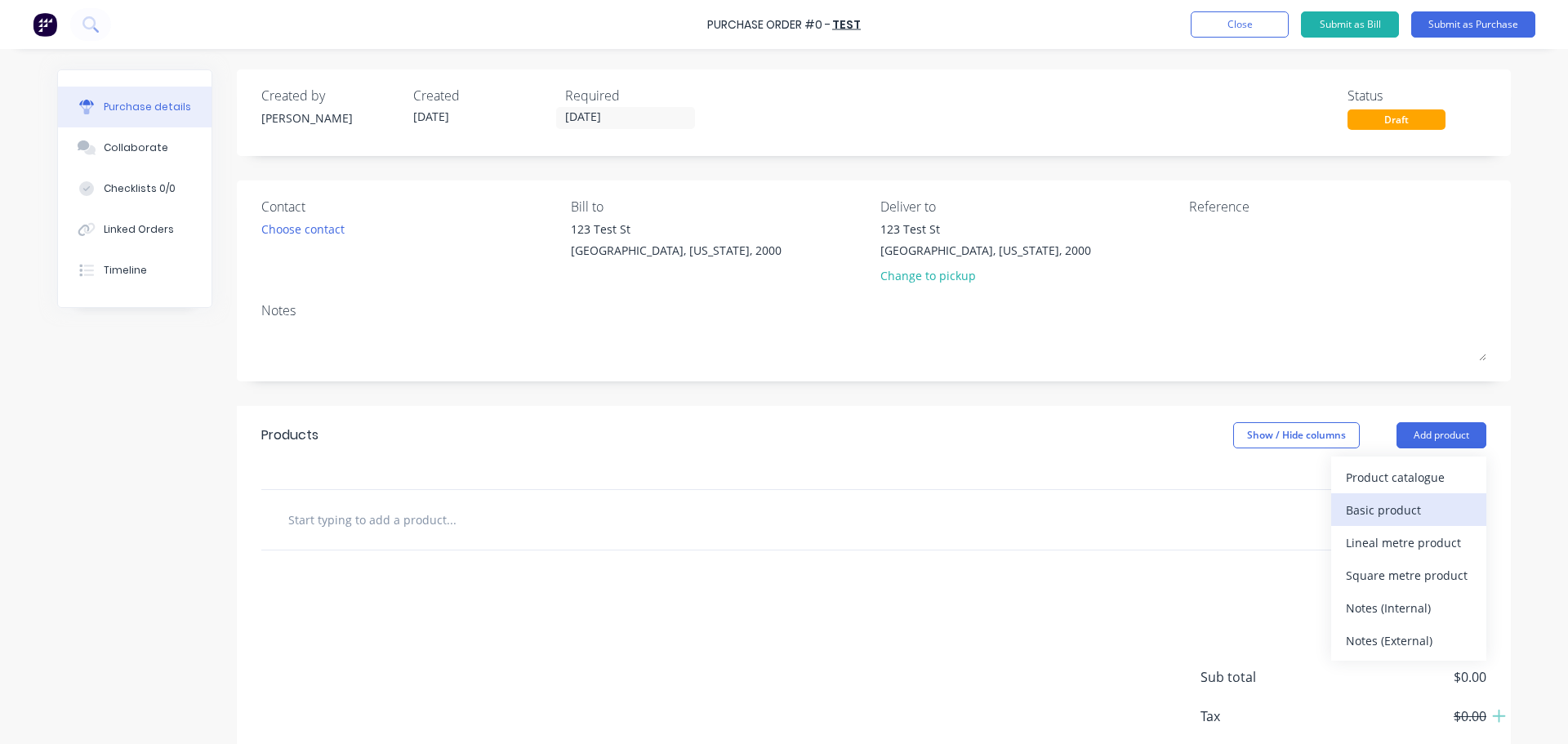
click at [1387, 504] on div "Basic product" at bounding box center [1408, 510] width 126 height 23
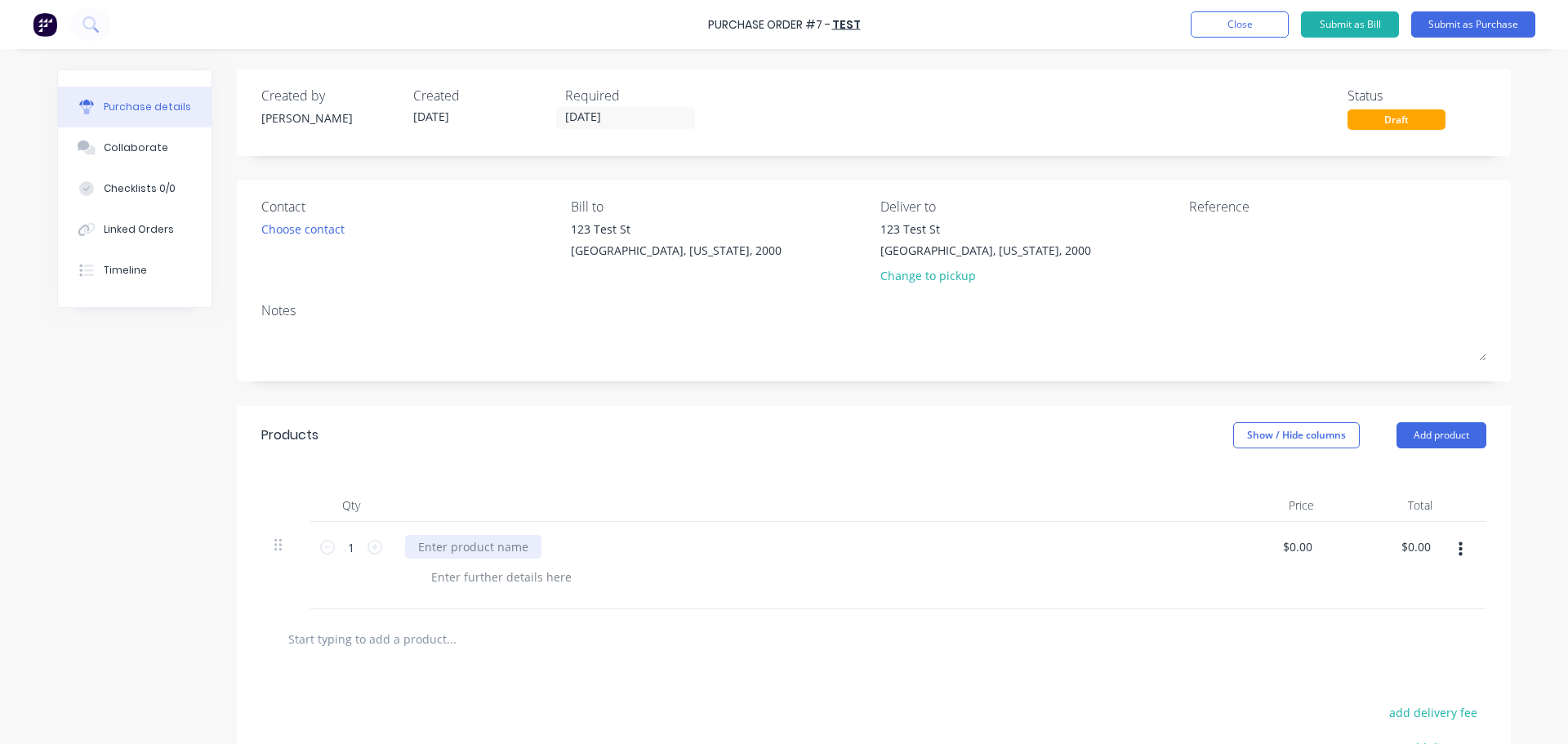
click at [435, 535] on div at bounding box center [474, 546] width 136 height 23
drag, startPoint x: 468, startPoint y: 579, endPoint x: 1081, endPoint y: 555, distance: 613.5
click at [482, 574] on div at bounding box center [501, 576] width 166 height 23
click at [1268, 559] on div "$0.00 $0.00" at bounding box center [1267, 565] width 118 height 87
click at [1282, 546] on input "0.00" at bounding box center [1297, 546] width 38 height 23
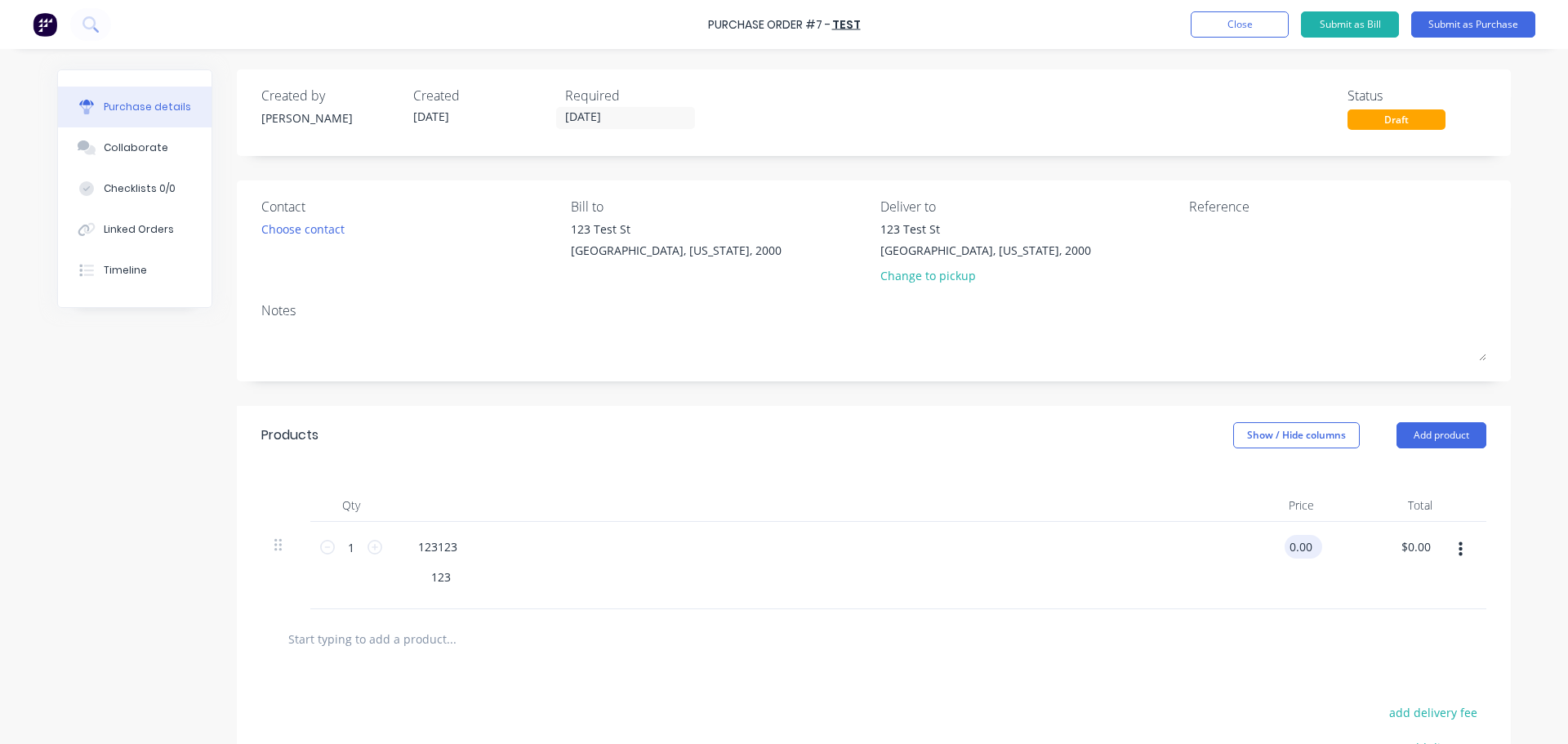
click at [1284, 546] on input "0.00" at bounding box center [1300, 546] width 31 height 23
type input "$55.00"
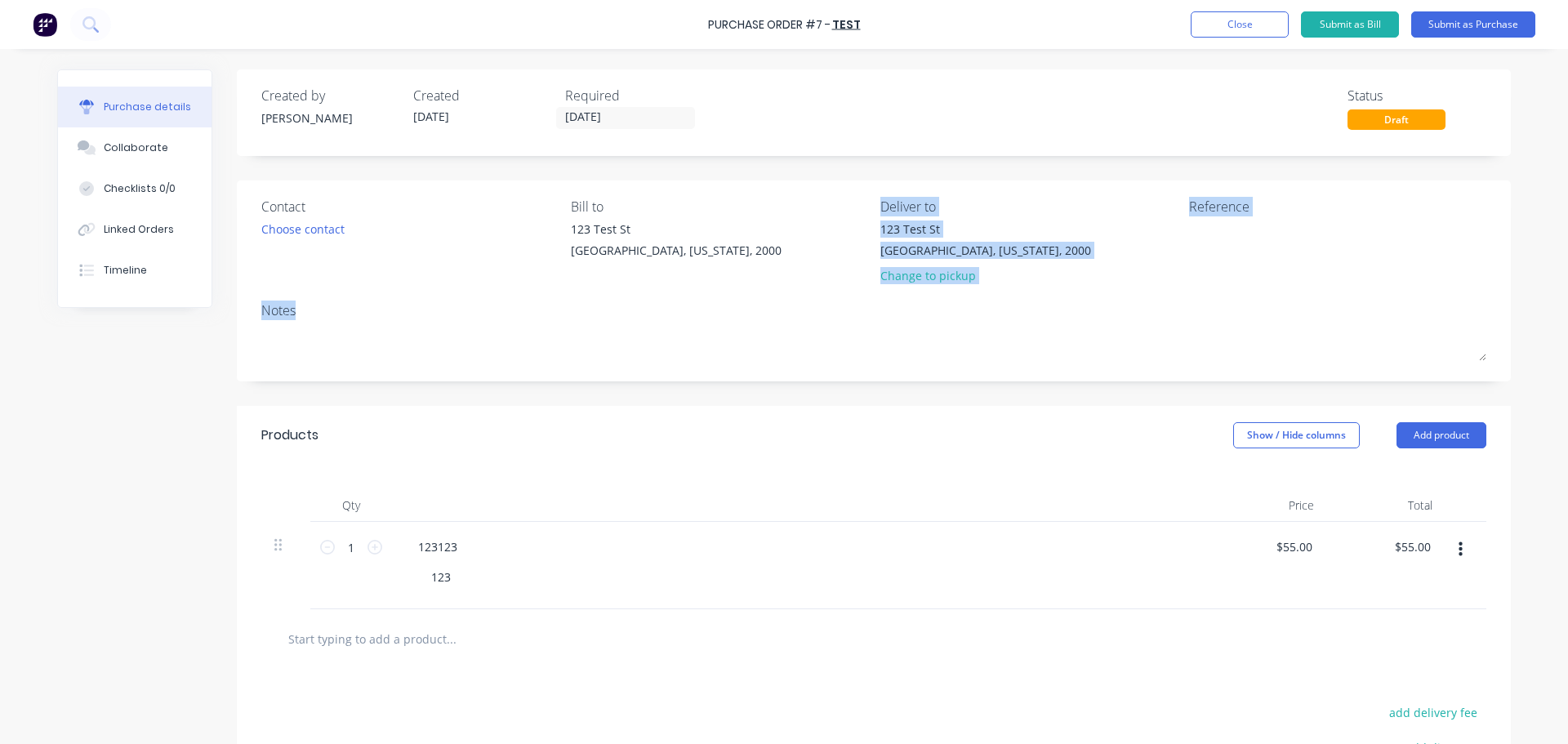
click at [835, 300] on div "Contact Choose contact Bill to 123 Test St Sydney, Texas, 2000 Deliver to 123 T…" at bounding box center [874, 280] width 1274 height 201
click at [1480, 23] on button "Submit as Purchase" at bounding box center [1473, 24] width 124 height 26
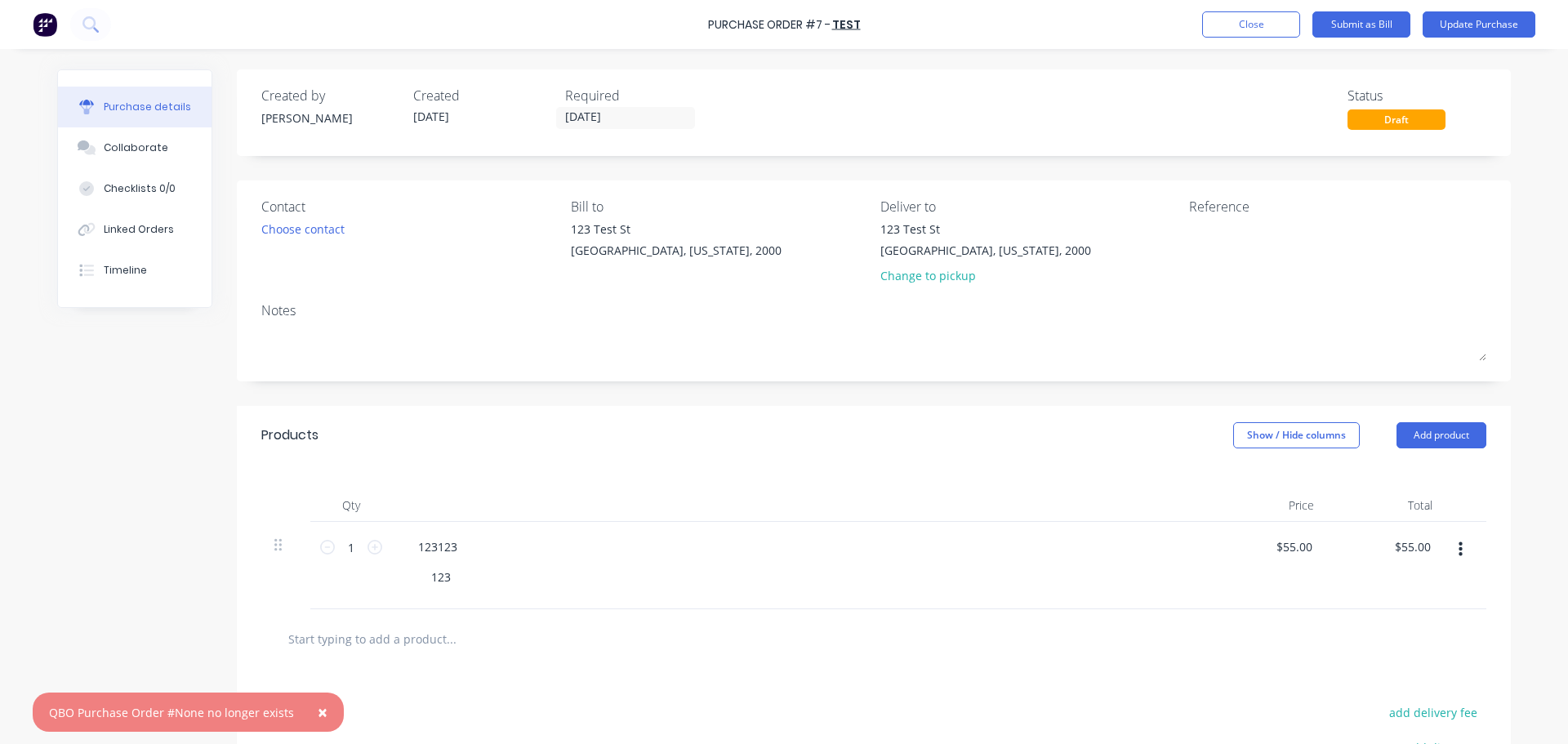
click at [304, 721] on button "×" at bounding box center [322, 711] width 42 height 39
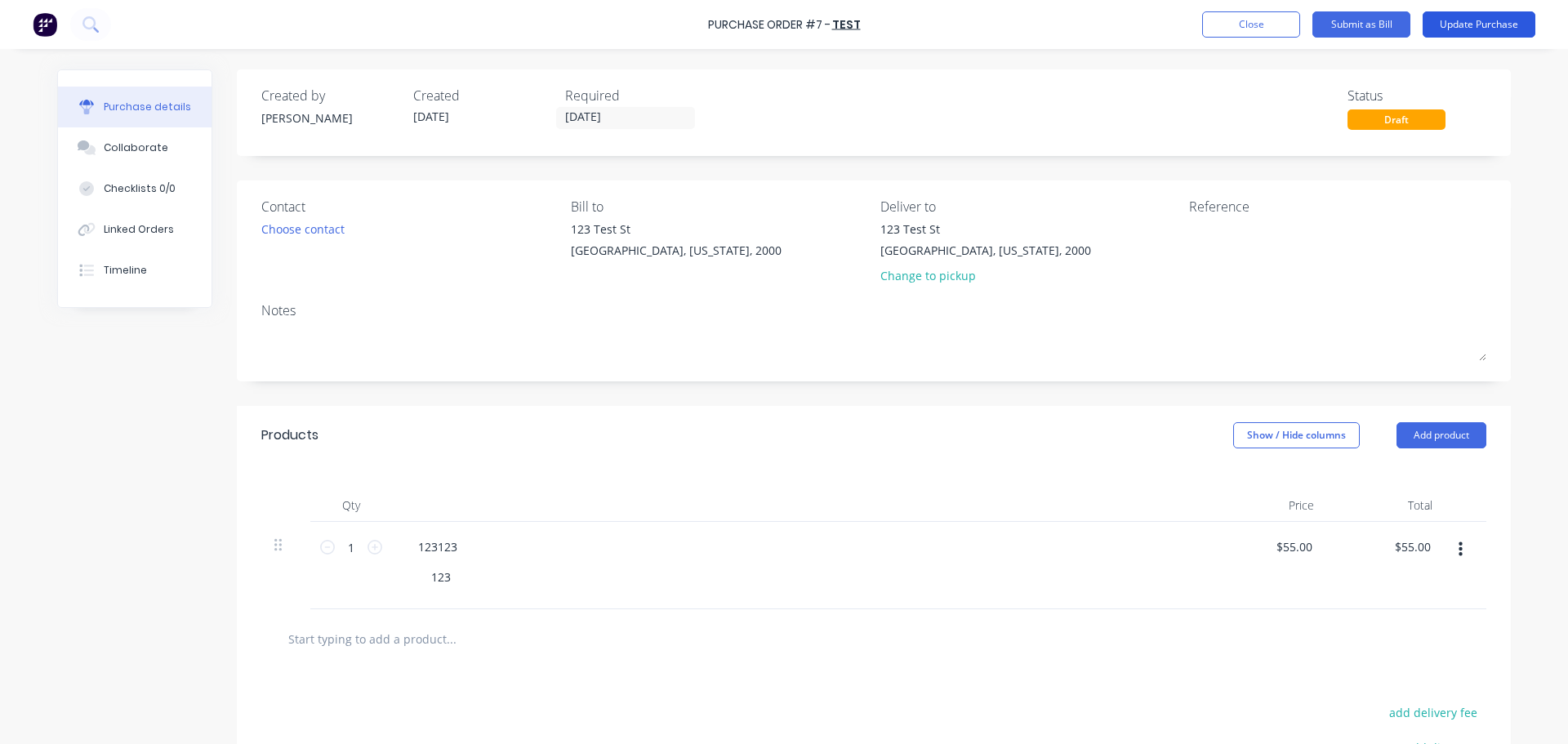
click at [1490, 17] on button "Update Purchase" at bounding box center [1478, 24] width 113 height 26
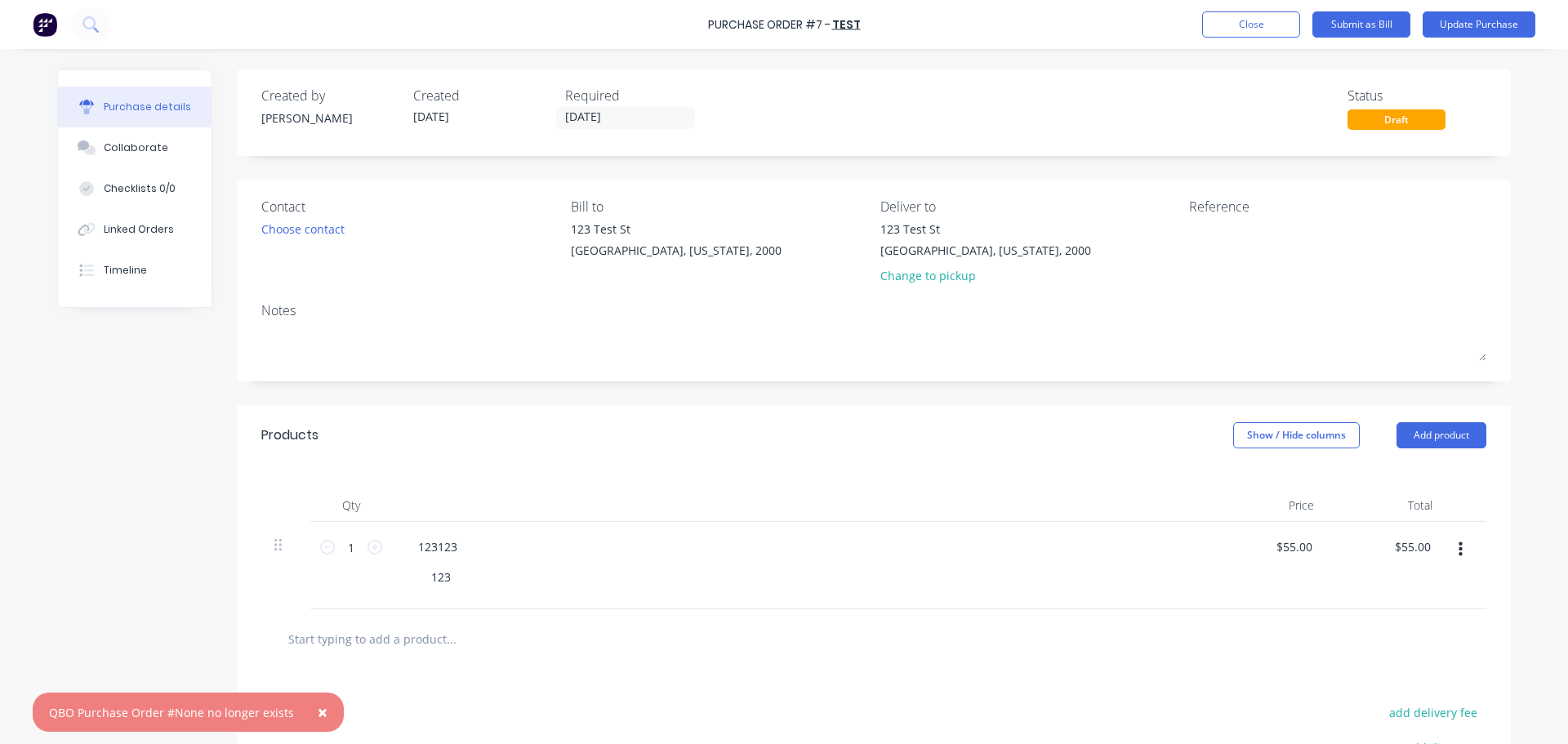
click at [303, 717] on button "×" at bounding box center [322, 711] width 42 height 39
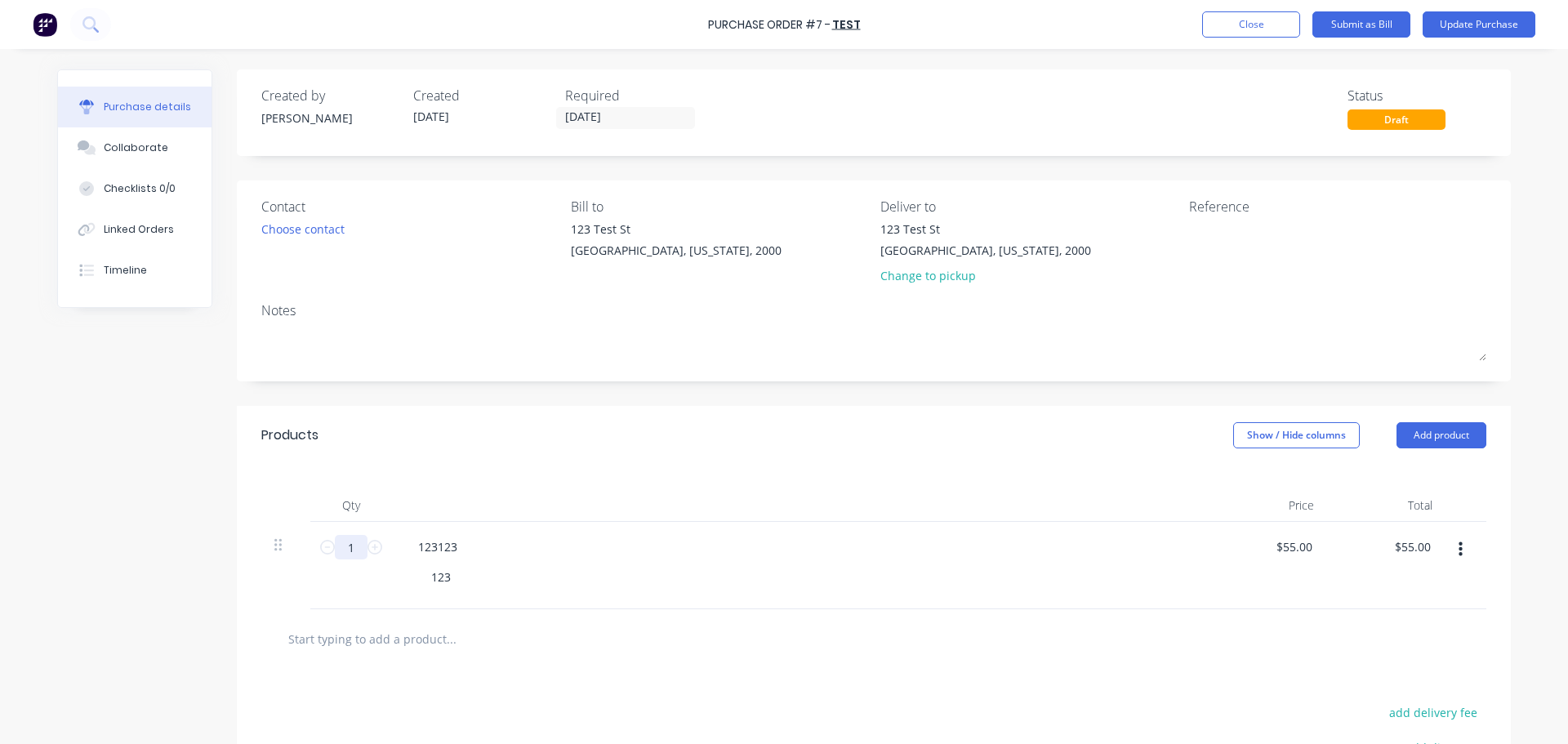
drag, startPoint x: 417, startPoint y: 553, endPoint x: 622, endPoint y: 587, distance: 207.8
click at [538, 565] on div "1 1 123123 123 $55.00 $55.00 $55.00 $55.00" at bounding box center [874, 565] width 1225 height 87
drag, startPoint x: 683, startPoint y: 591, endPoint x: 1546, endPoint y: 522, distance: 865.8
click at [761, 578] on div "123123 123" at bounding box center [800, 565] width 817 height 87
click at [518, 497] on div at bounding box center [800, 505] width 817 height 33
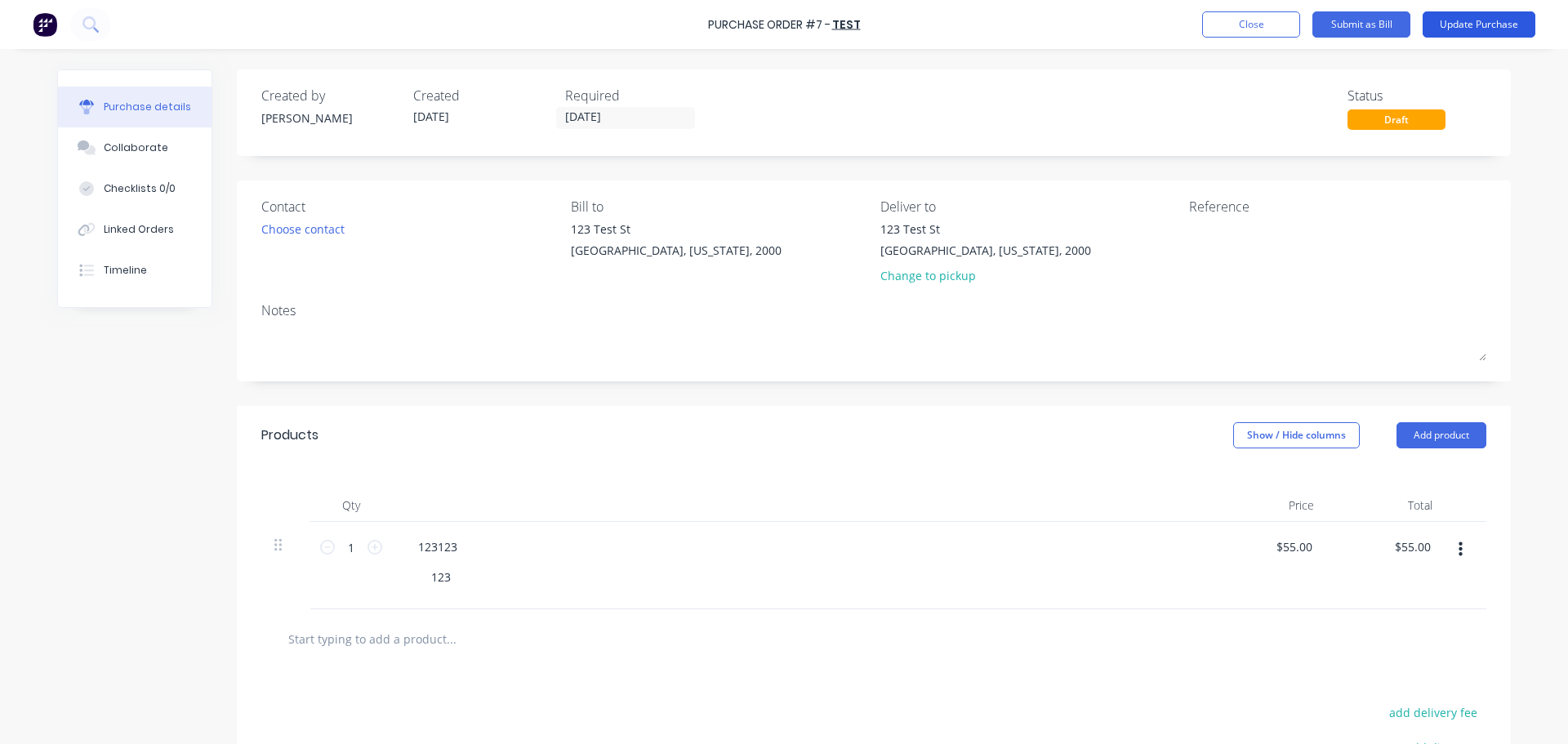
click at [1449, 24] on button "Update Purchase" at bounding box center [1478, 24] width 113 height 26
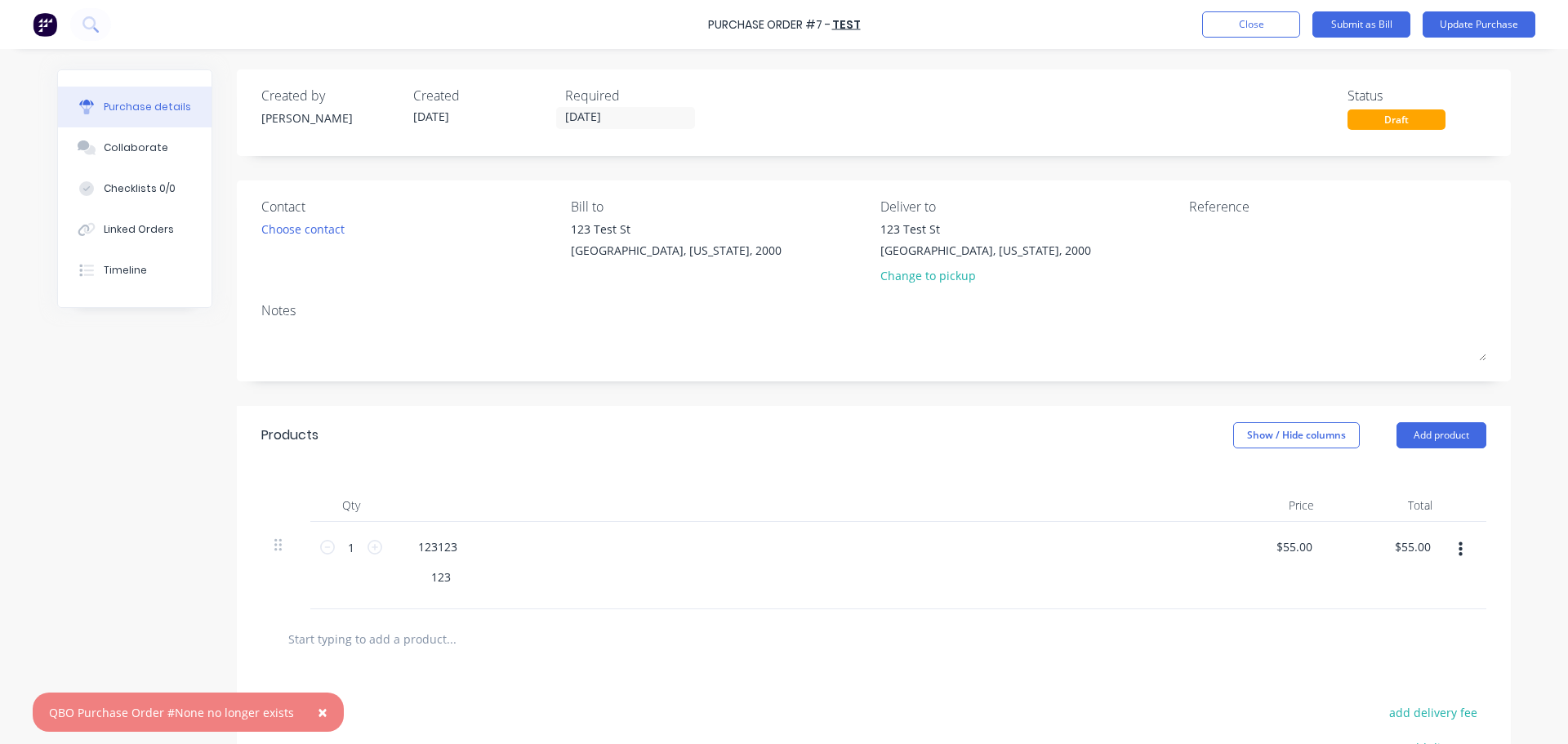
click at [322, 704] on button "×" at bounding box center [322, 711] width 42 height 39
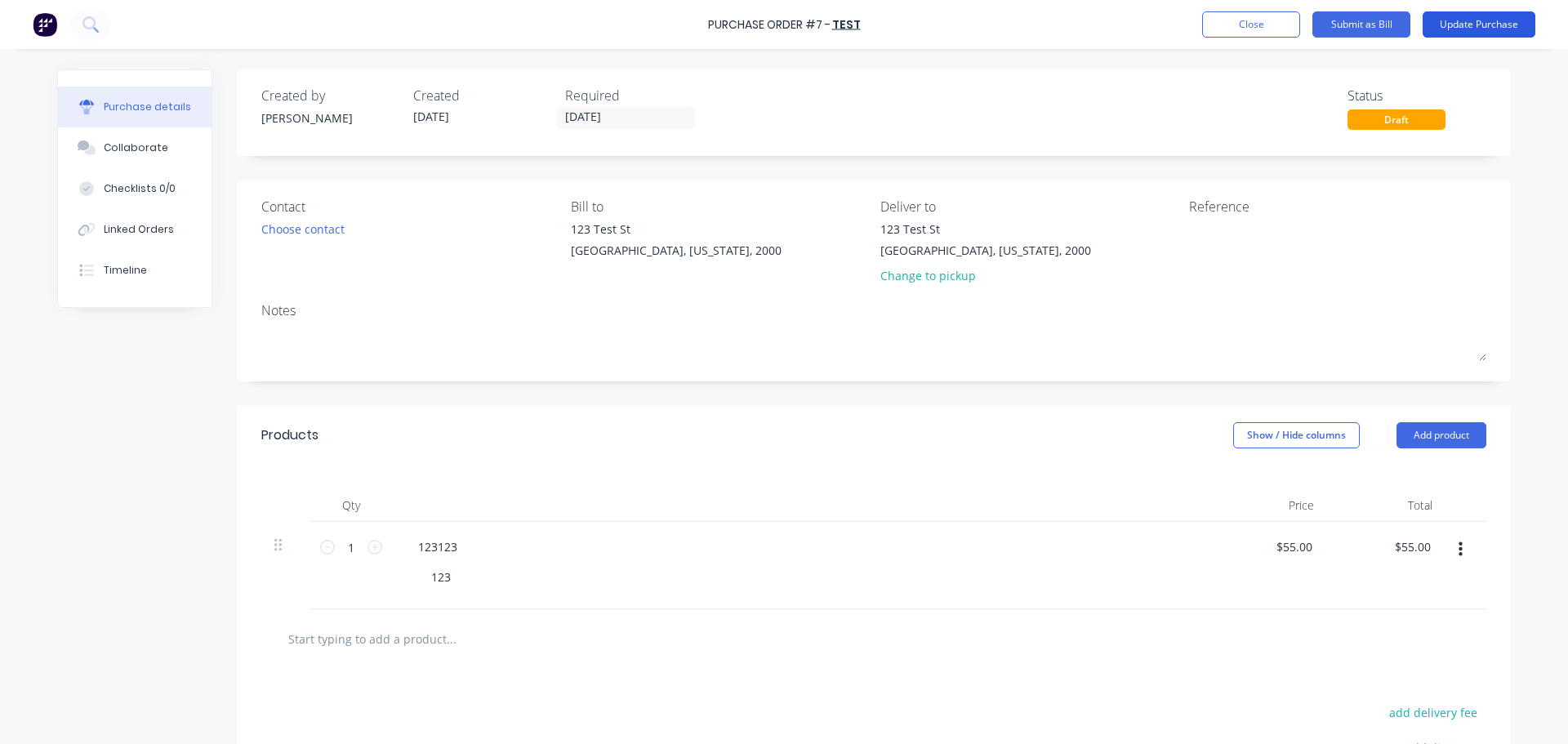
click at [1495, 25] on button "Update Purchase" at bounding box center [1478, 24] width 113 height 26
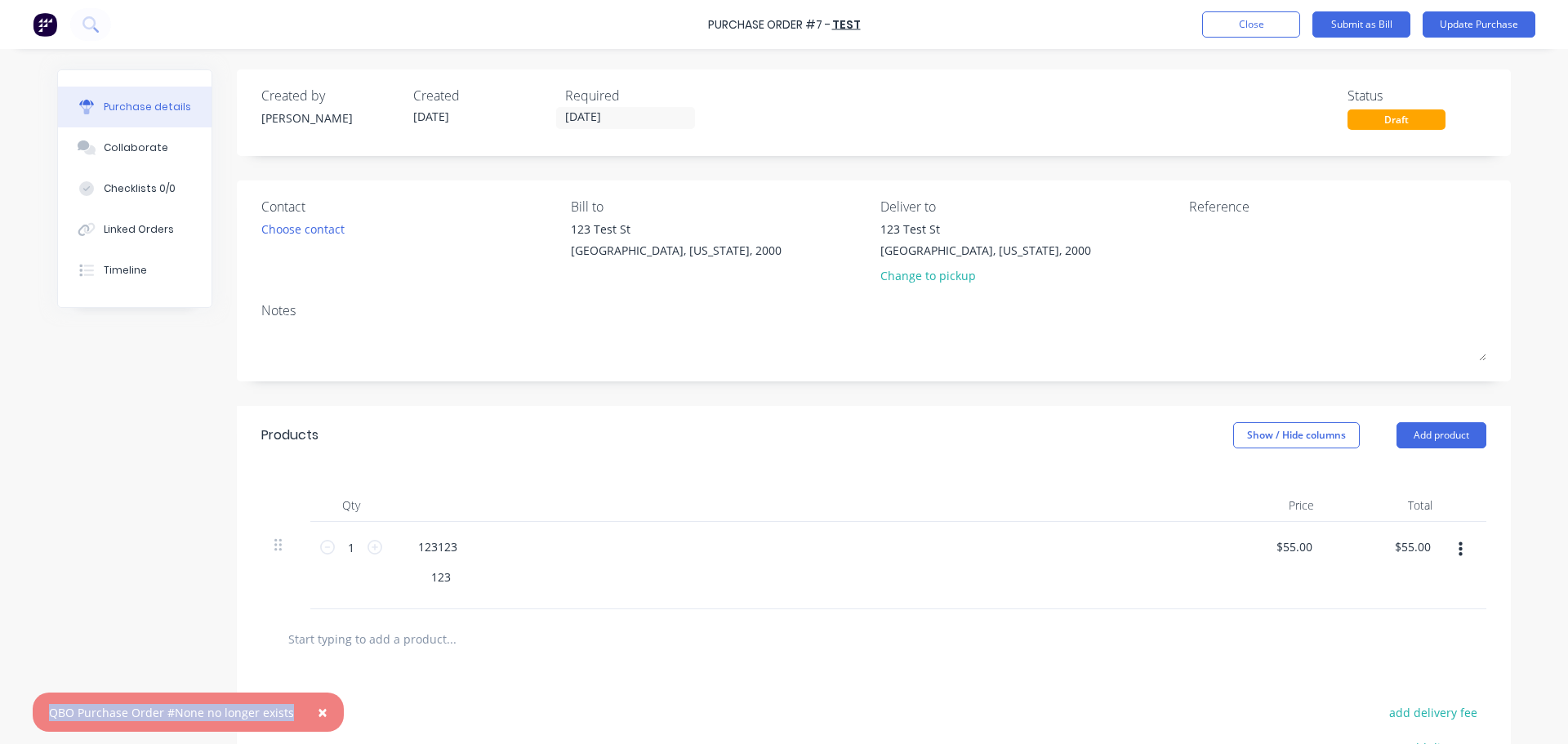
drag, startPoint x: 290, startPoint y: 714, endPoint x: 48, endPoint y: 714, distance: 242.0
click at [48, 714] on div "× QBO Purchase Order #None no longer exists" at bounding box center [188, 711] width 311 height 39
copy div "QBO Purchase Order #None no longer exists"
click at [1241, 31] on button "Close" at bounding box center [1251, 24] width 98 height 26
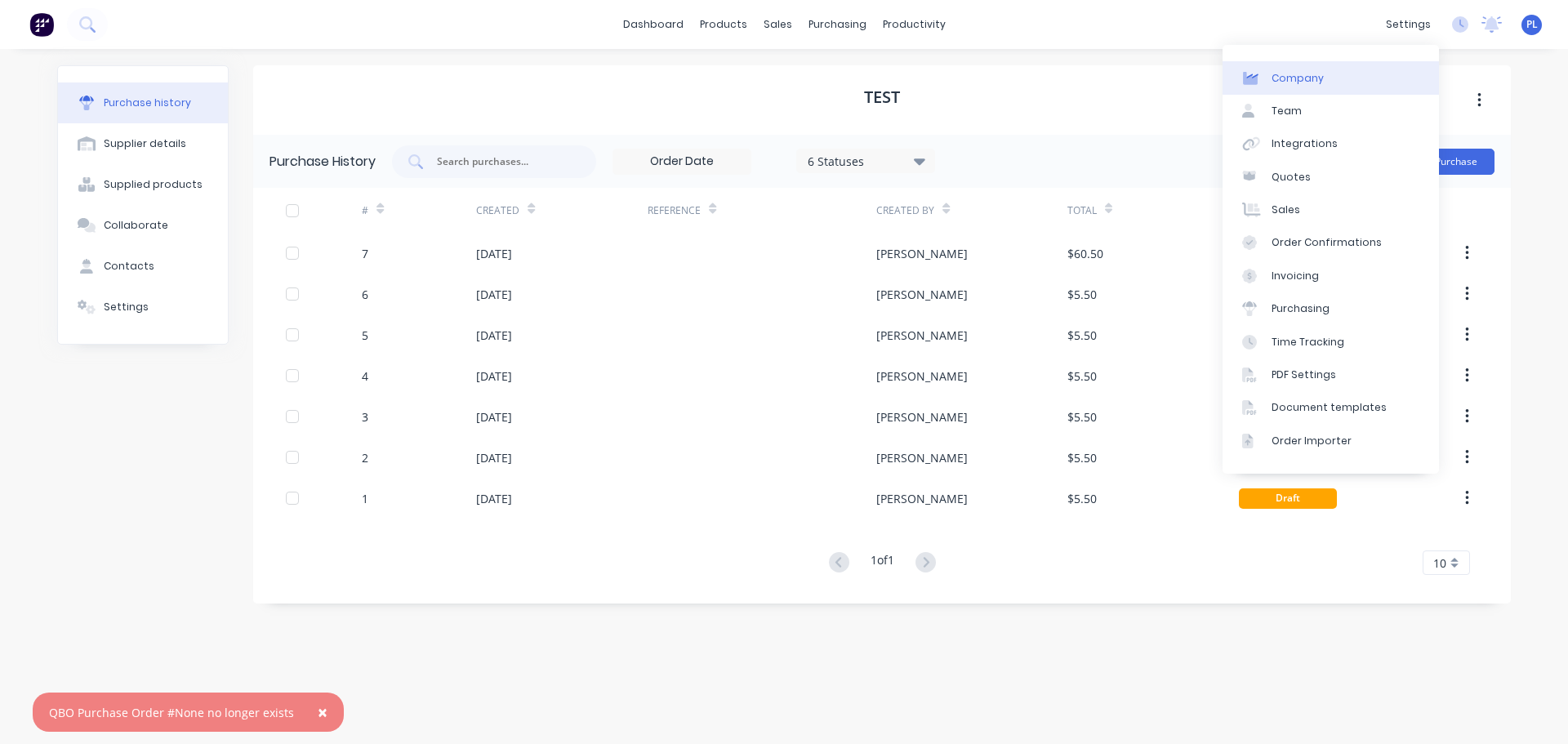
click at [1292, 77] on div "Company" at bounding box center [1297, 78] width 53 height 15
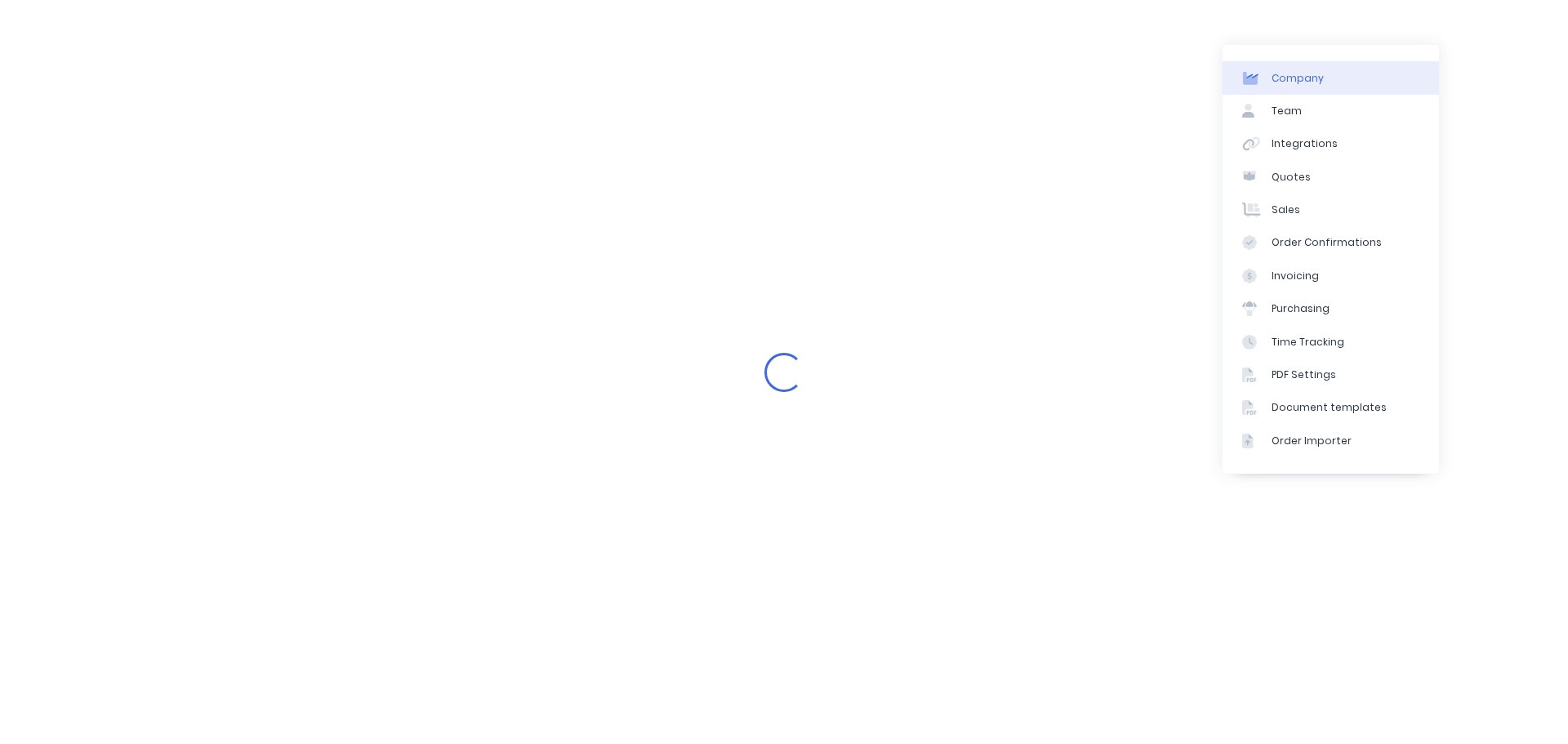
select select "AU"
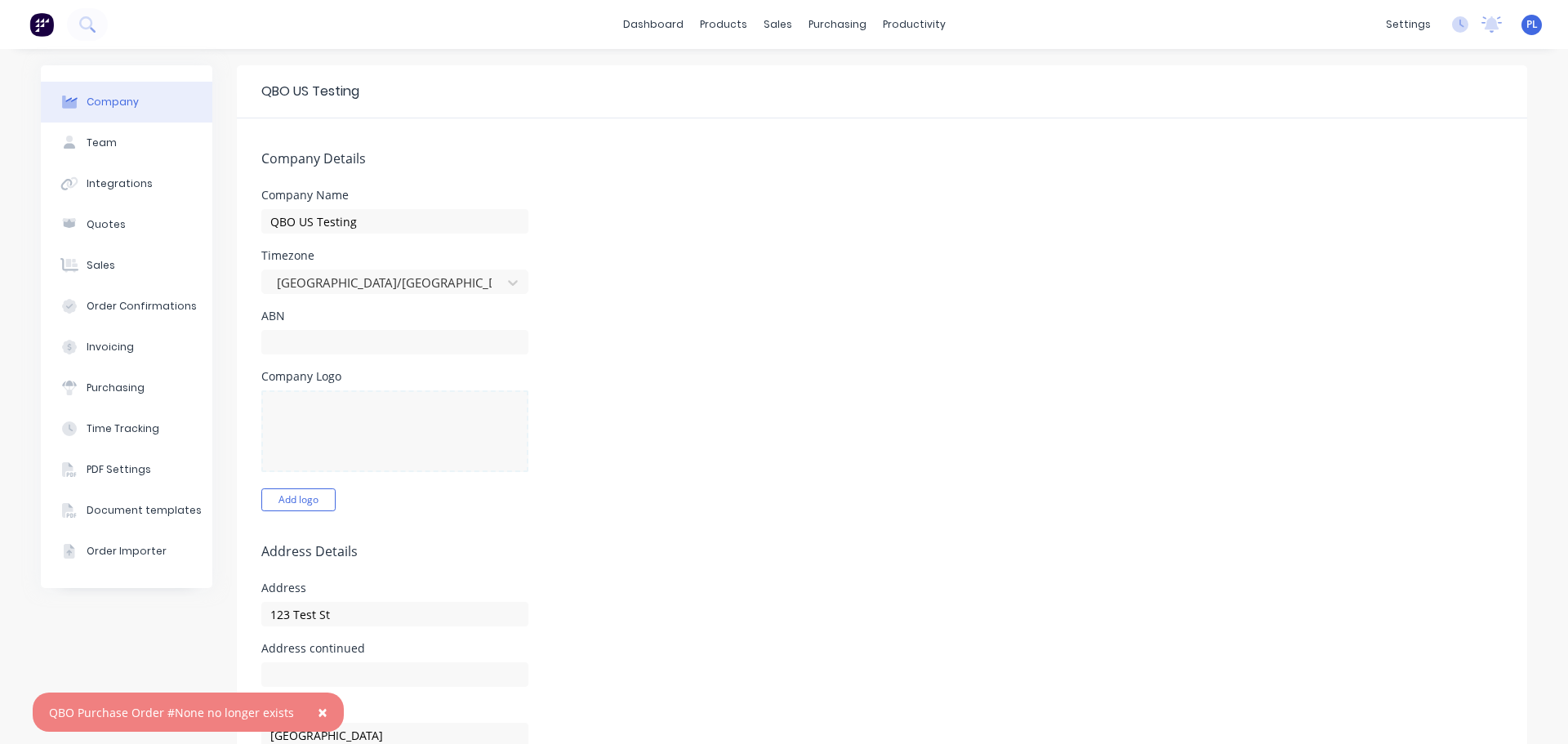
scroll to position [490, 0]
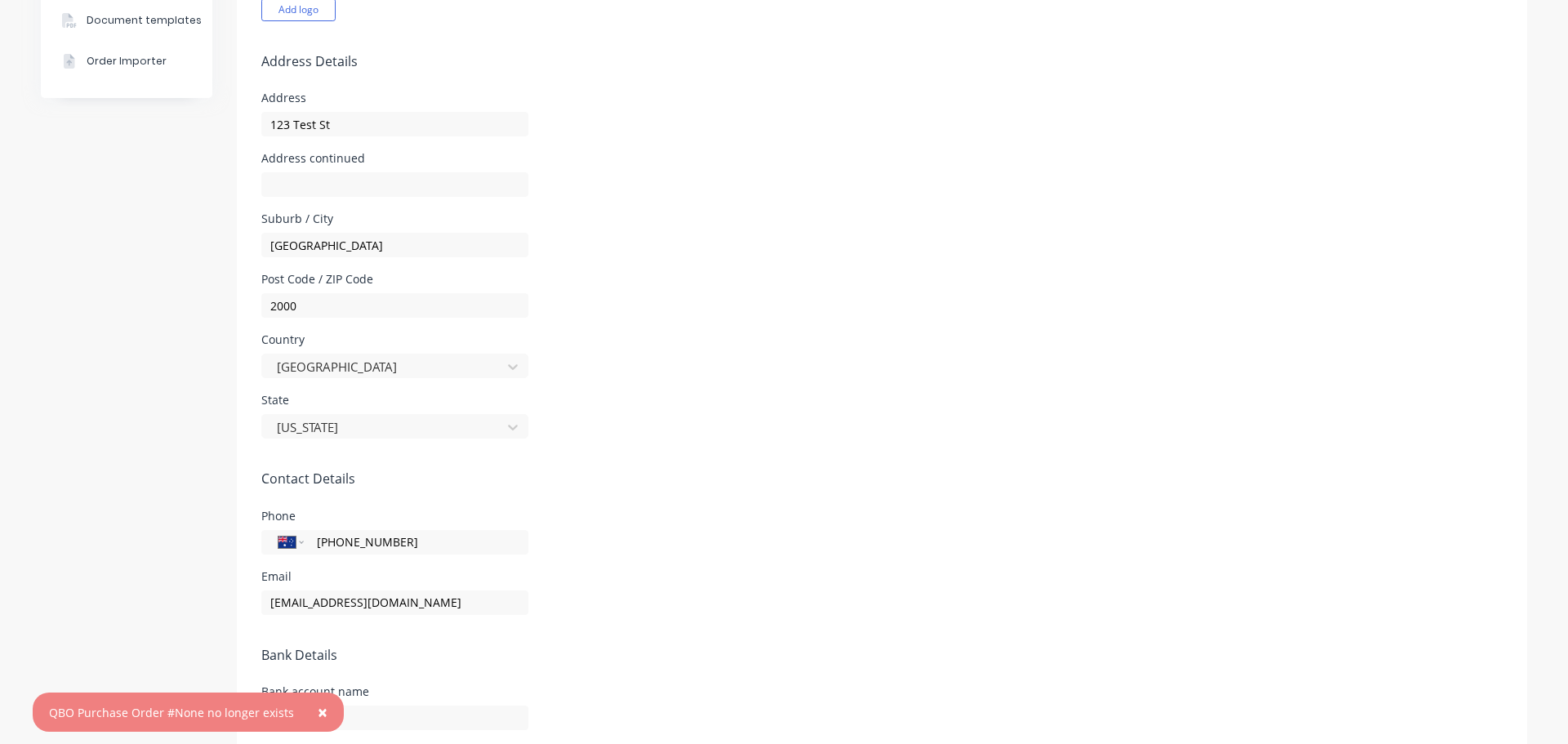
drag, startPoint x: 322, startPoint y: 711, endPoint x: 354, endPoint y: 565, distance: 149.5
click at [319, 709] on button "×" at bounding box center [322, 711] width 42 height 39
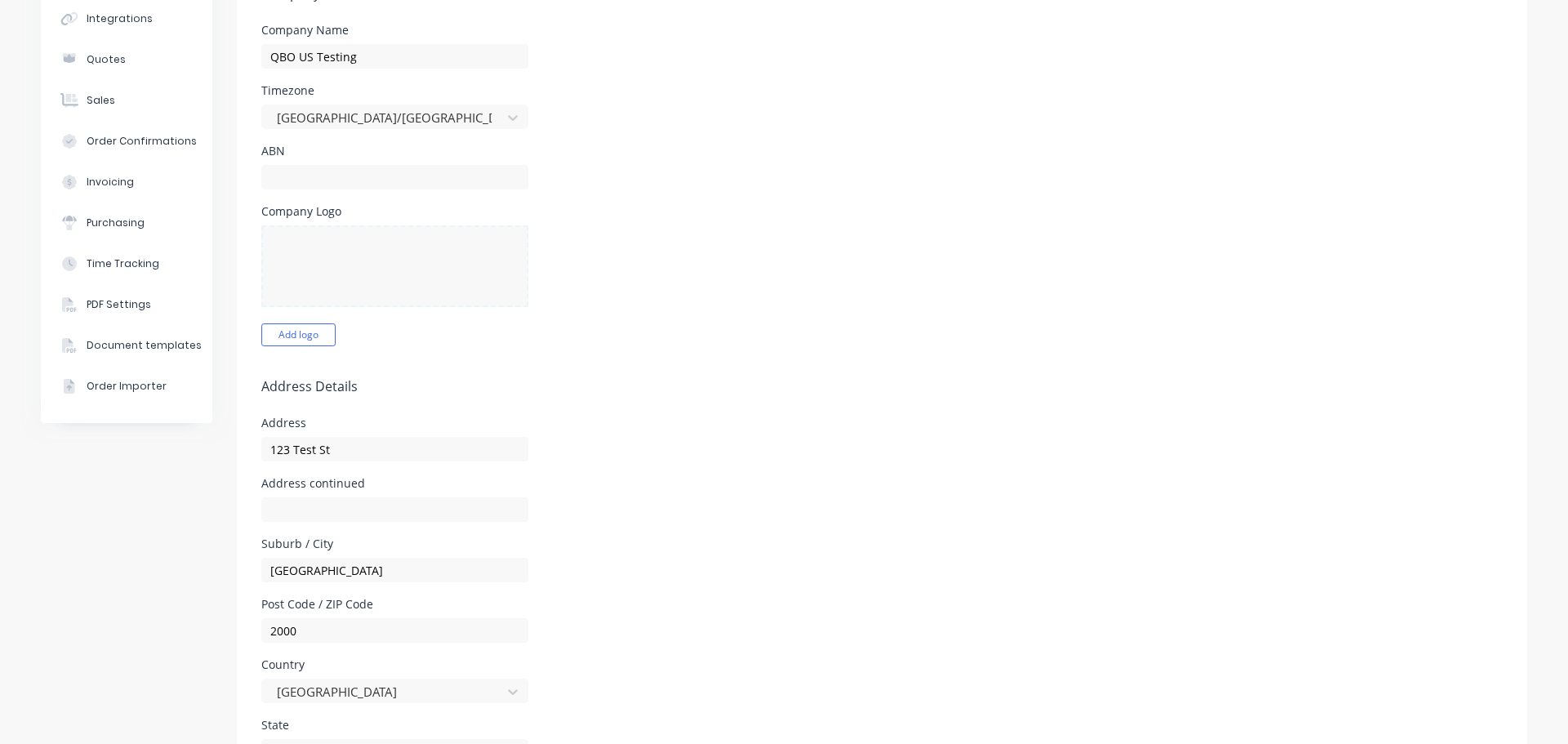
scroll to position [0, 0]
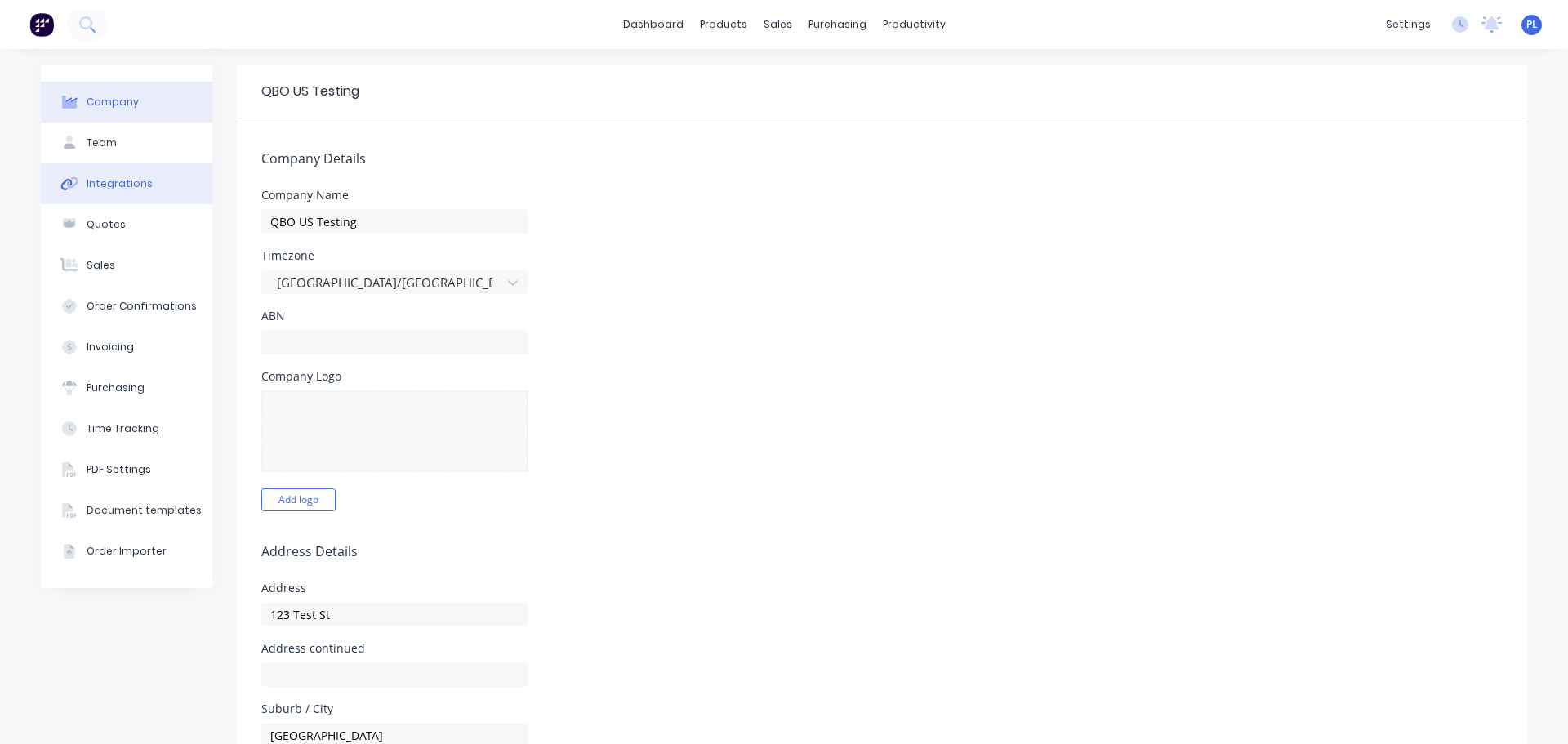
click at [114, 187] on div "Integrations" at bounding box center [119, 184] width 66 height 15
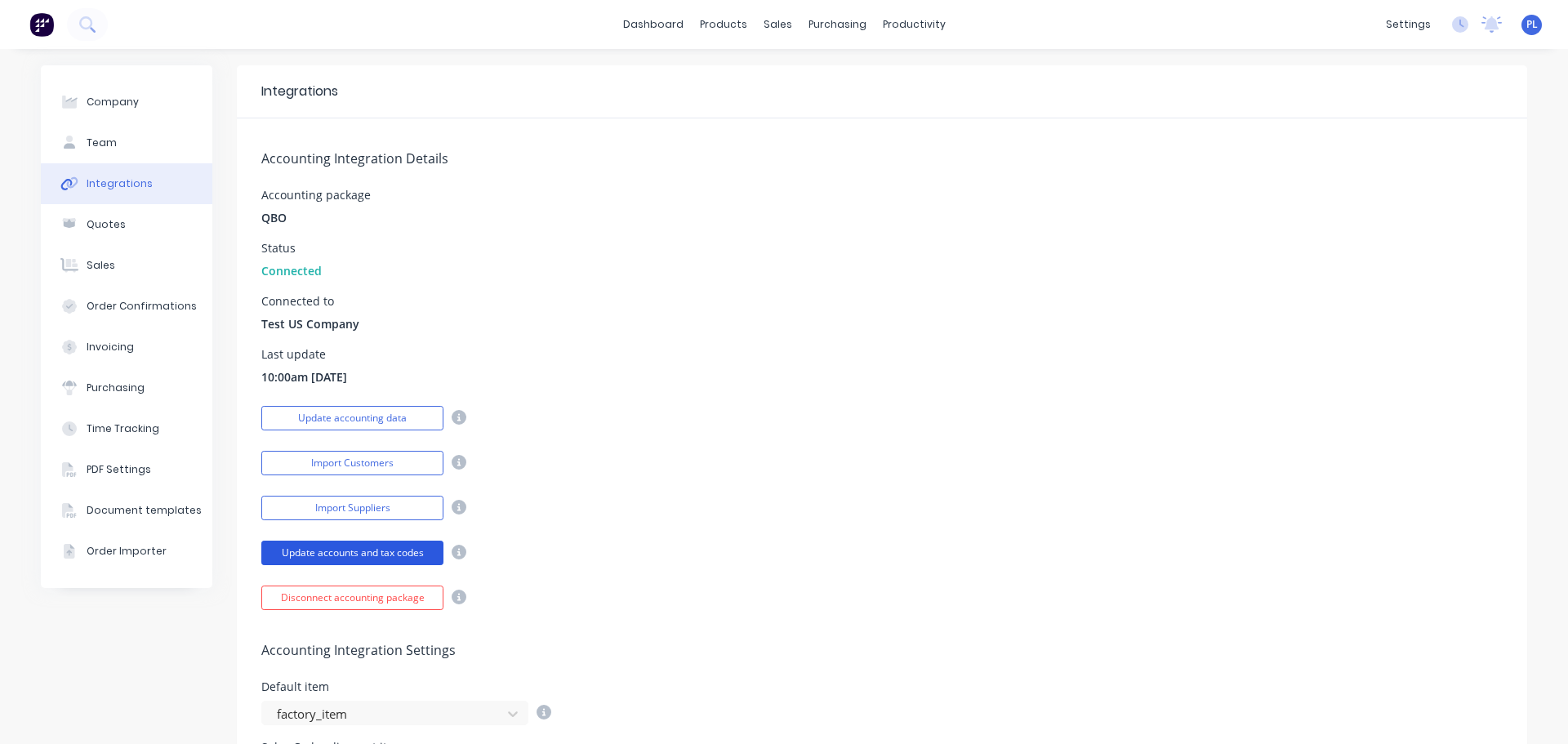
click at [398, 549] on button "Update accounts and tax codes" at bounding box center [352, 553] width 182 height 24
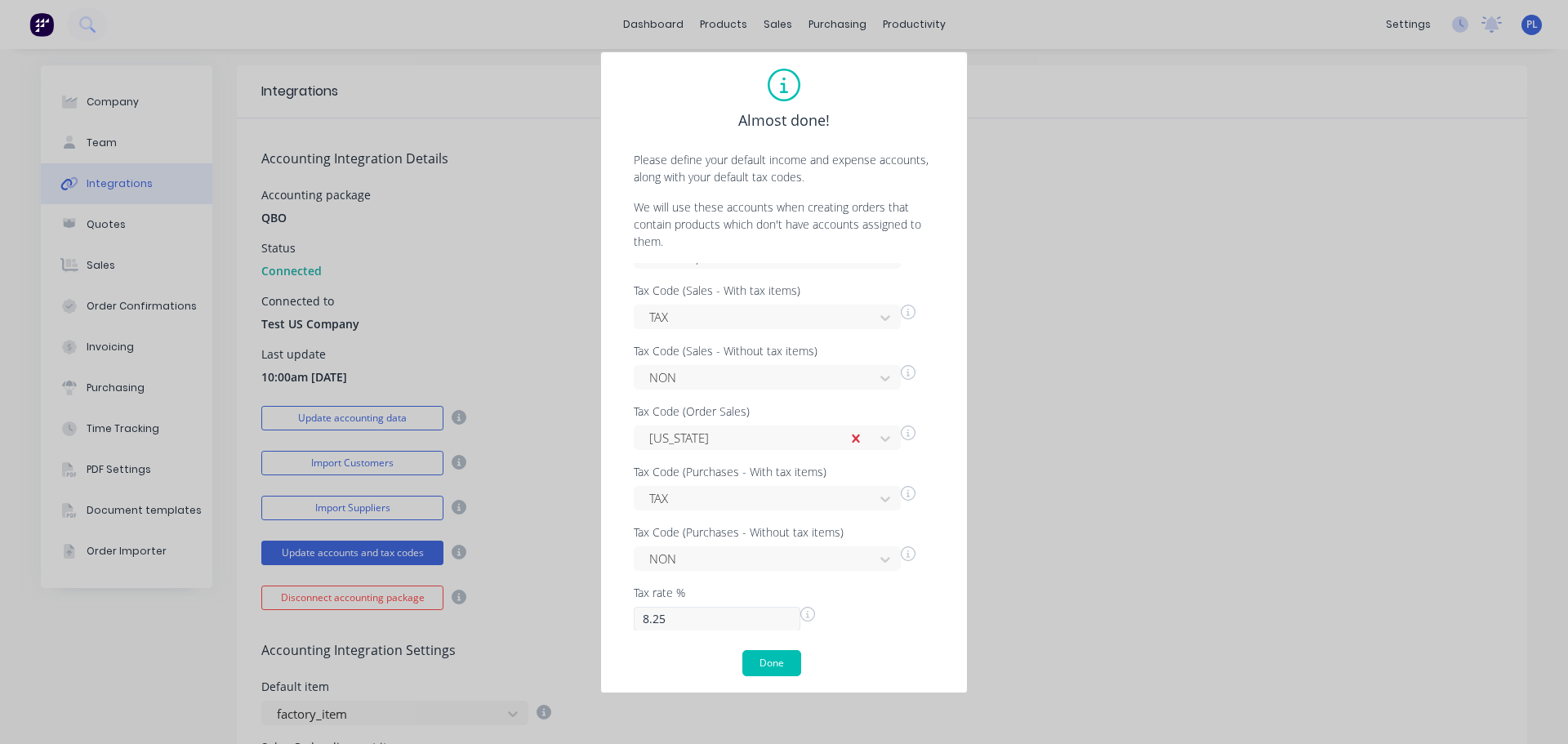
scroll to position [100, 0]
click at [784, 661] on button "Done" at bounding box center [772, 663] width 59 height 26
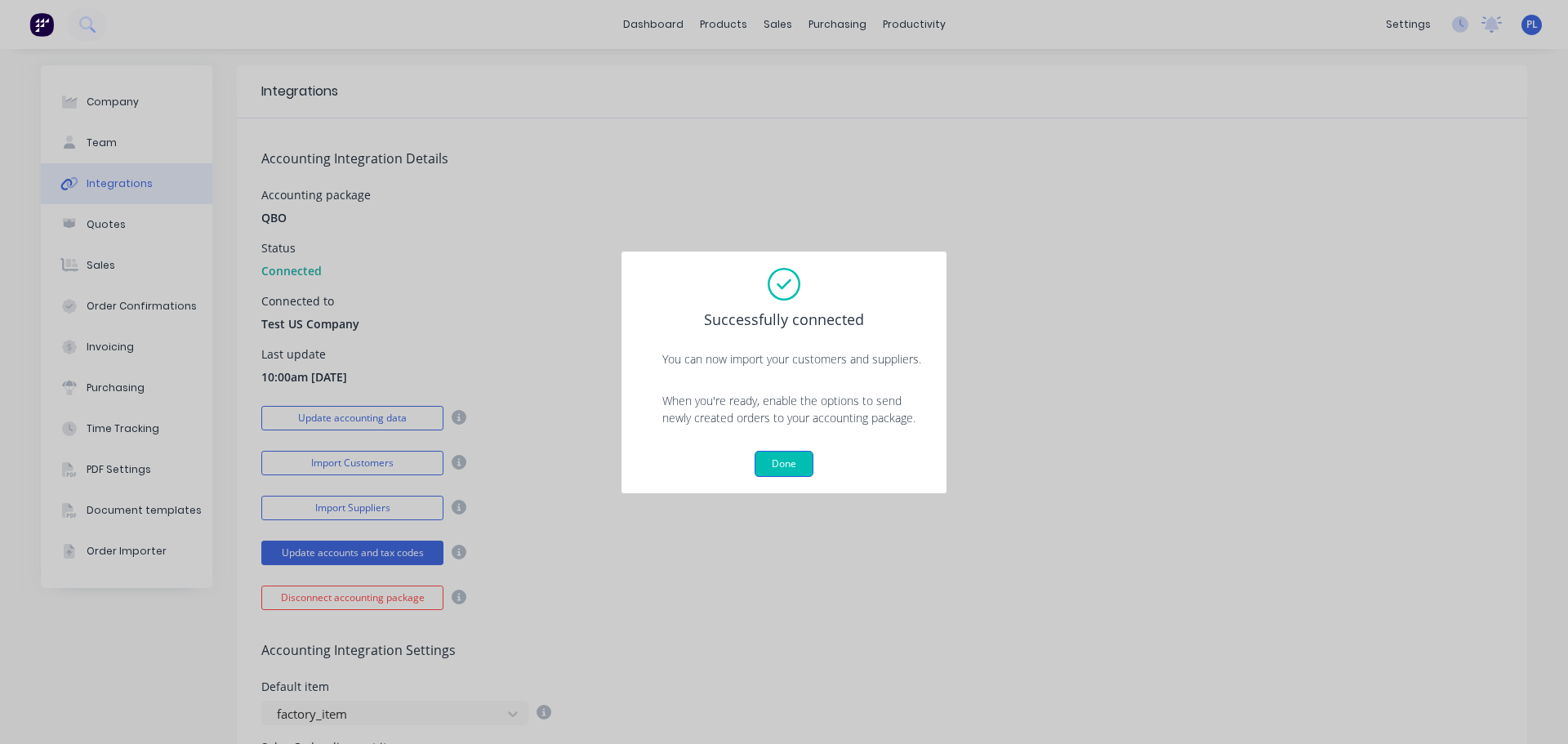
click at [784, 465] on button "Done" at bounding box center [784, 464] width 59 height 26
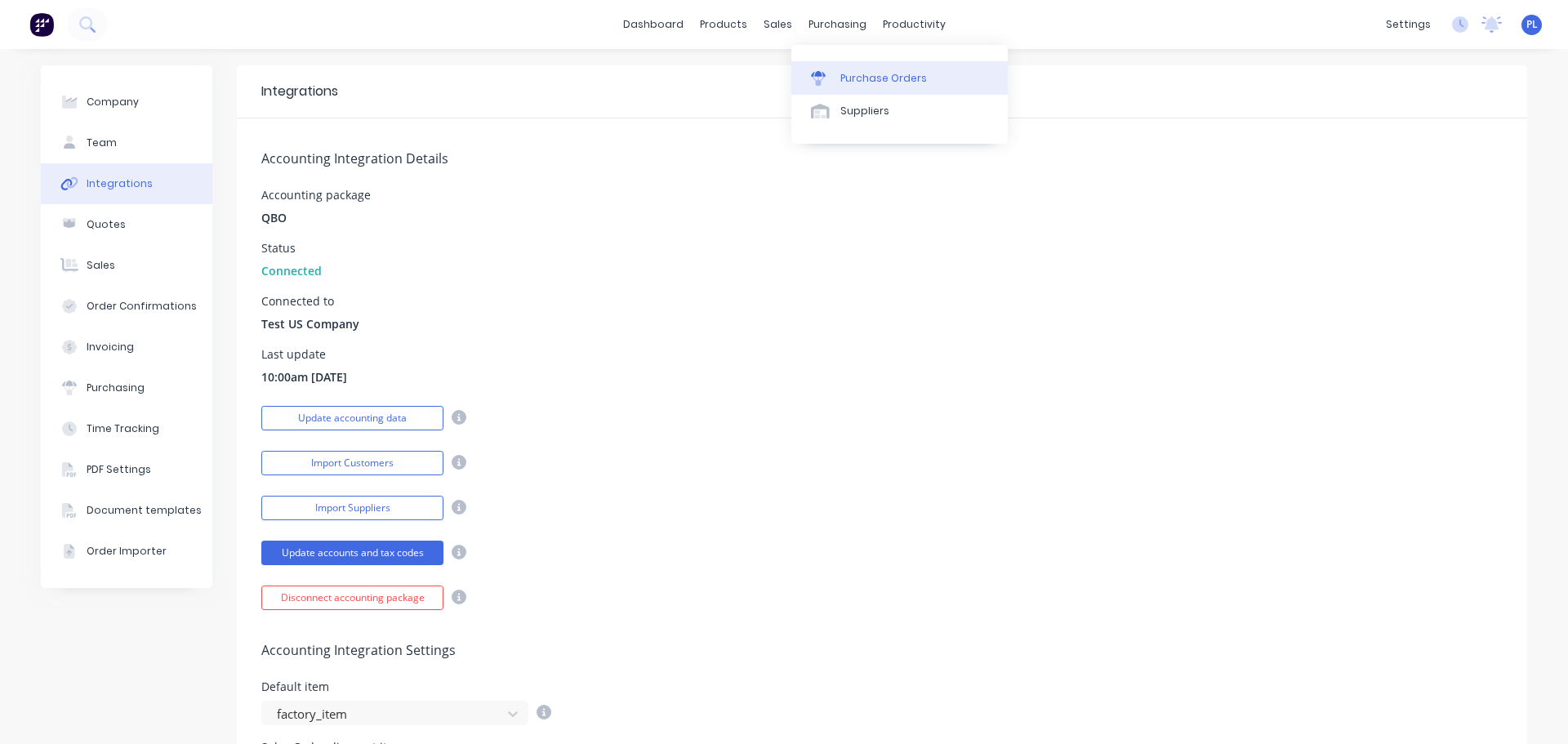
click at [852, 71] on div "Purchase Orders" at bounding box center [883, 78] width 86 height 15
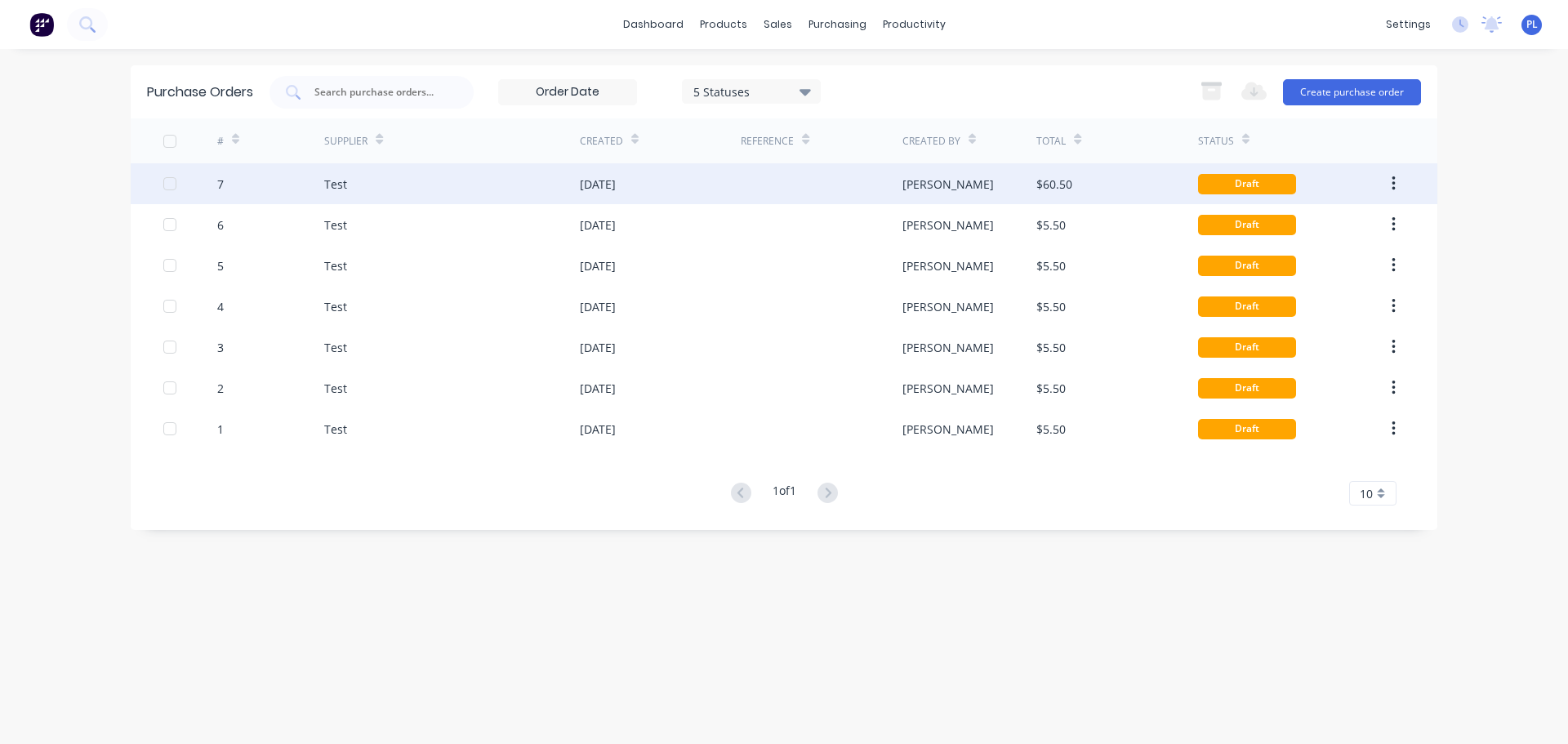
click at [1144, 170] on div "$60.50" at bounding box center [1116, 183] width 161 height 41
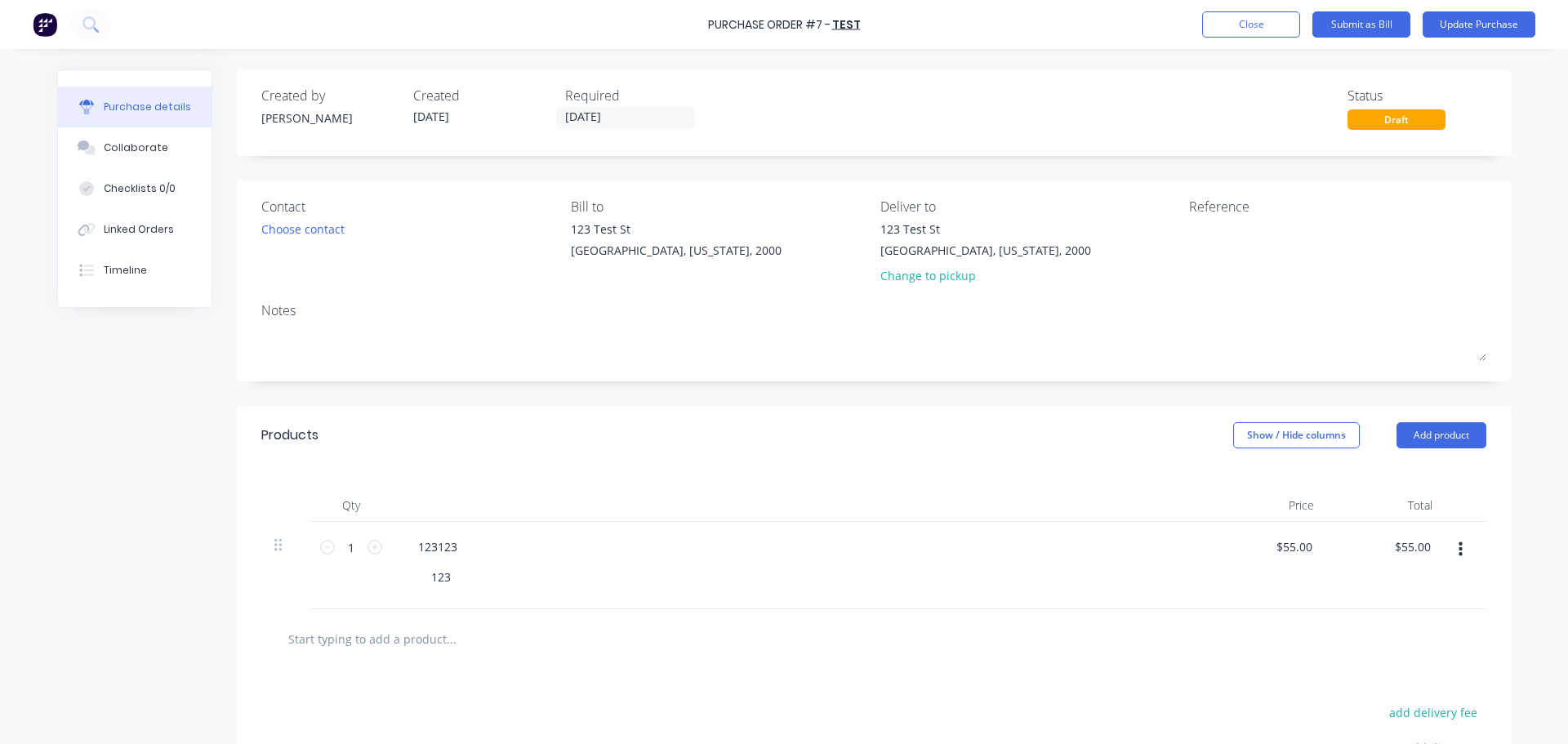
click at [1483, 24] on button "Update Purchase" at bounding box center [1478, 24] width 113 height 26
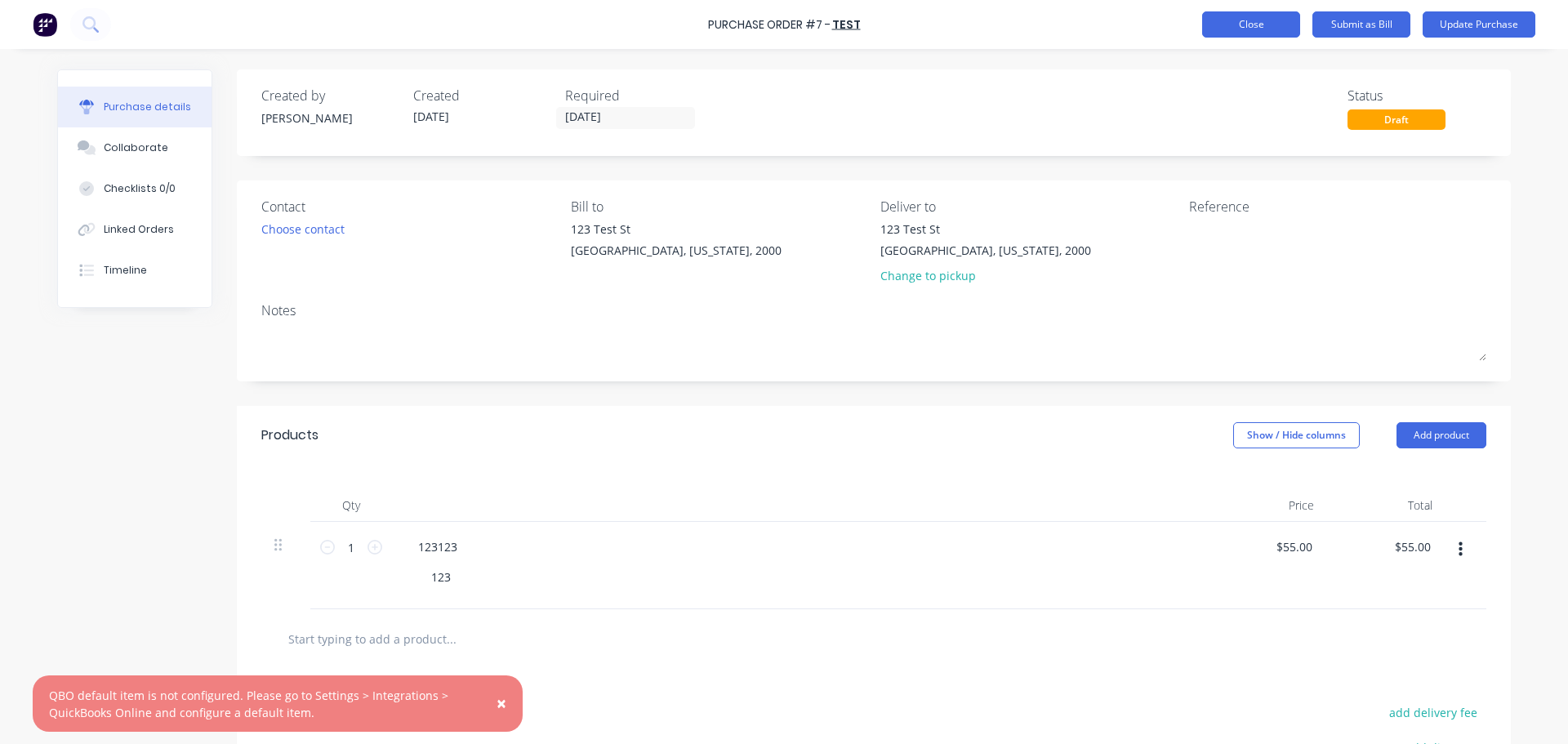
click at [1245, 25] on button "Close" at bounding box center [1251, 24] width 98 height 26
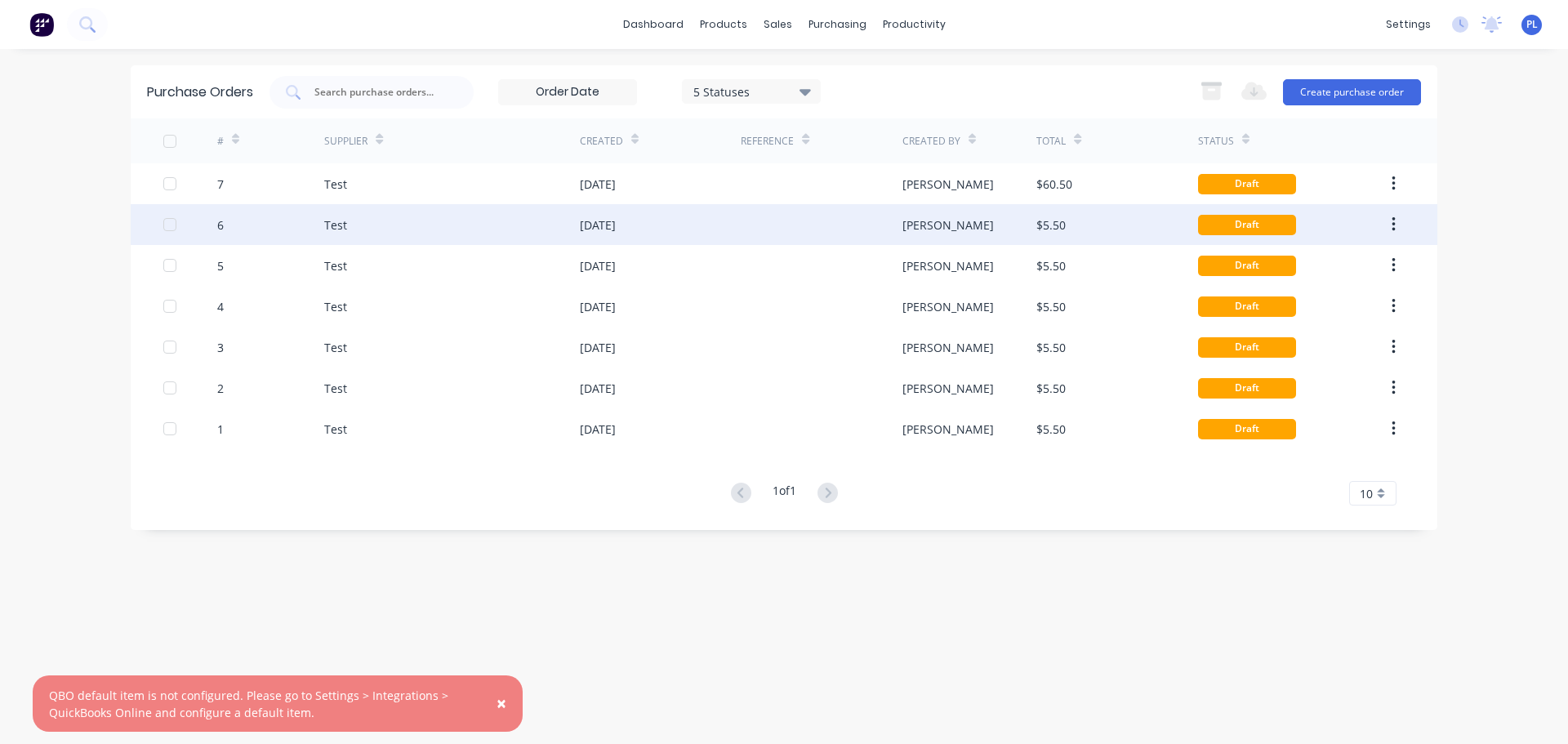
click at [1173, 224] on div "$5.50" at bounding box center [1116, 224] width 161 height 41
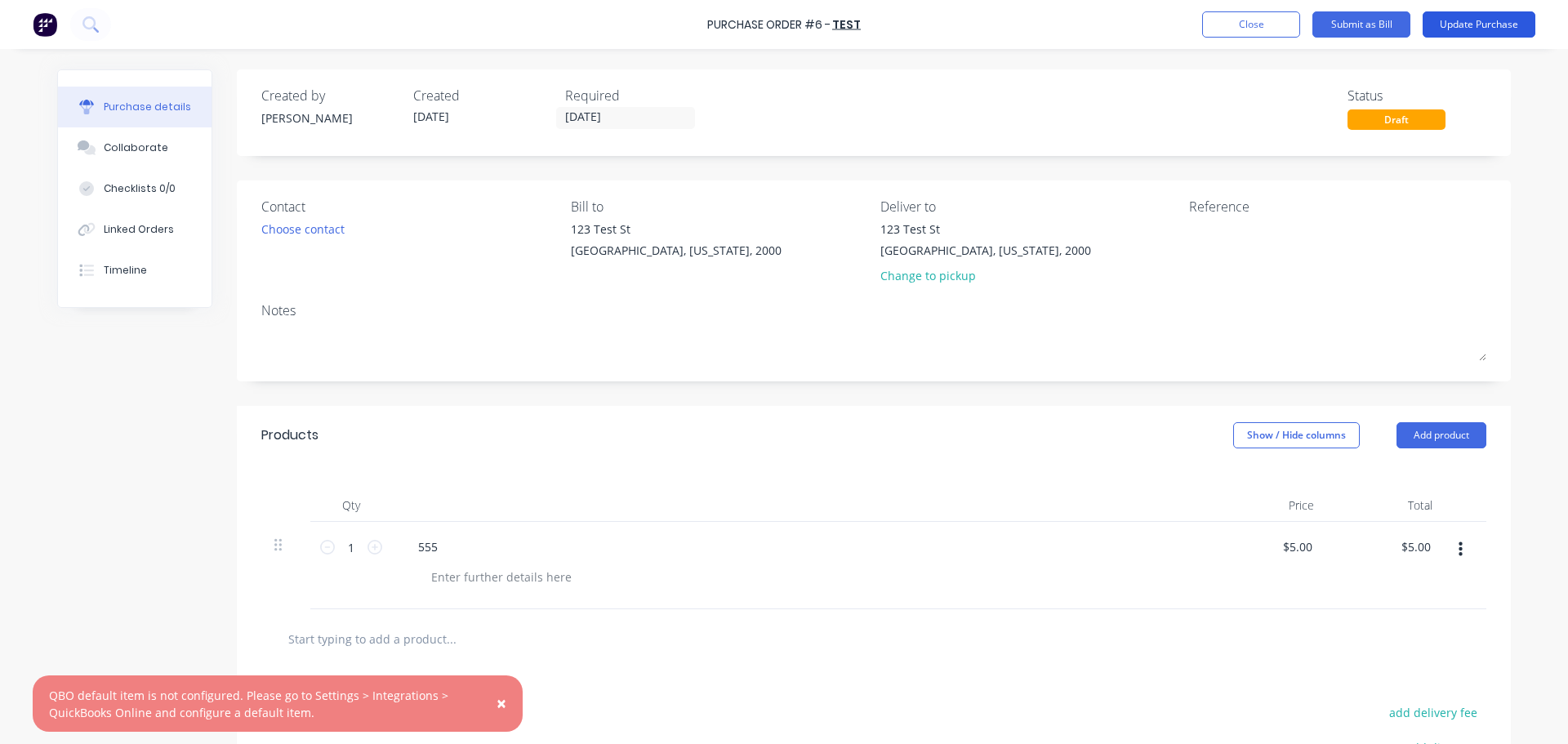
click at [1502, 25] on button "Update Purchase" at bounding box center [1478, 24] width 113 height 26
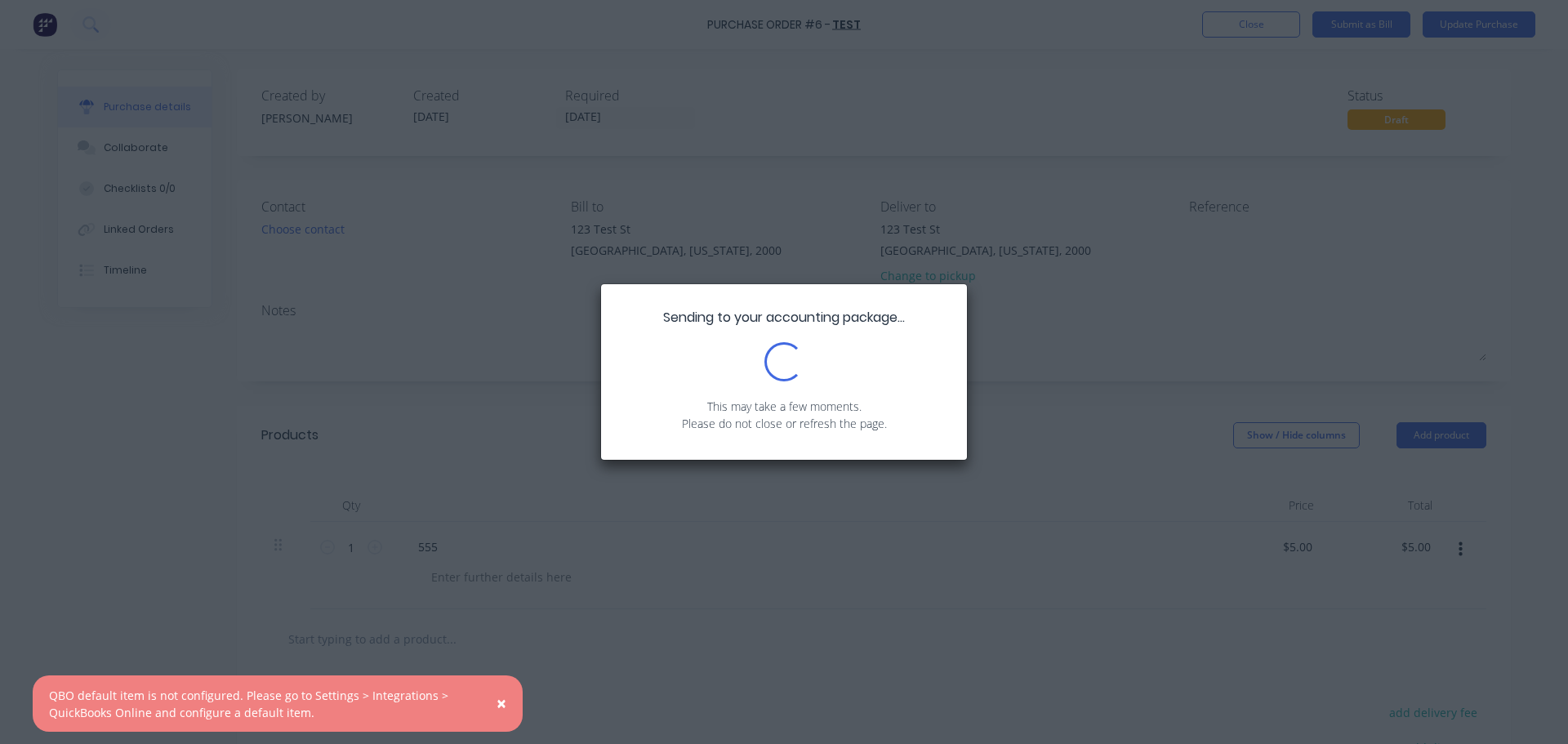
click at [507, 697] on button "×" at bounding box center [501, 703] width 42 height 39
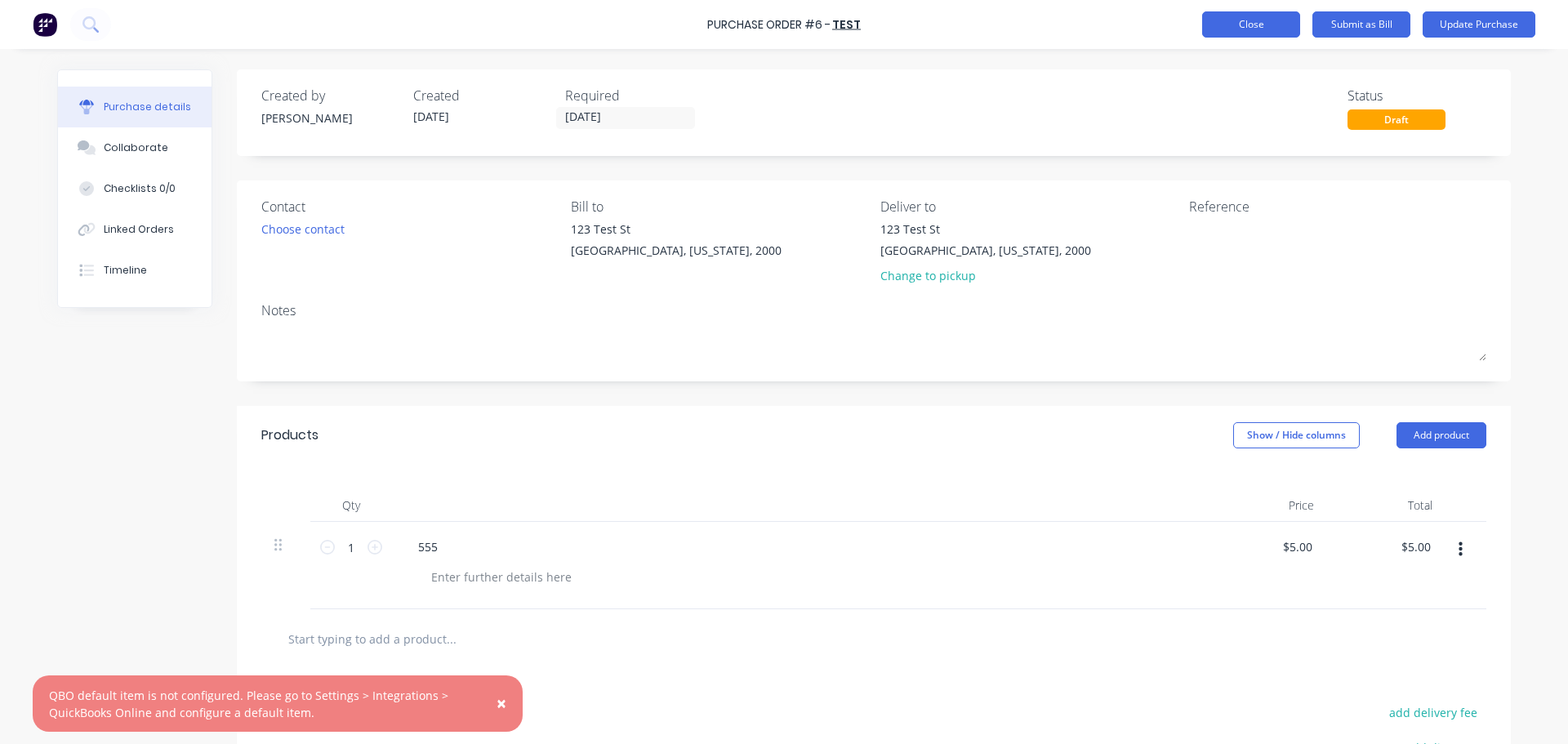
click at [1261, 31] on button "Close" at bounding box center [1251, 24] width 98 height 26
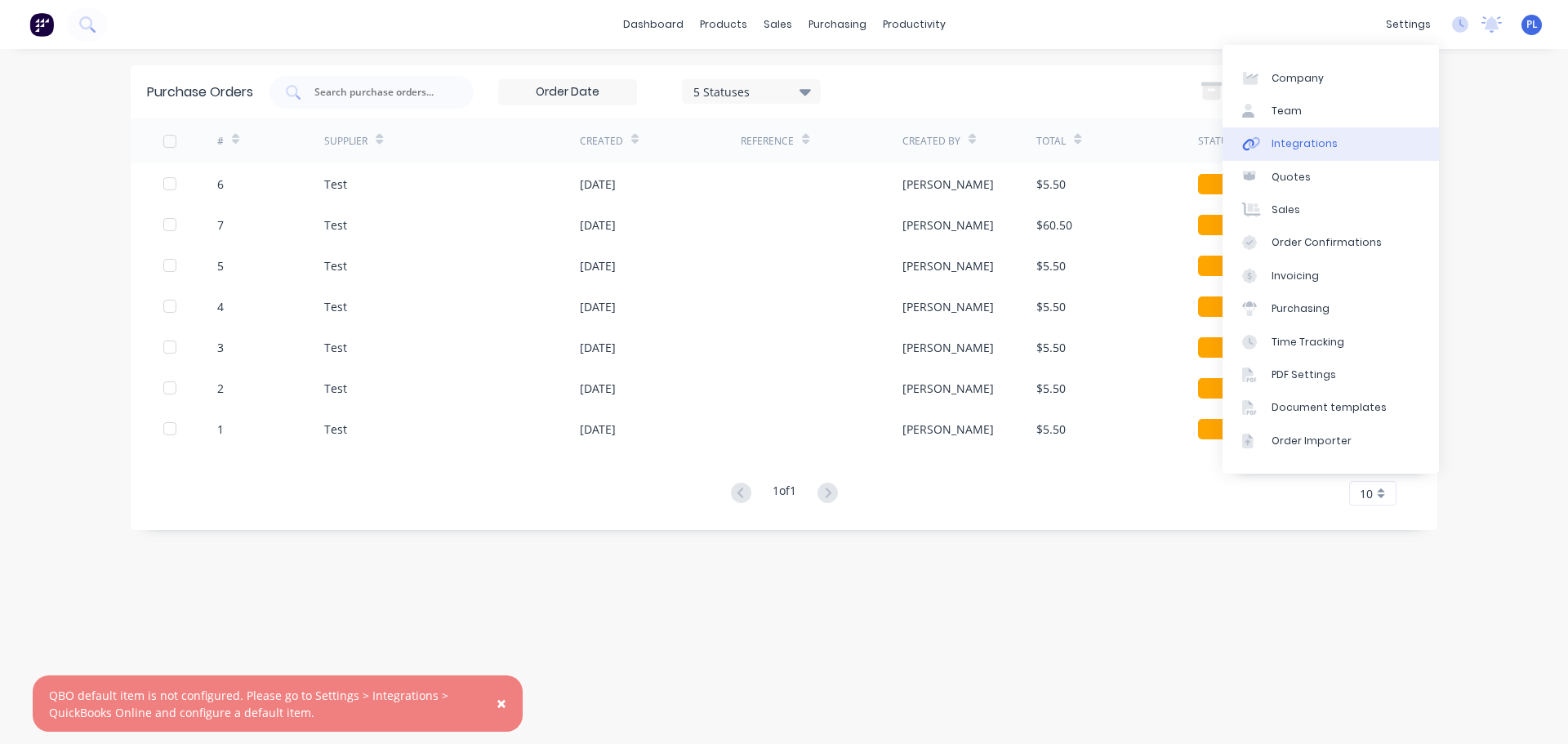
click at [1277, 129] on link "Integrations" at bounding box center [1330, 144] width 216 height 33
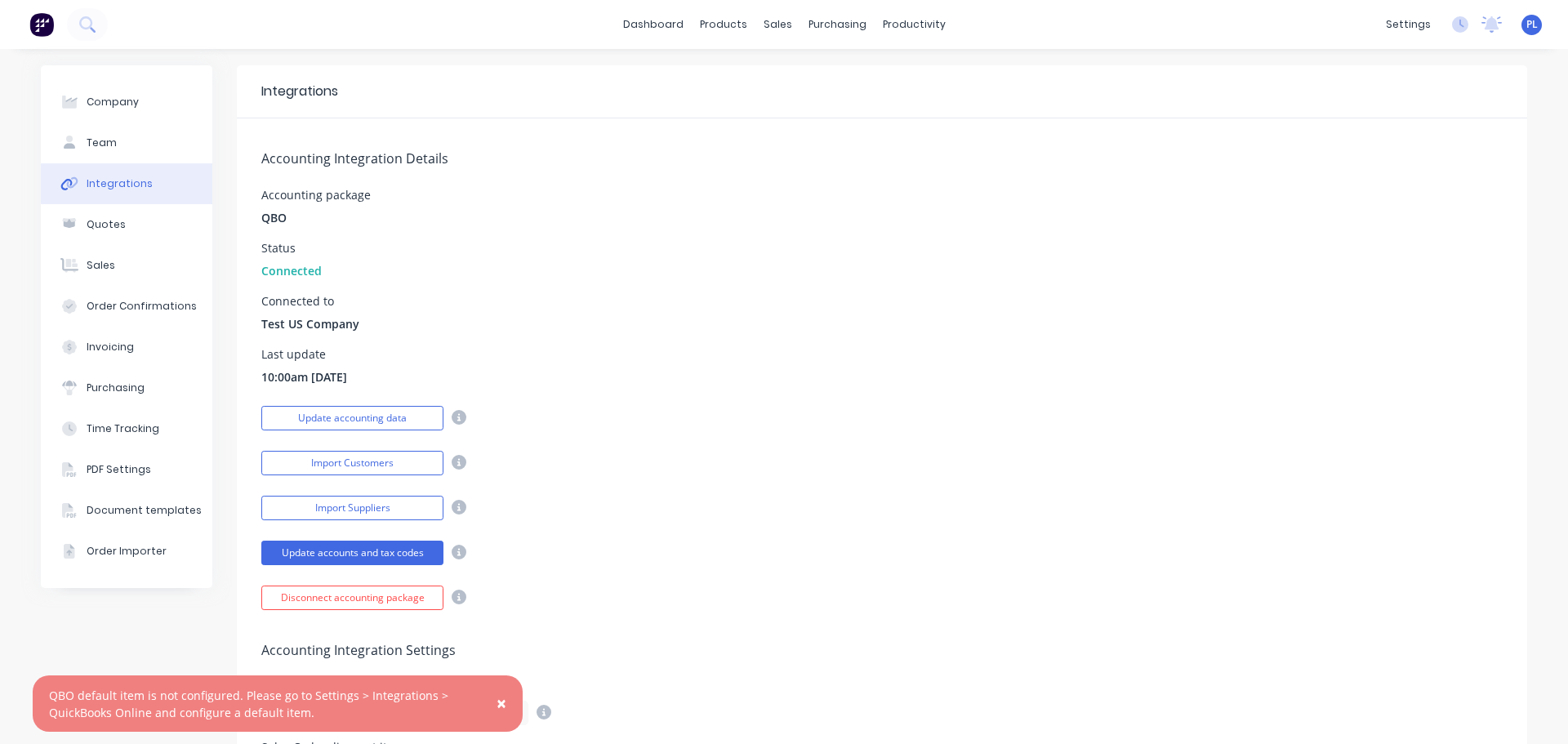
scroll to position [327, 0]
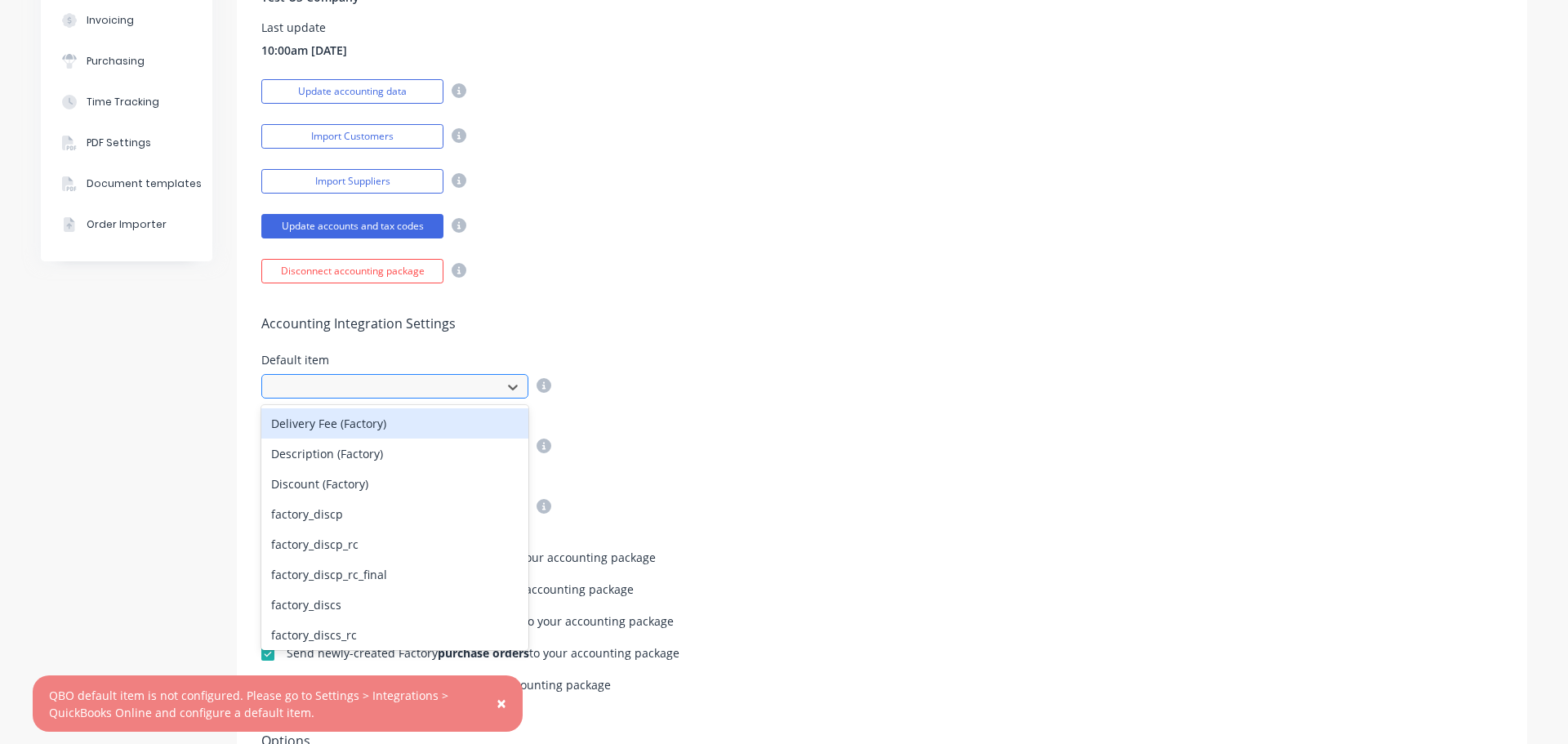
click at [360, 386] on div at bounding box center [384, 387] width 218 height 21
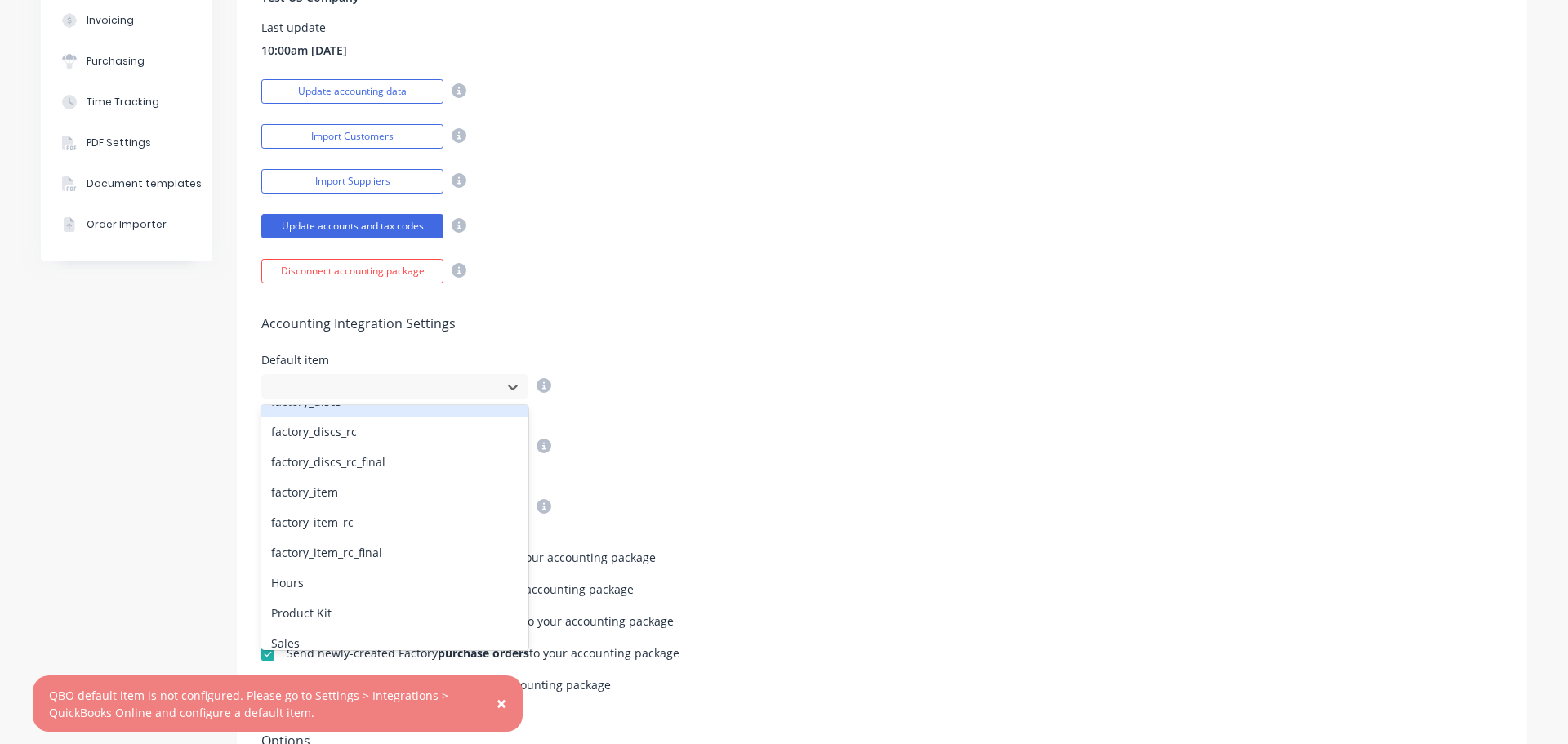
scroll to position [245, 0]
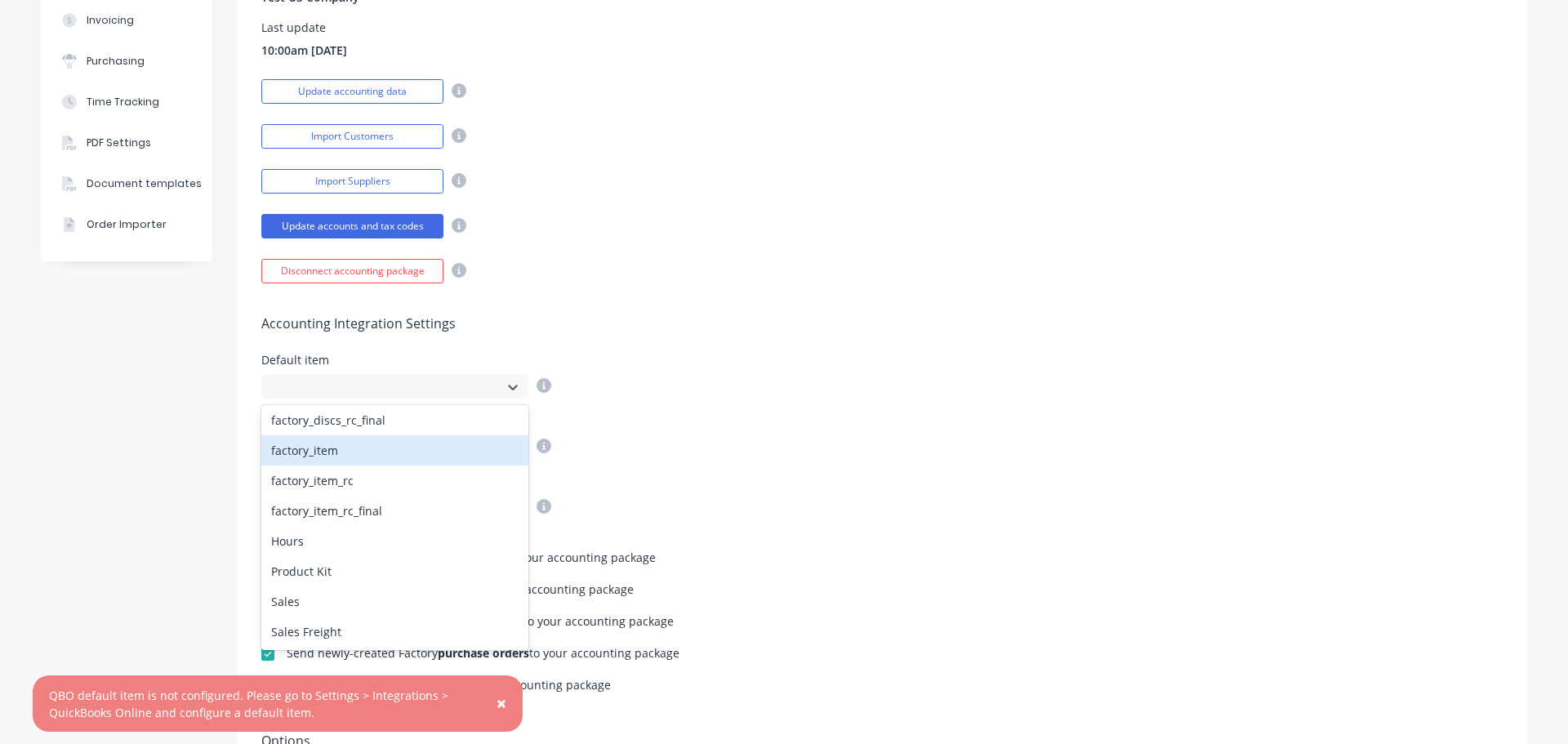
click at [315, 453] on div "factory_item" at bounding box center [395, 450] width 267 height 30
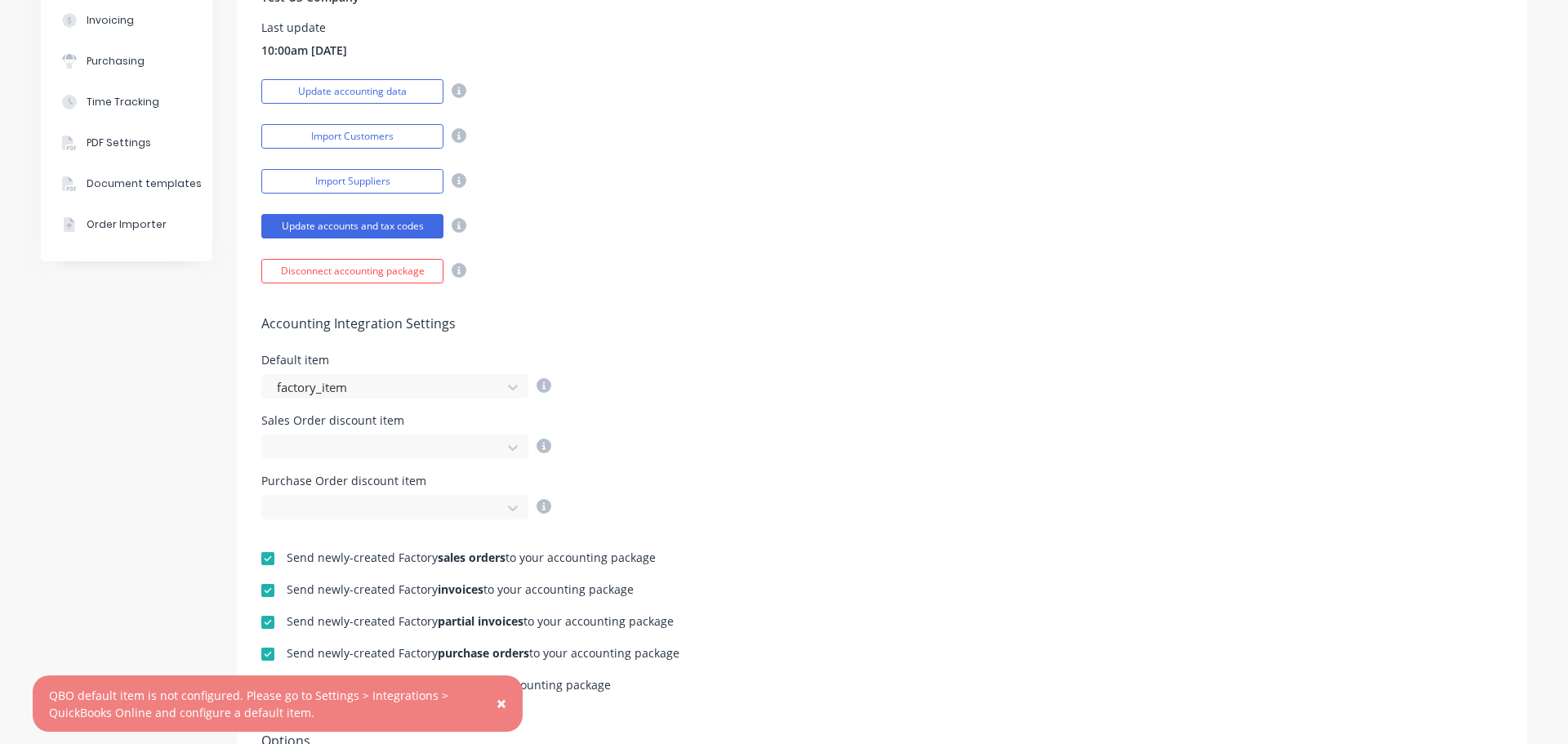
click at [501, 692] on span "×" at bounding box center [501, 703] width 9 height 23
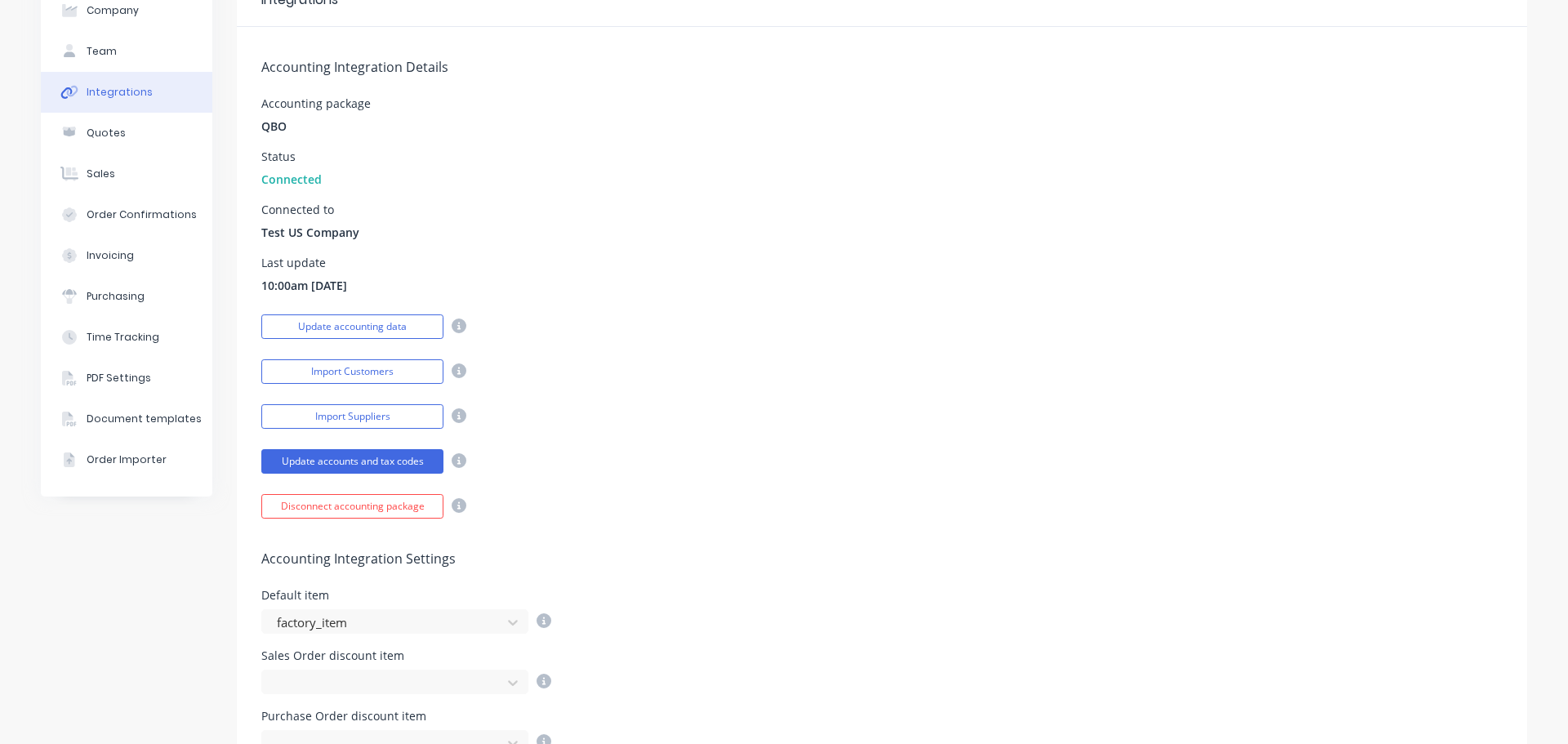
scroll to position [0, 0]
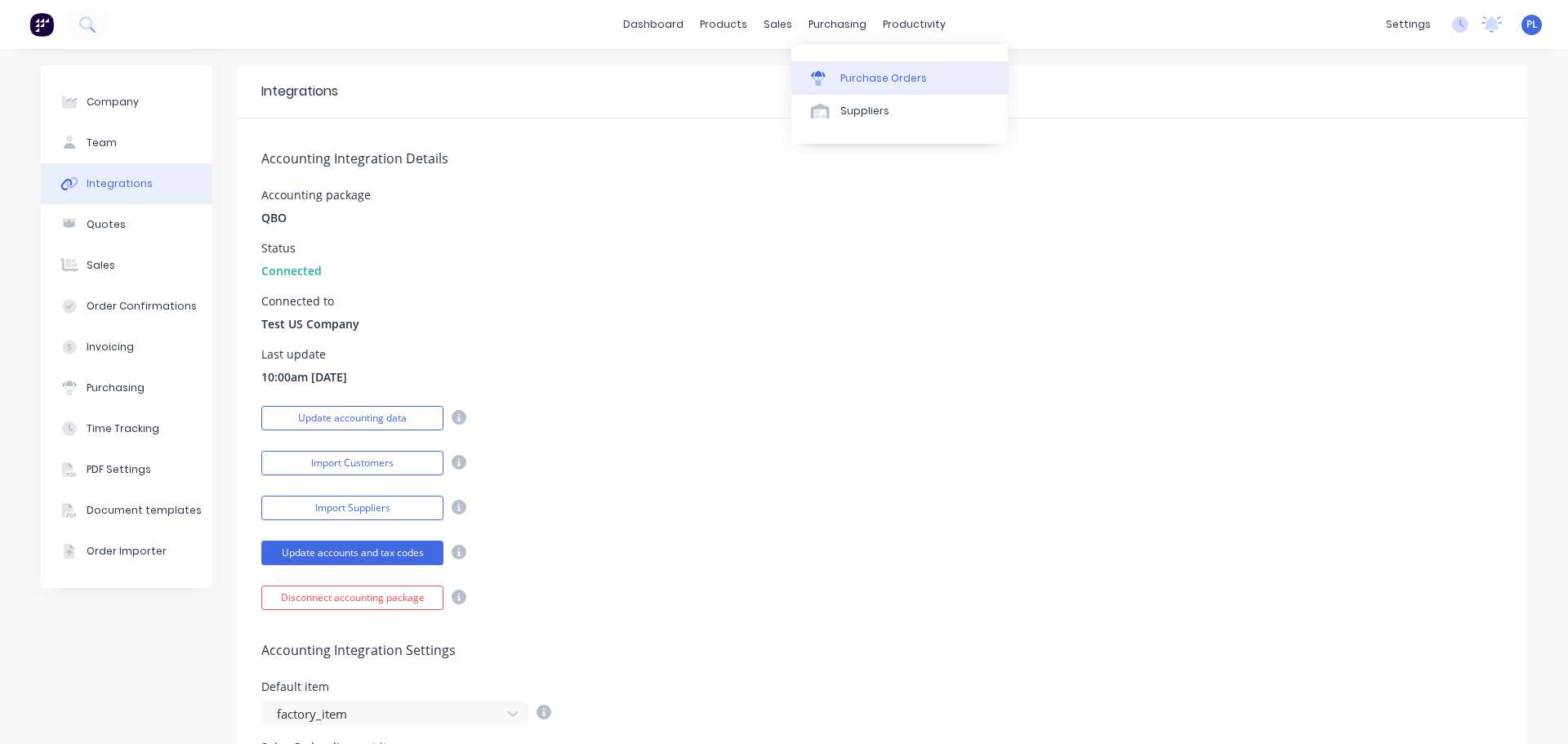
click at [852, 72] on div "Purchase Orders" at bounding box center [883, 78] width 86 height 15
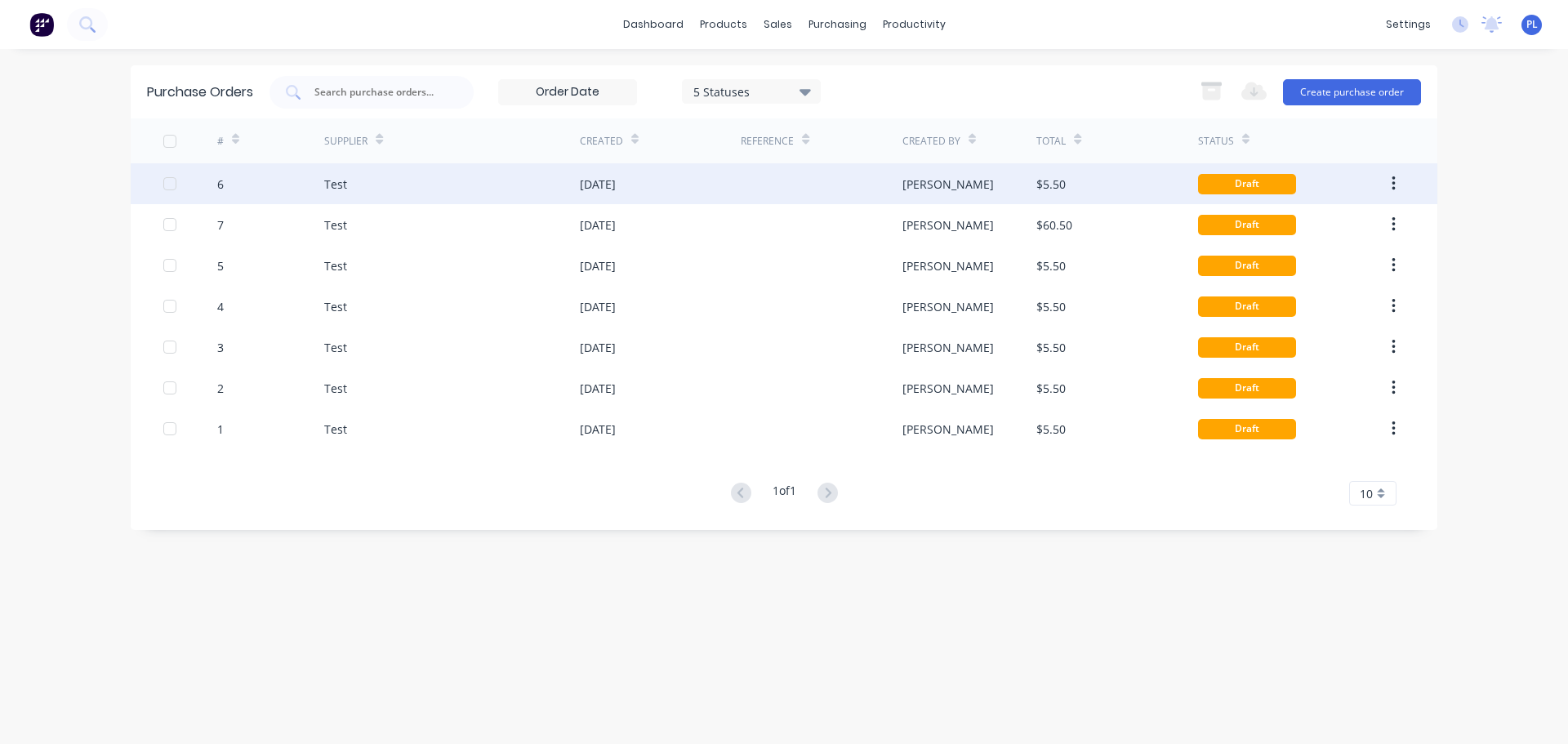
drag, startPoint x: 1125, startPoint y: 147, endPoint x: 1129, endPoint y: 181, distance: 34.2
click at [1129, 181] on div "# Supplier Created Reference Created By Total Status 6 Test [DATE] [PERSON_NAME…" at bounding box center [783, 311] width 1307 height 387
click at [1129, 181] on div "$5.50" at bounding box center [1116, 183] width 161 height 41
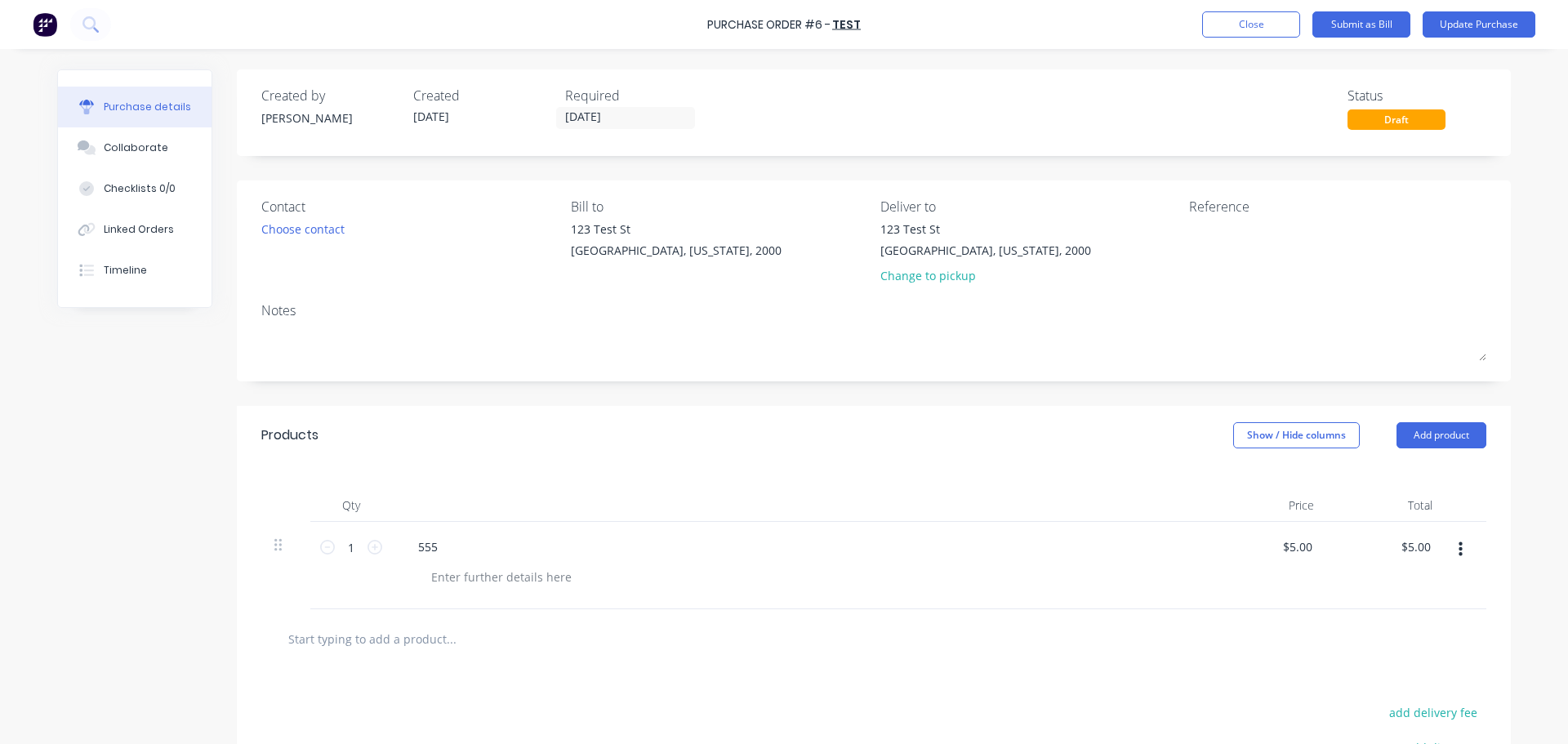
click at [1487, 22] on button "Update Purchase" at bounding box center [1478, 24] width 113 height 26
